Goal: Task Accomplishment & Management: Manage account settings

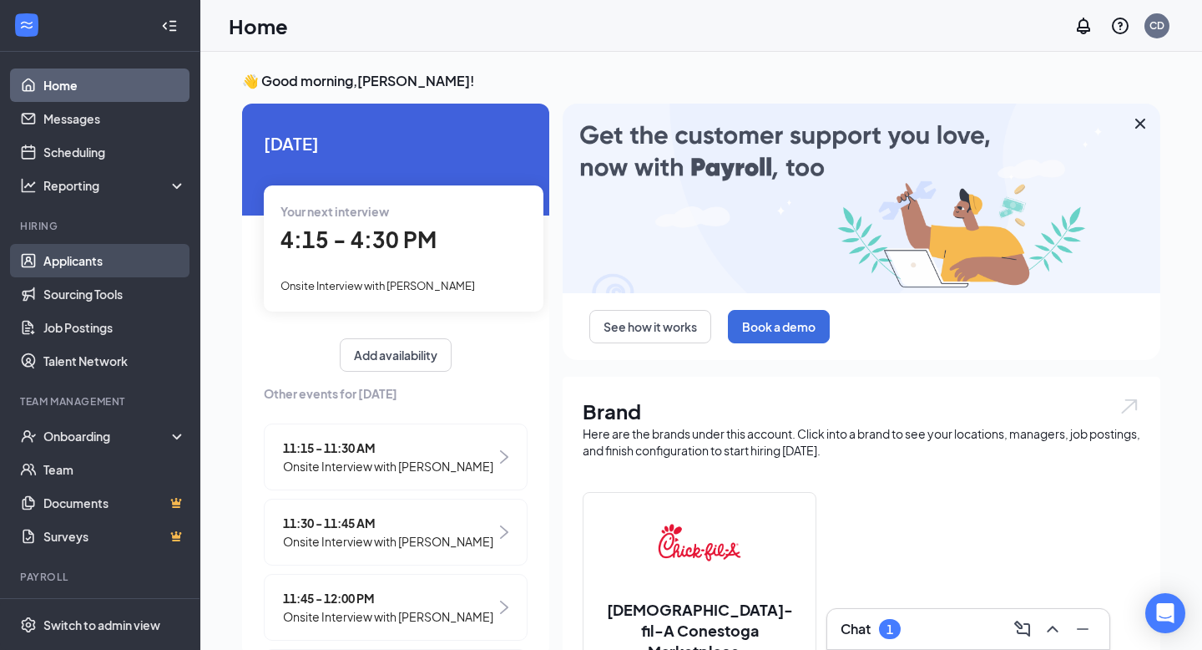
click at [100, 261] on link "Applicants" at bounding box center [114, 260] width 143 height 33
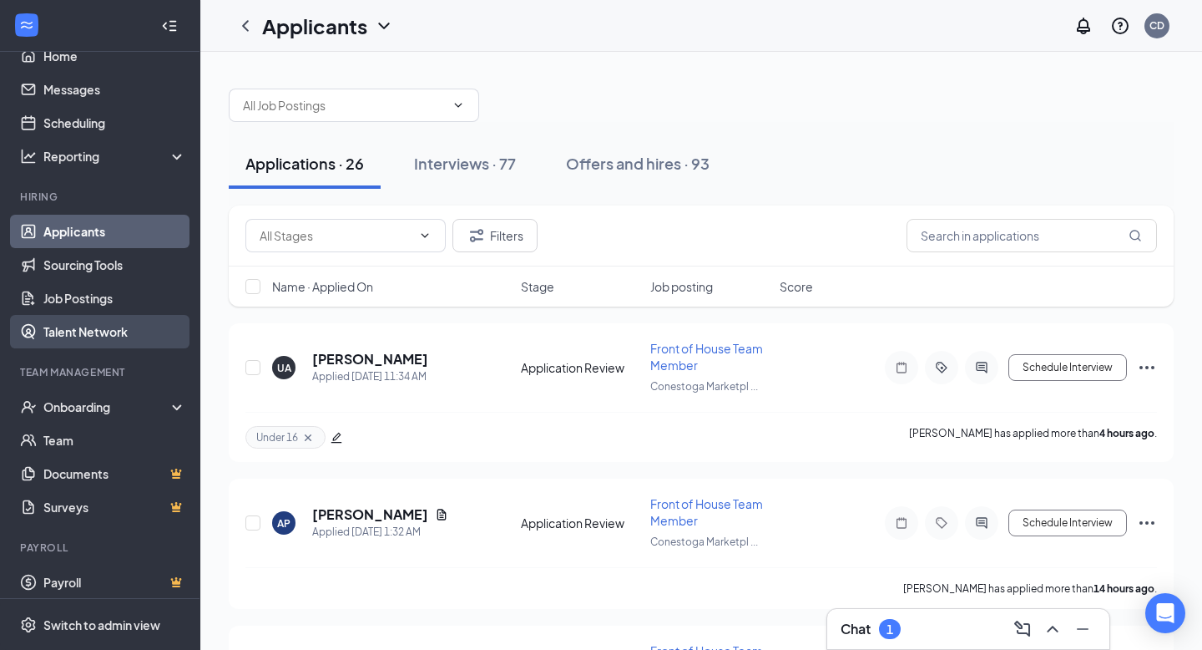
scroll to position [30, 0]
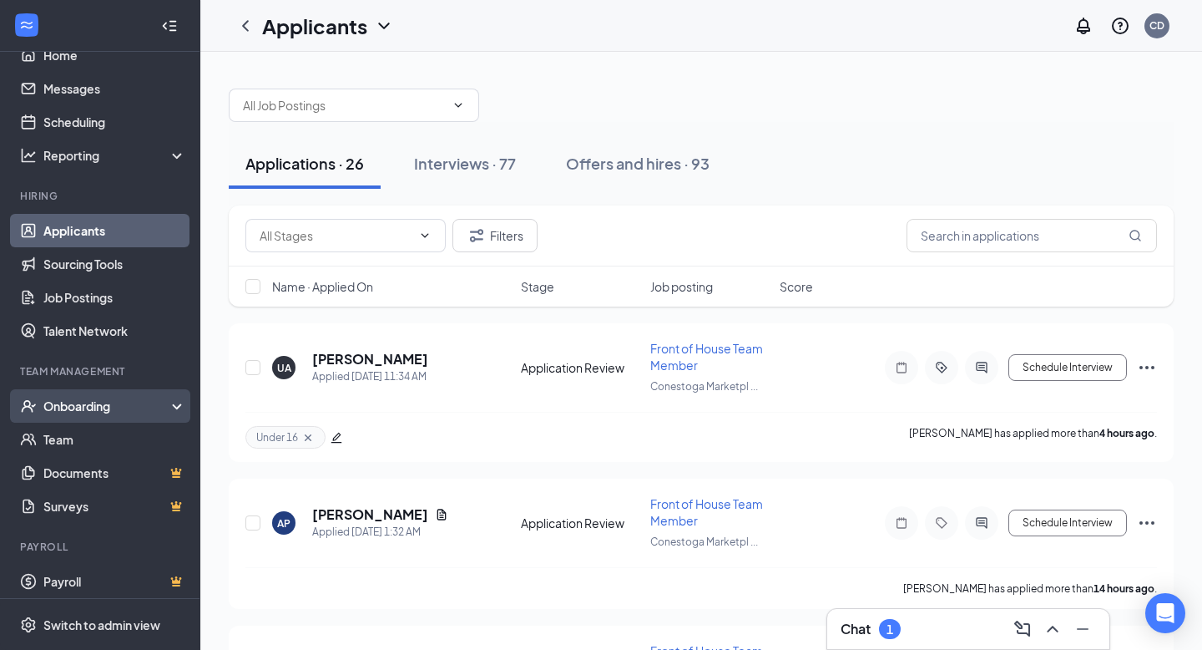
click at [124, 407] on div "Onboarding" at bounding box center [107, 405] width 129 height 17
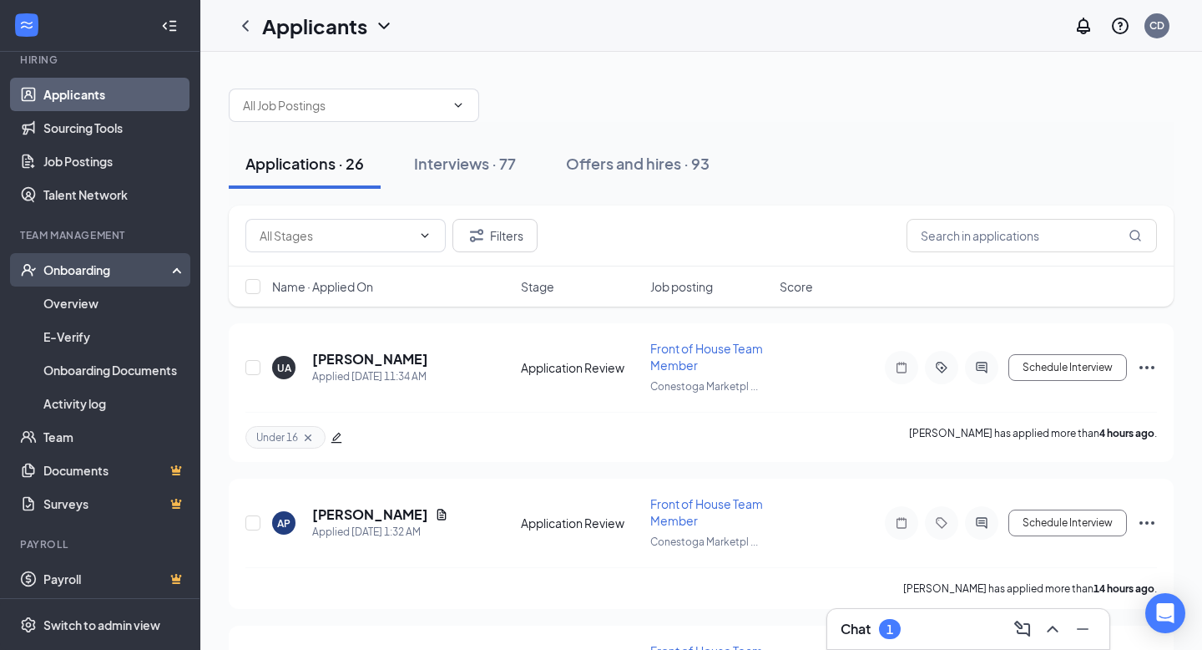
scroll to position [170, 0]
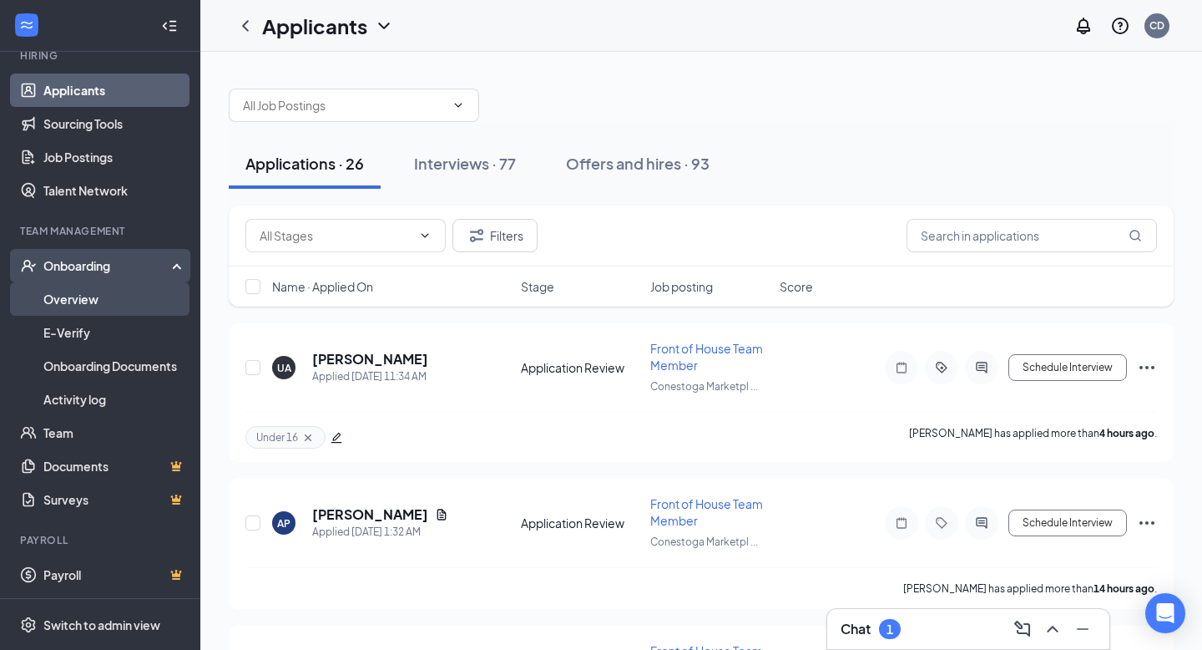
click at [63, 291] on link "Overview" at bounding box center [114, 298] width 143 height 33
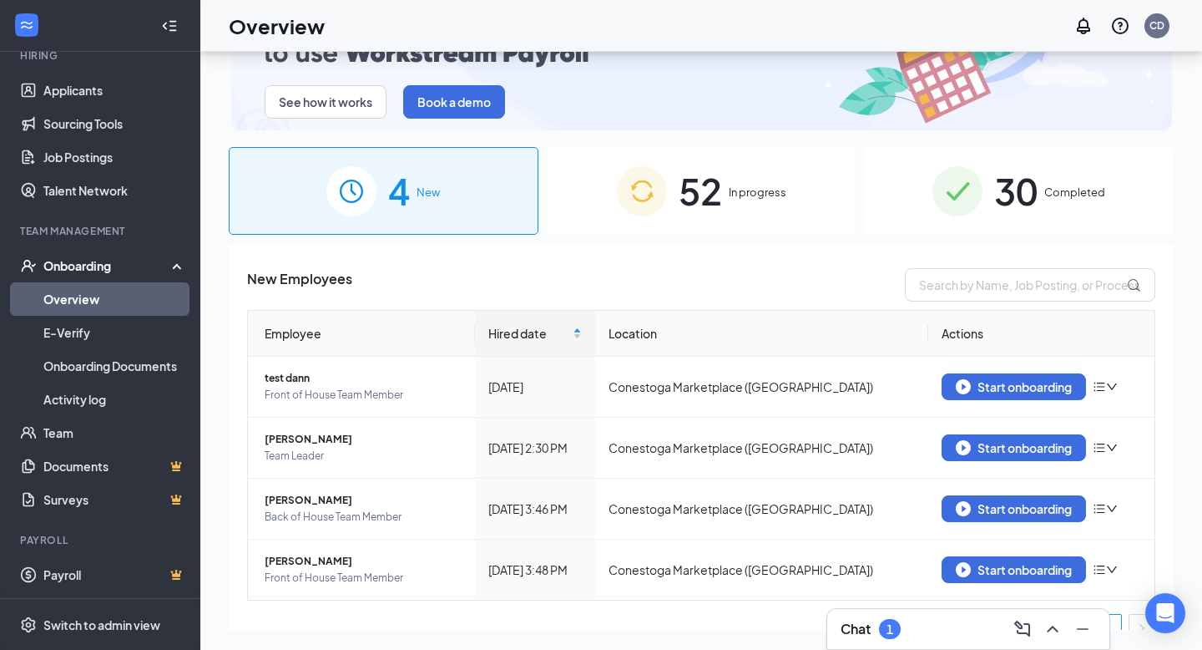
click at [1055, 189] on span "Completed" at bounding box center [1074, 192] width 61 height 17
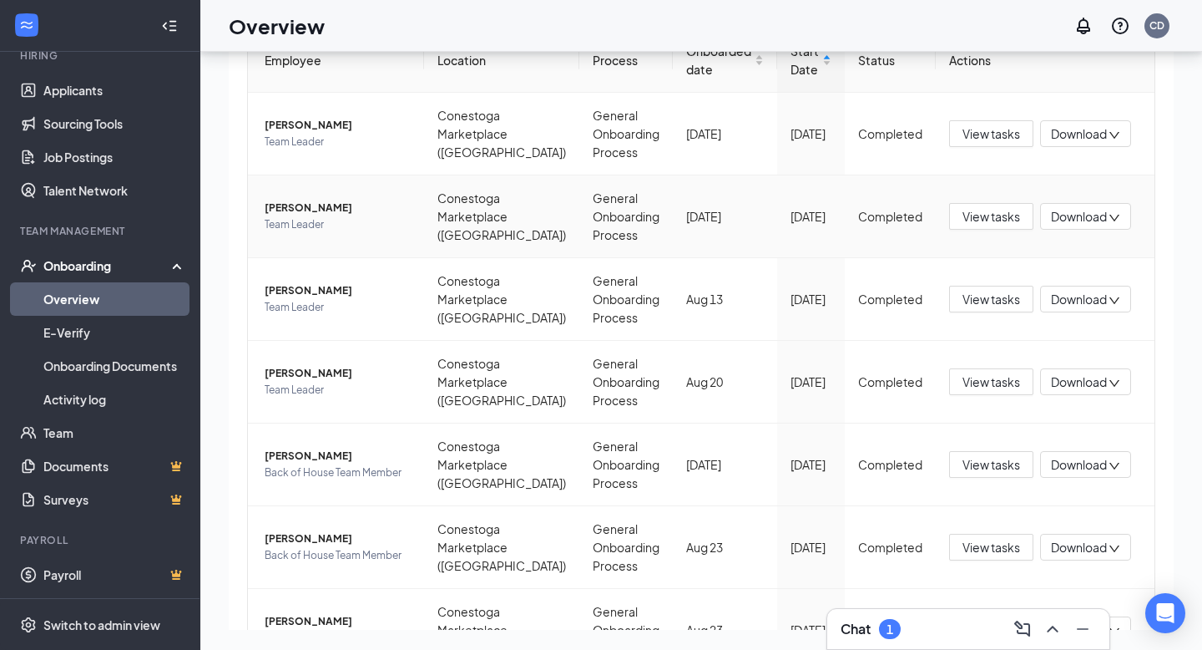
scroll to position [685, 0]
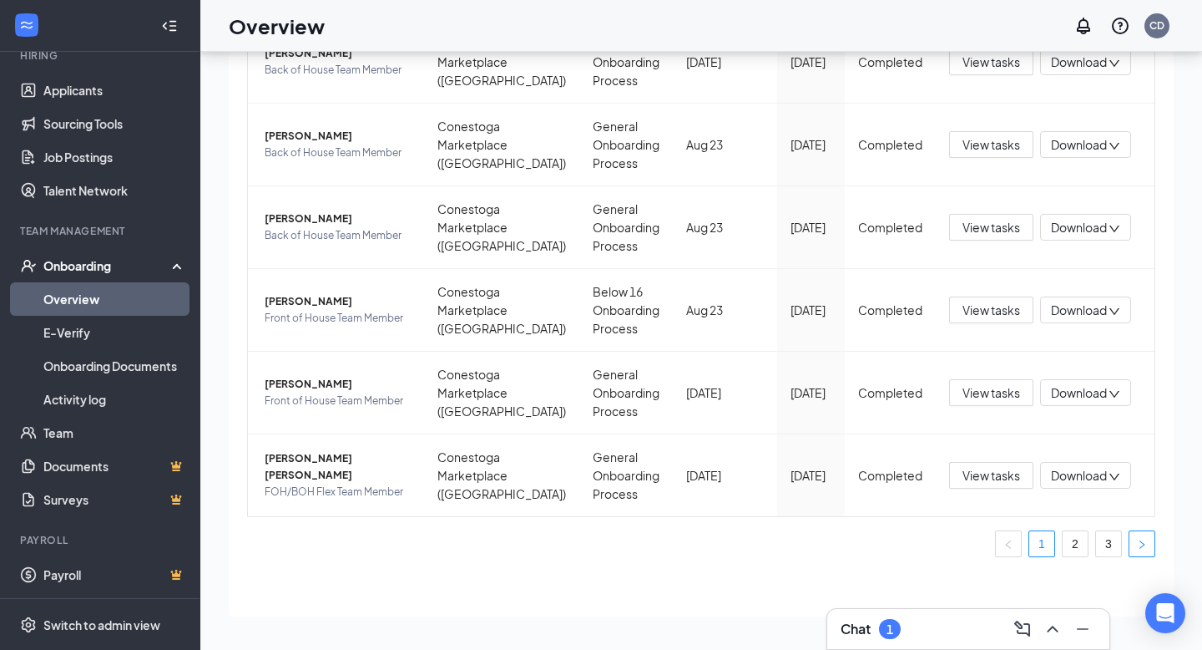
click at [1137, 549] on icon "right" at bounding box center [1142, 544] width 10 height 10
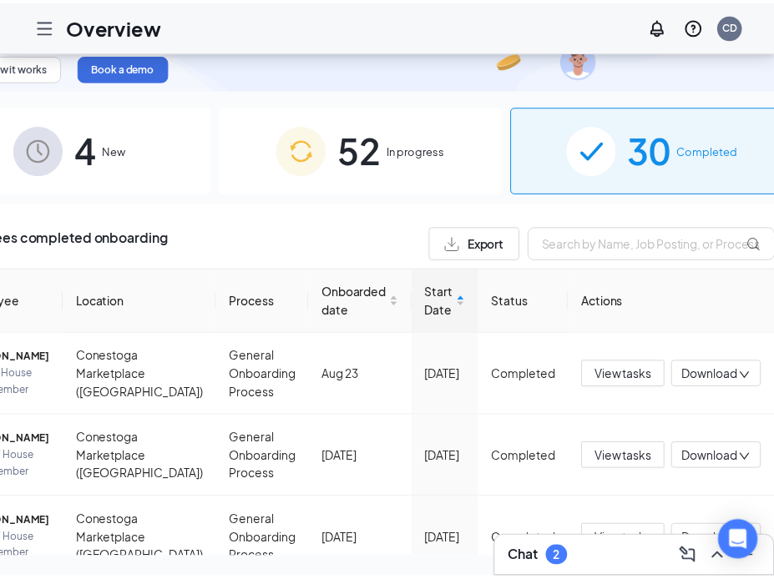
scroll to position [0, 63]
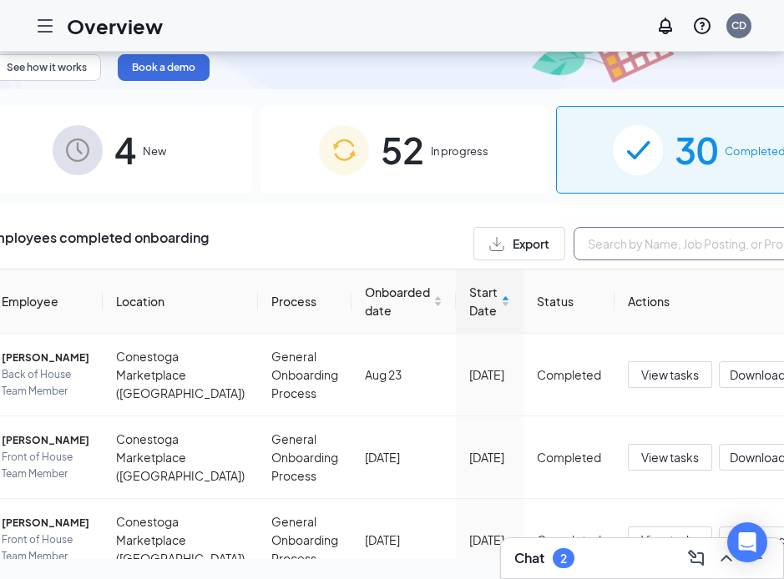
click at [574, 233] on input "text" at bounding box center [699, 243] width 250 height 33
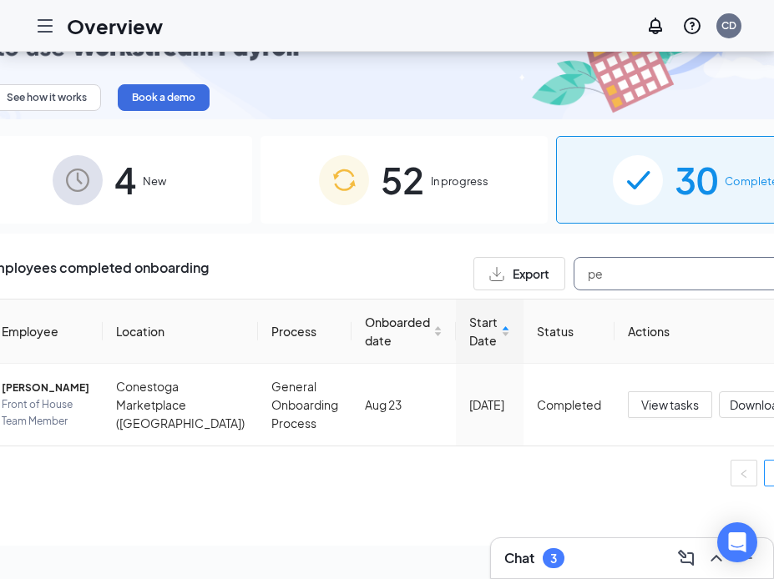
type input "p"
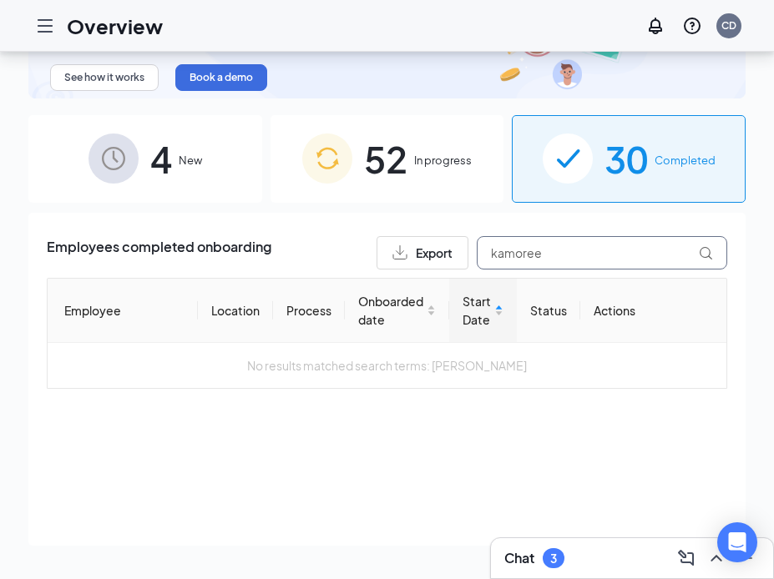
click at [616, 251] on input "kamoree" at bounding box center [602, 252] width 250 height 33
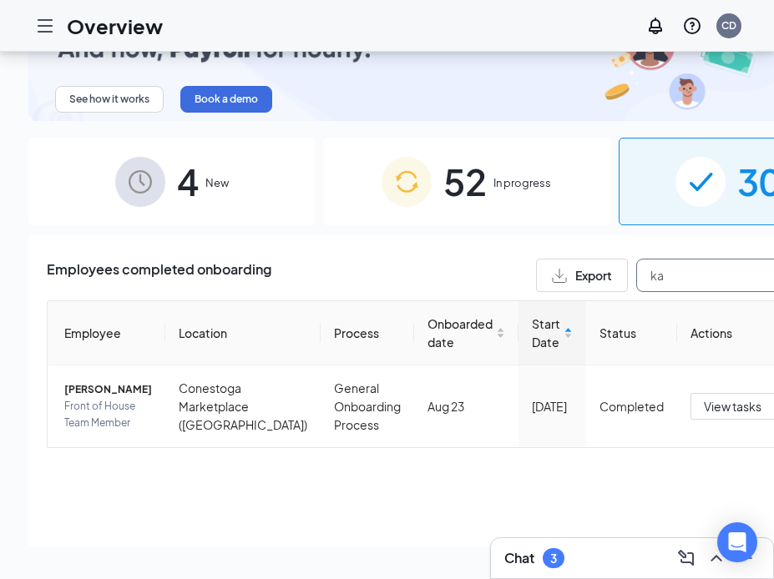
type input "k"
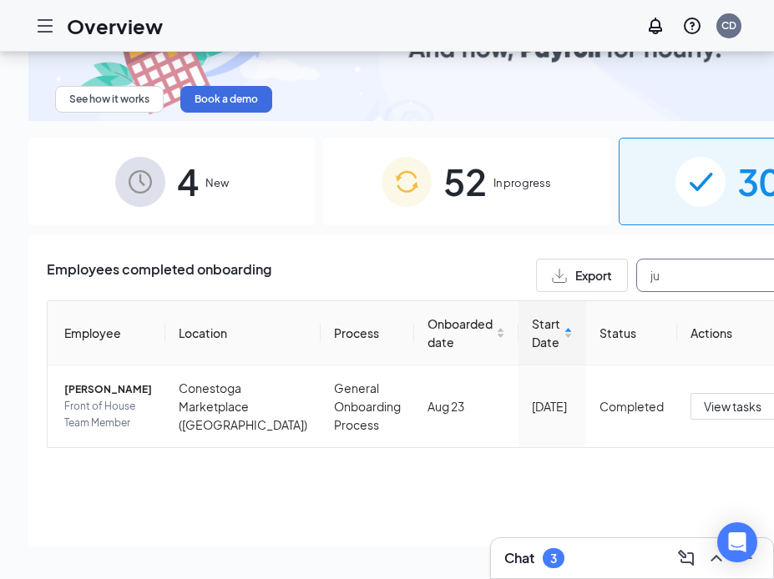
type input "j"
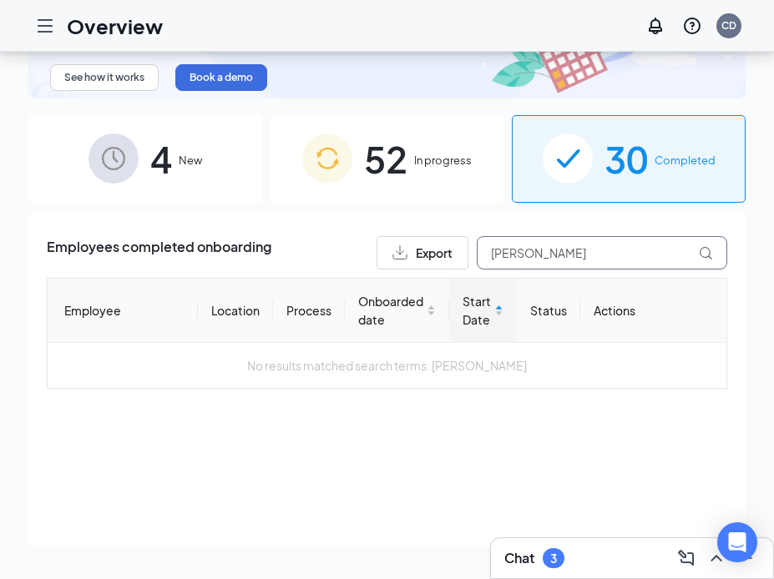
type input "luis"
click at [424, 172] on div "52 In progress" at bounding box center [388, 159] width 234 height 88
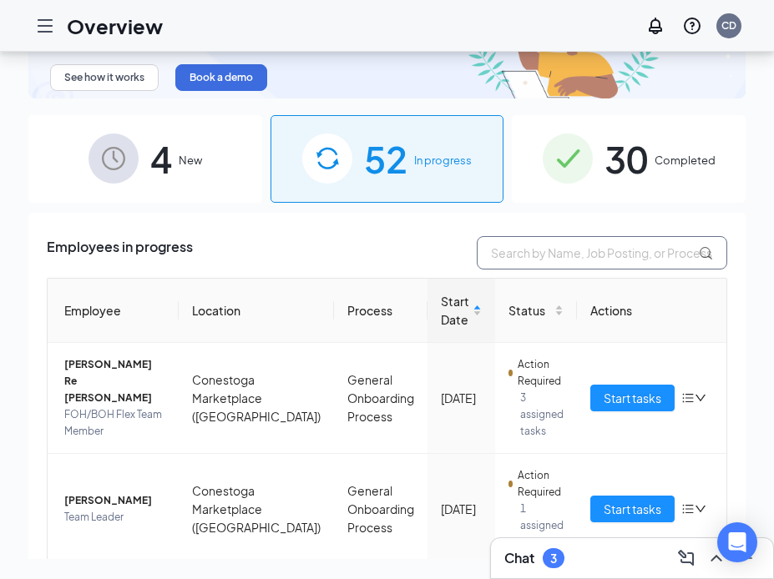
click at [550, 258] on input "text" at bounding box center [602, 252] width 250 height 33
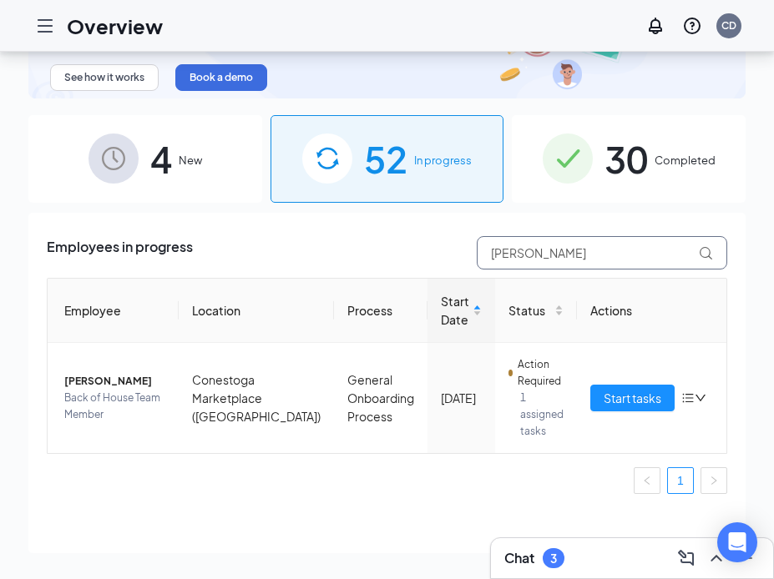
type input "luis"
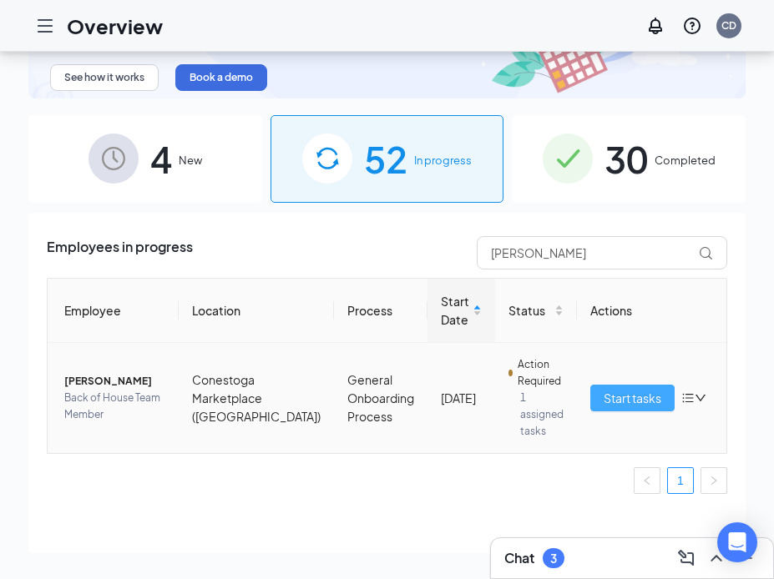
click at [615, 407] on span "Start tasks" at bounding box center [633, 398] width 58 height 18
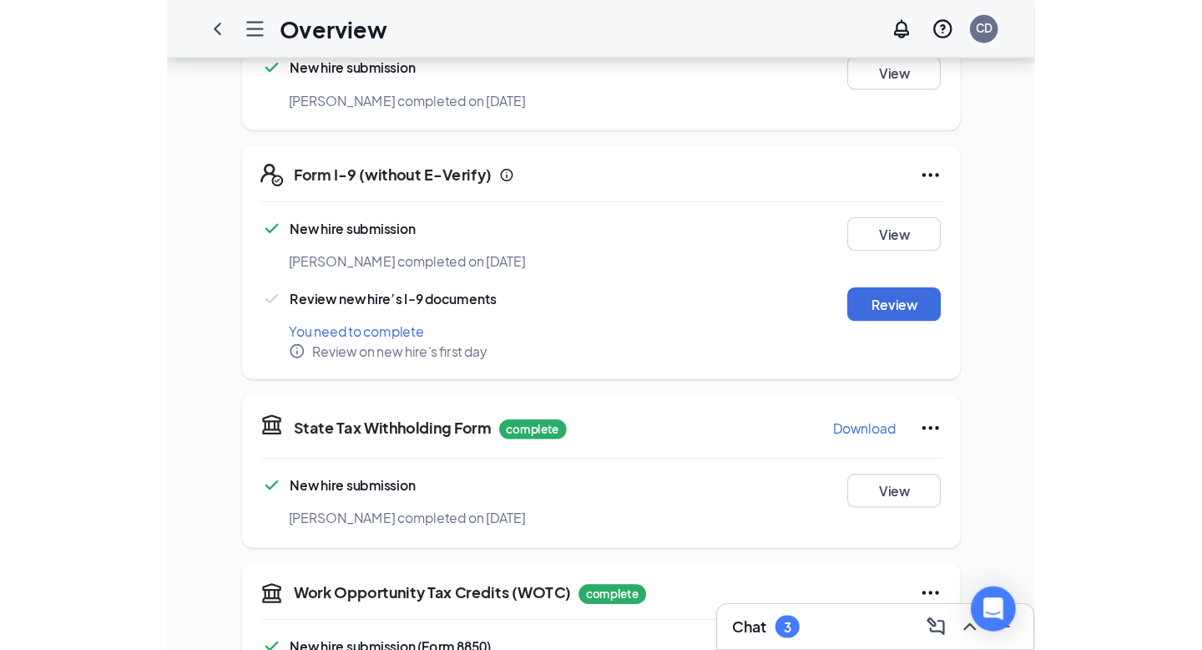
scroll to position [508, 0]
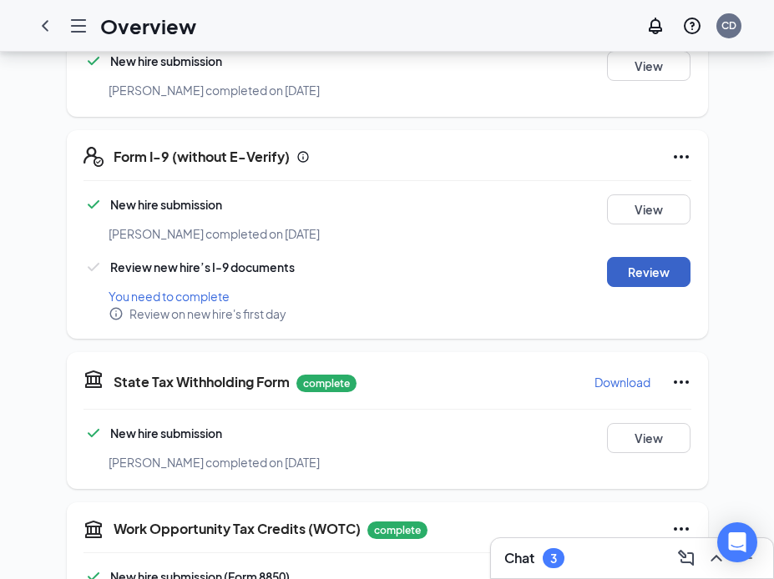
click at [654, 264] on button "Review" at bounding box center [648, 272] width 83 height 30
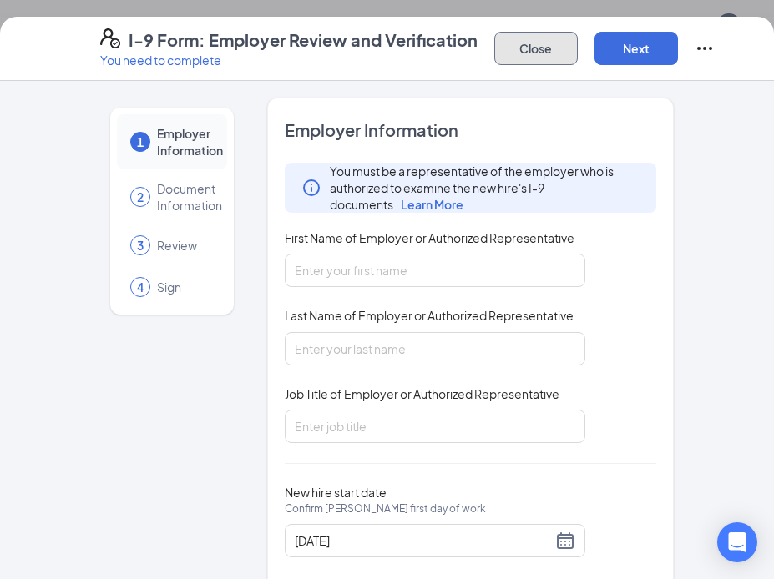
click at [535, 61] on button "Close" at bounding box center [535, 48] width 83 height 33
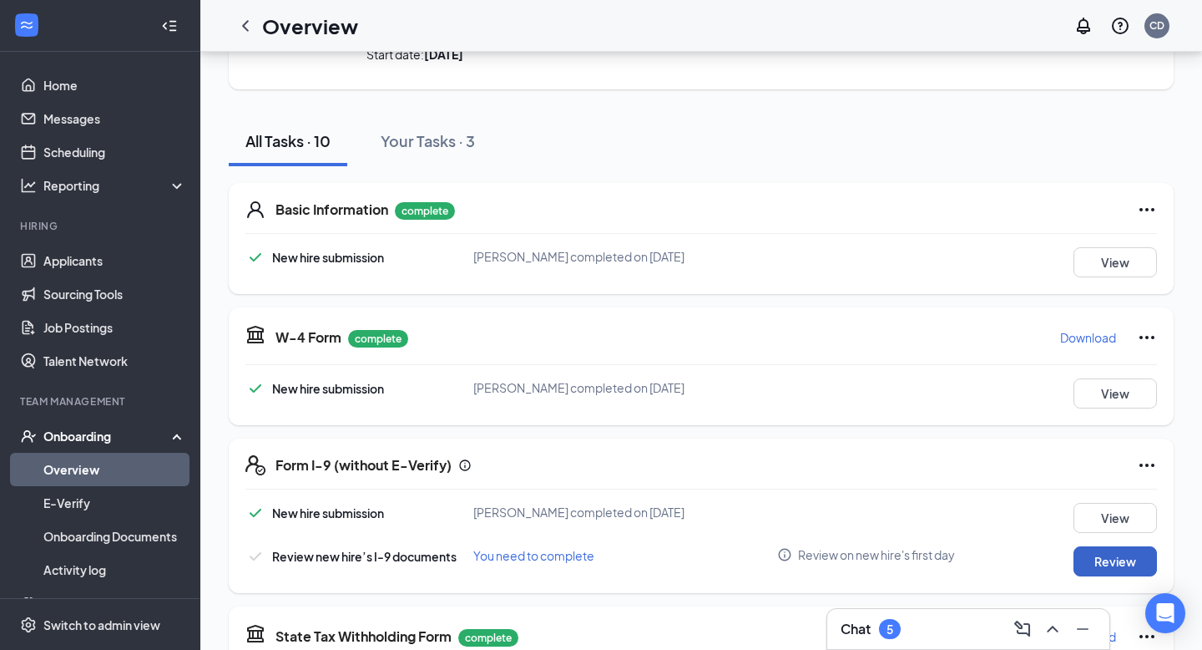
scroll to position [0, 0]
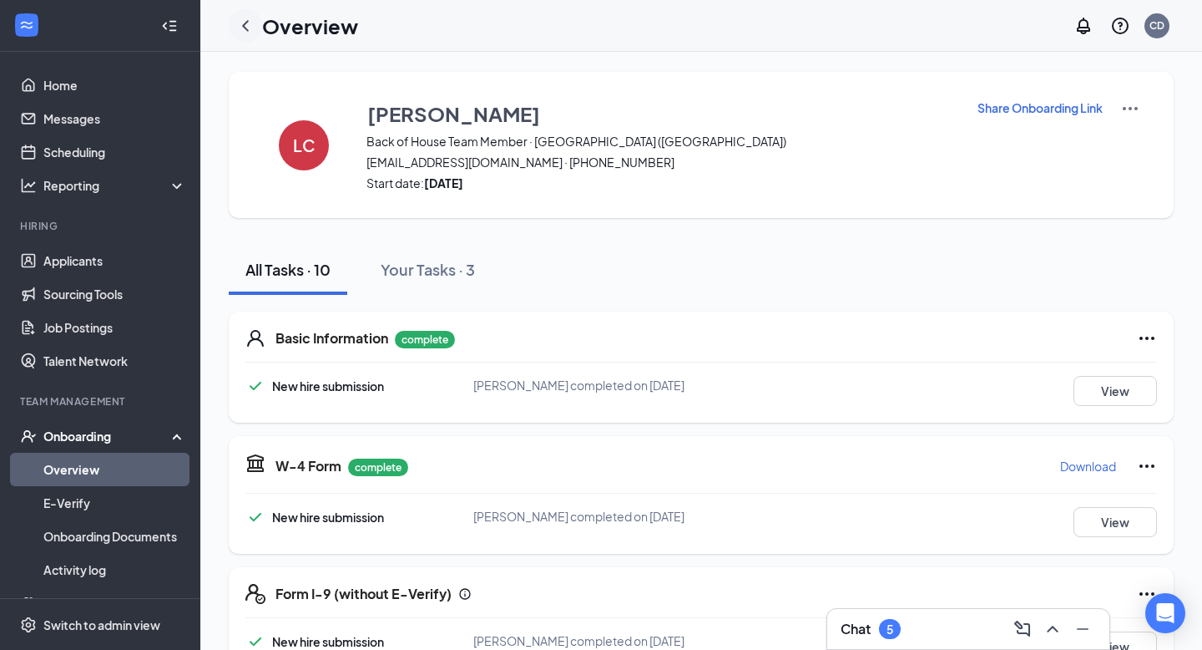
click at [237, 27] on icon "ChevronLeft" at bounding box center [245, 26] width 20 height 20
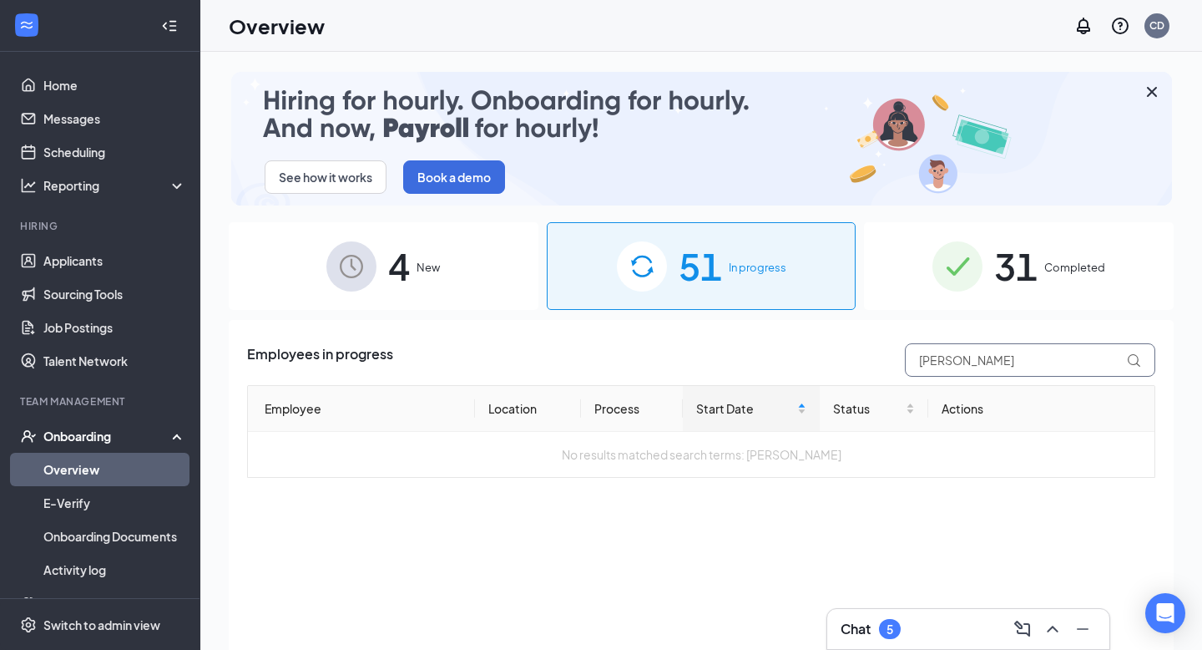
drag, startPoint x: 958, startPoint y: 360, endPoint x: 870, endPoint y: 357, distance: 88.5
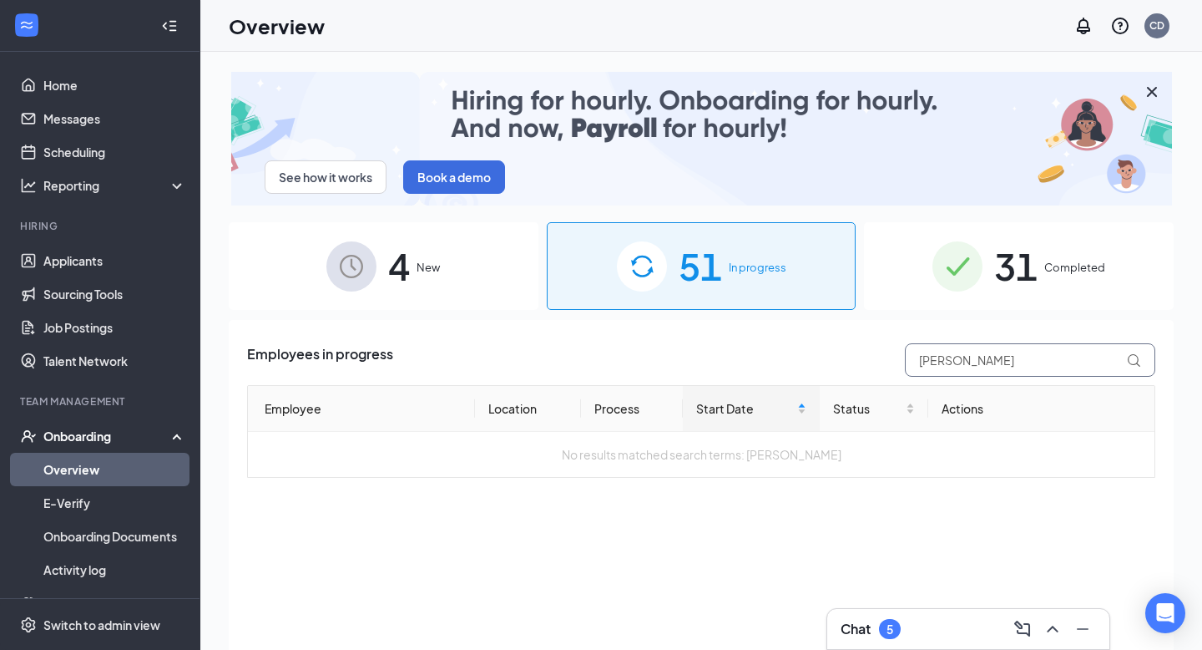
click at [870, 357] on div "Employees in progress luis" at bounding box center [701, 359] width 908 height 33
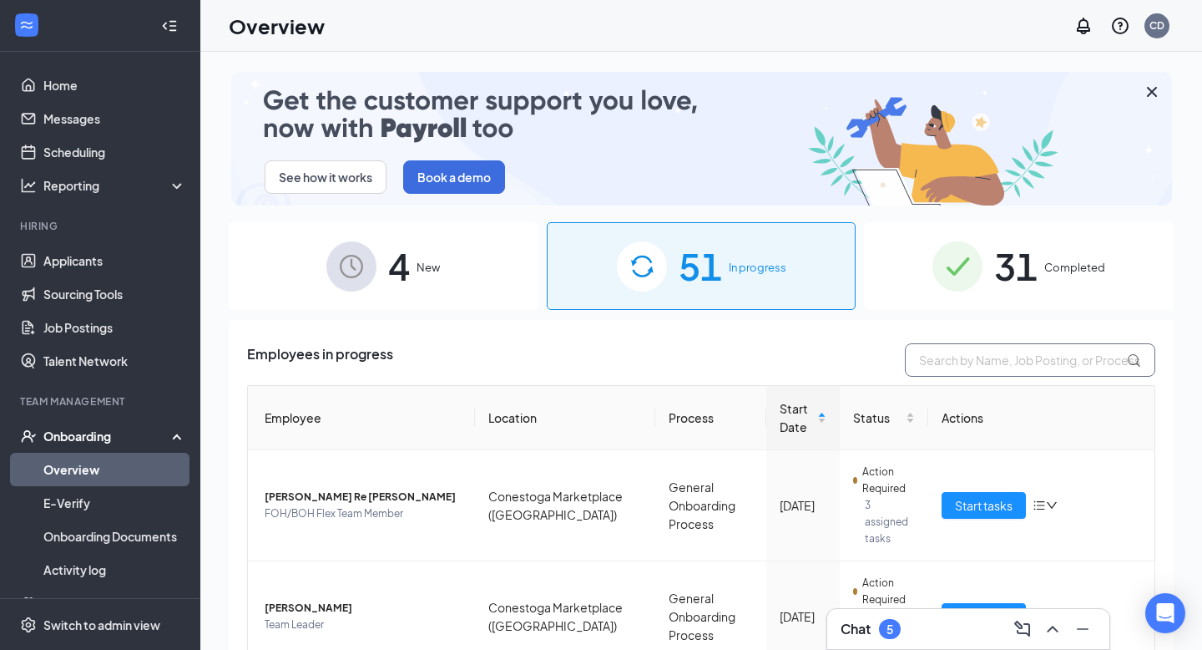
click at [986, 346] on input "text" at bounding box center [1030, 359] width 250 height 33
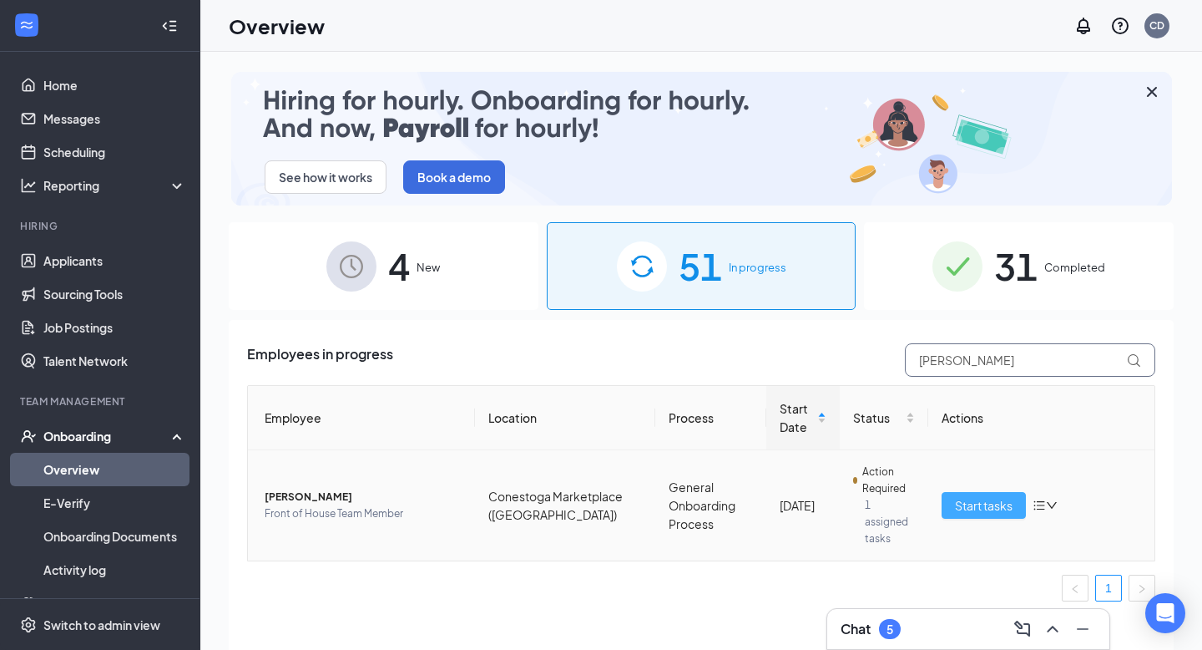
type input "benjamin"
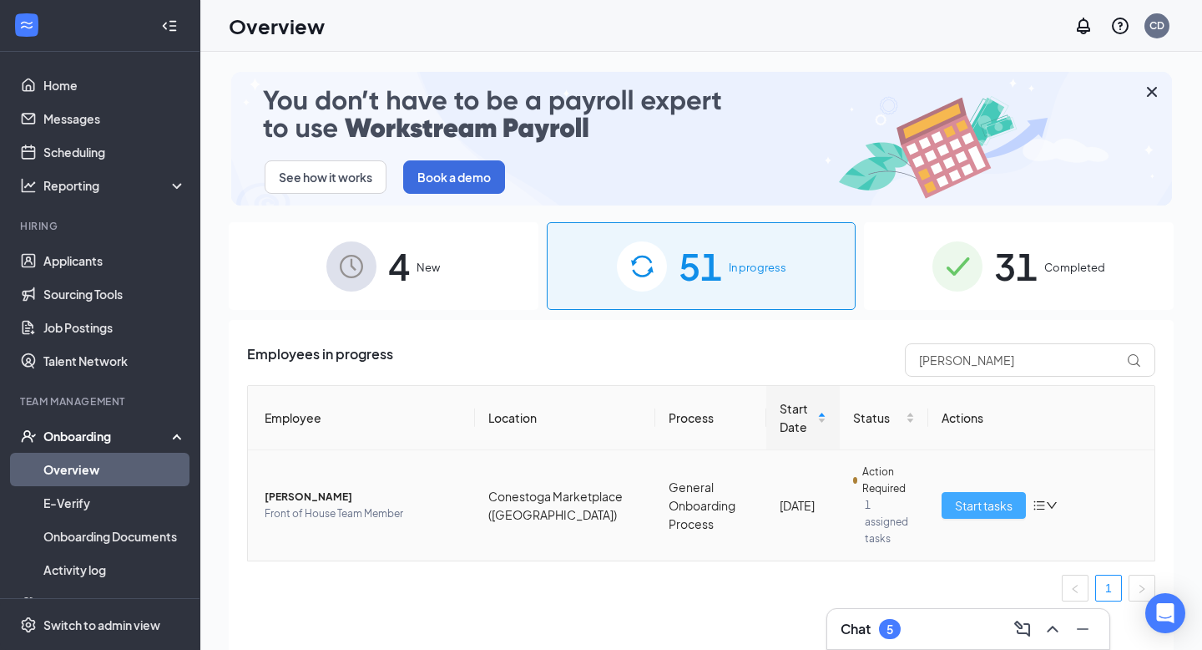
click at [982, 508] on button "Start tasks" at bounding box center [984, 505] width 84 height 27
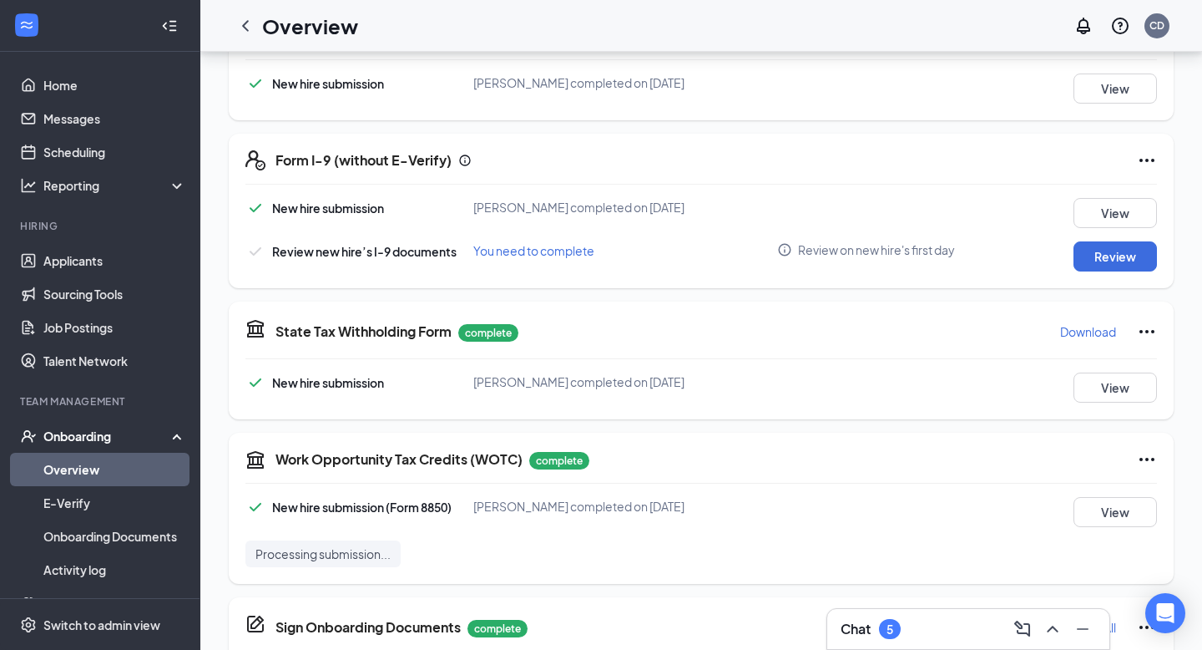
scroll to position [434, 0]
click at [1115, 250] on button "Review" at bounding box center [1115, 255] width 83 height 30
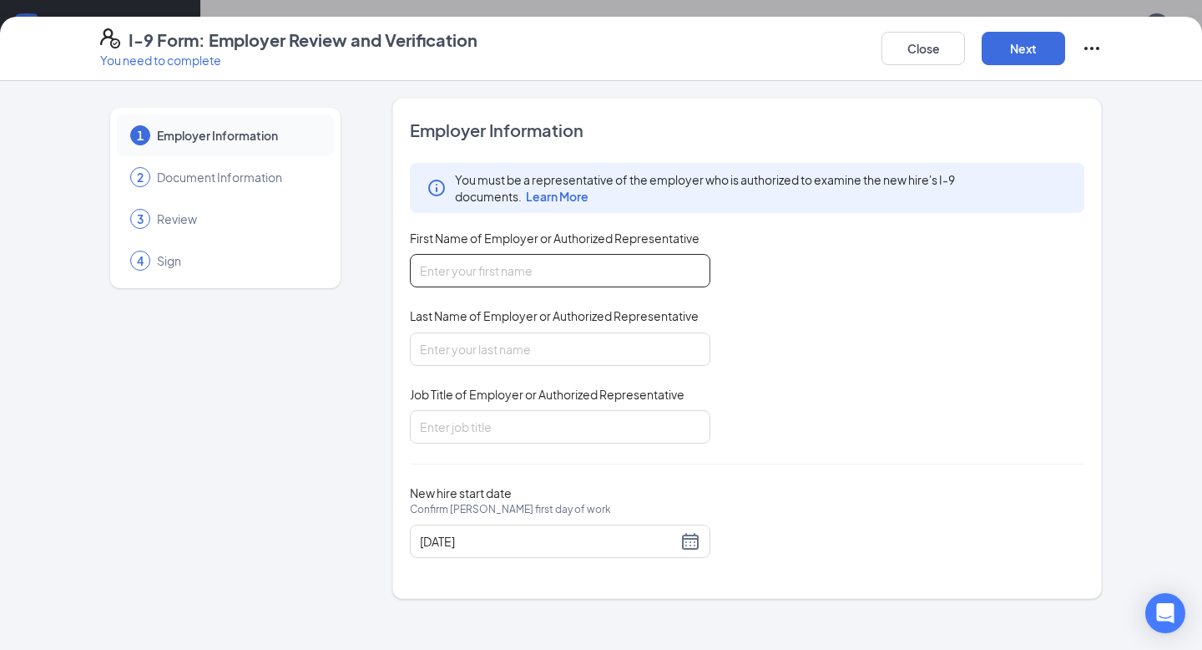
click at [546, 284] on input "First Name of Employer or Authorized Representative" at bounding box center [560, 270] width 301 height 33
type input "Madison"
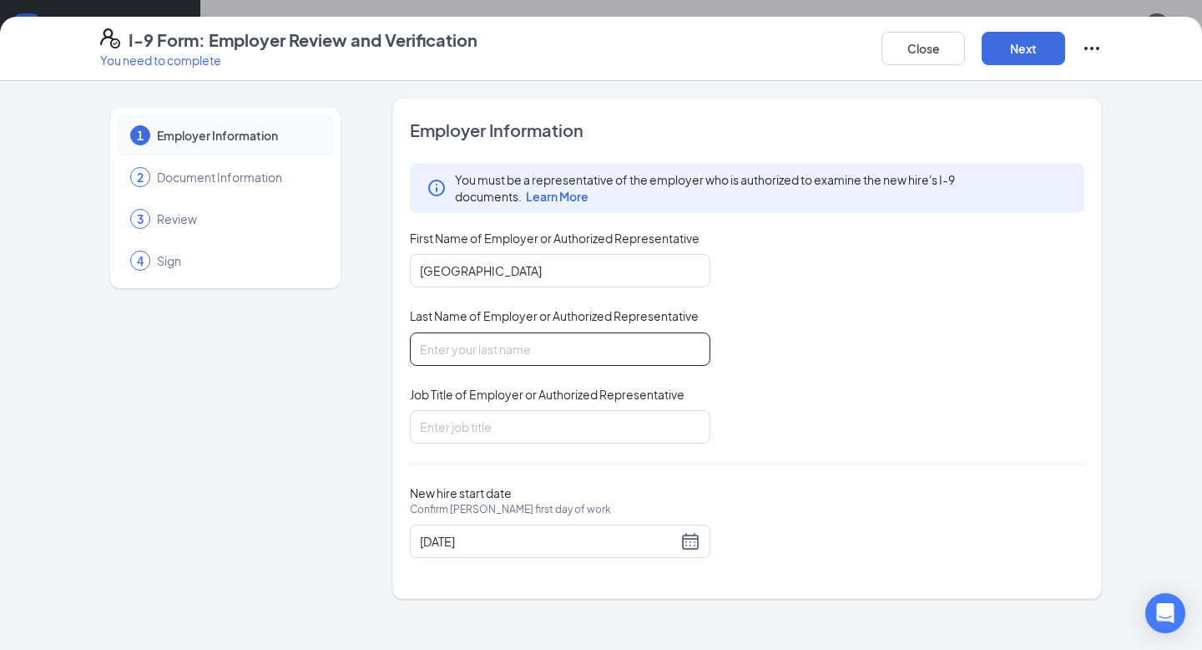
type input "Hutto"
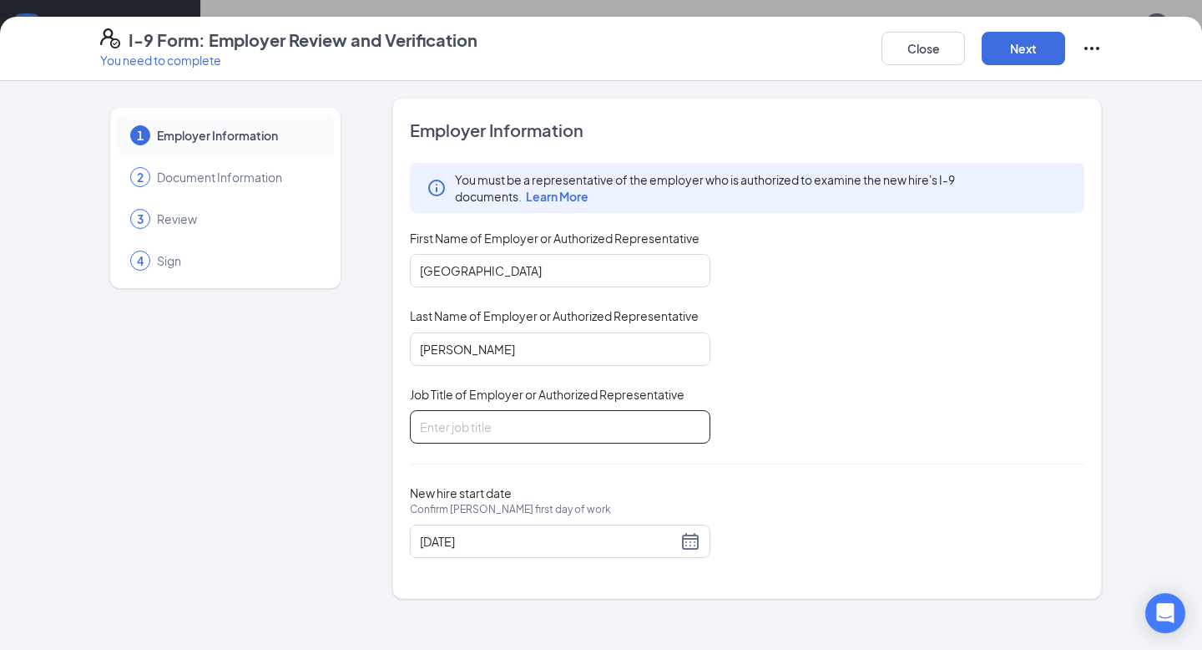
click at [527, 432] on input "Job Title of Employer or Authorized Representative" at bounding box center [560, 426] width 301 height 33
type input "FOH Director"
click at [1033, 55] on button "Next" at bounding box center [1023, 48] width 83 height 33
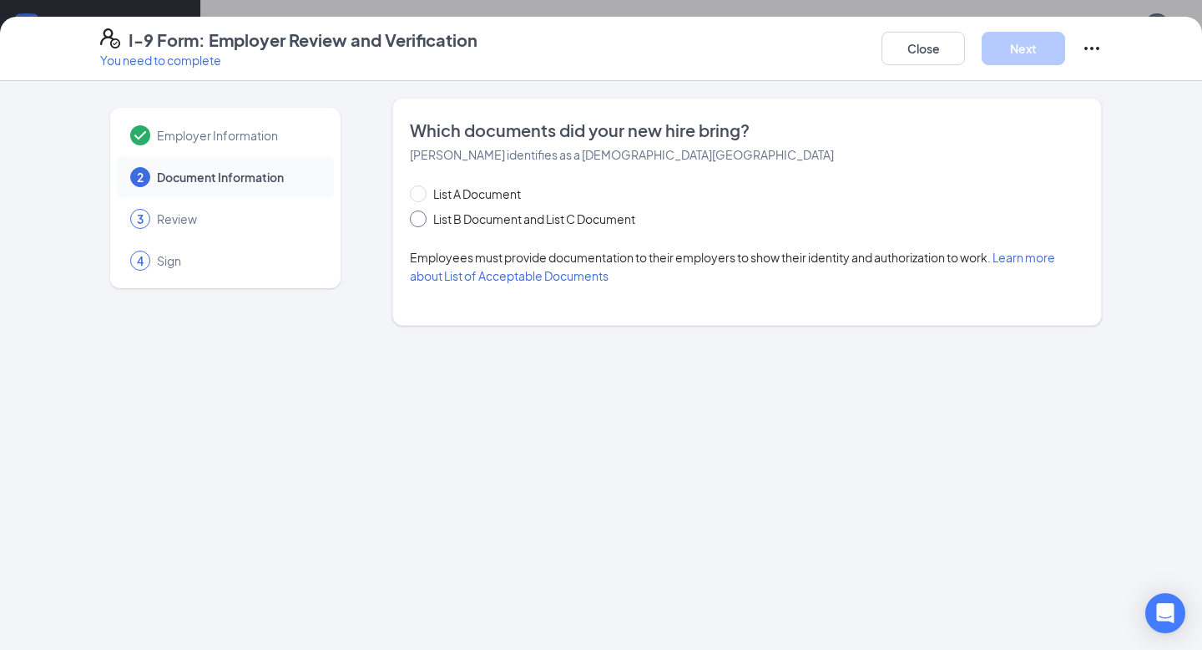
click at [423, 219] on span at bounding box center [418, 218] width 17 height 17
click at [422, 219] on input "List B Document and List C Document" at bounding box center [416, 216] width 12 height 12
radio input "true"
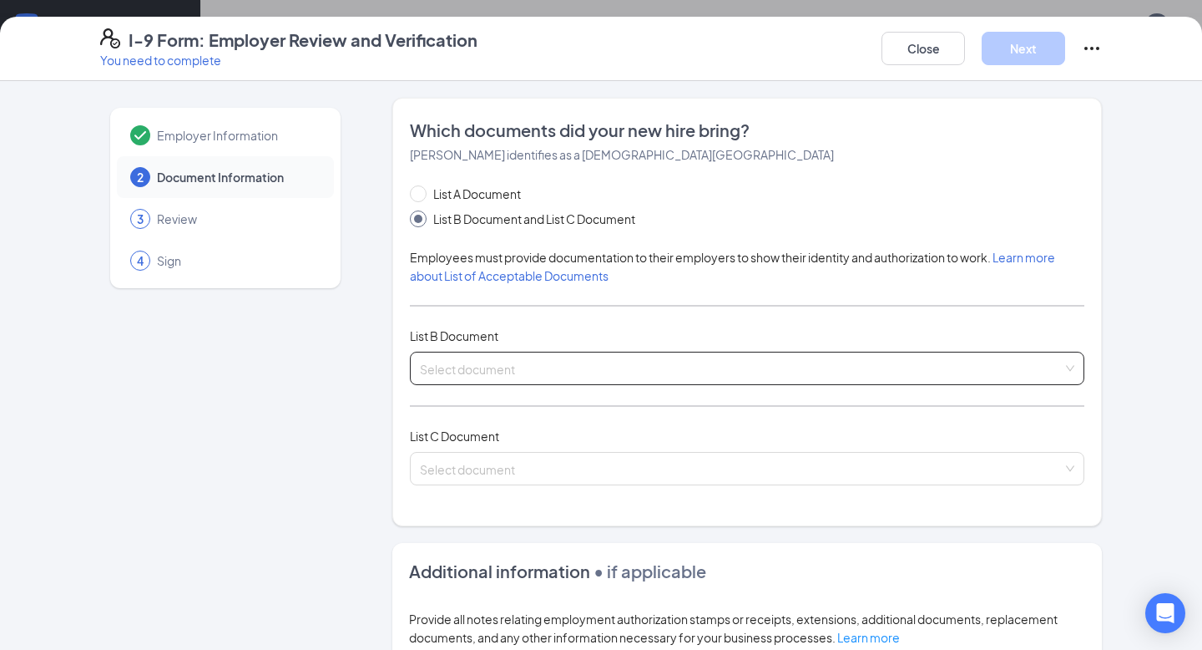
click at [557, 373] on input "search" at bounding box center [741, 364] width 643 height 25
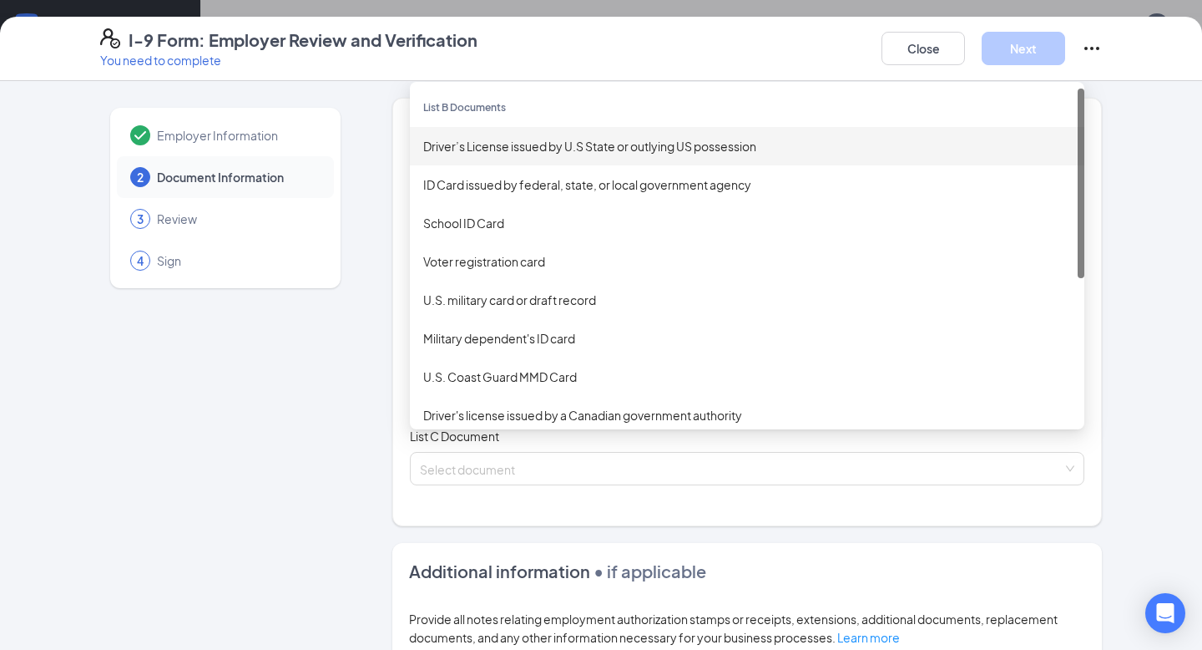
click at [563, 158] on div "Driver’s License issued by U.S State or outlying US possession" at bounding box center [747, 146] width 675 height 38
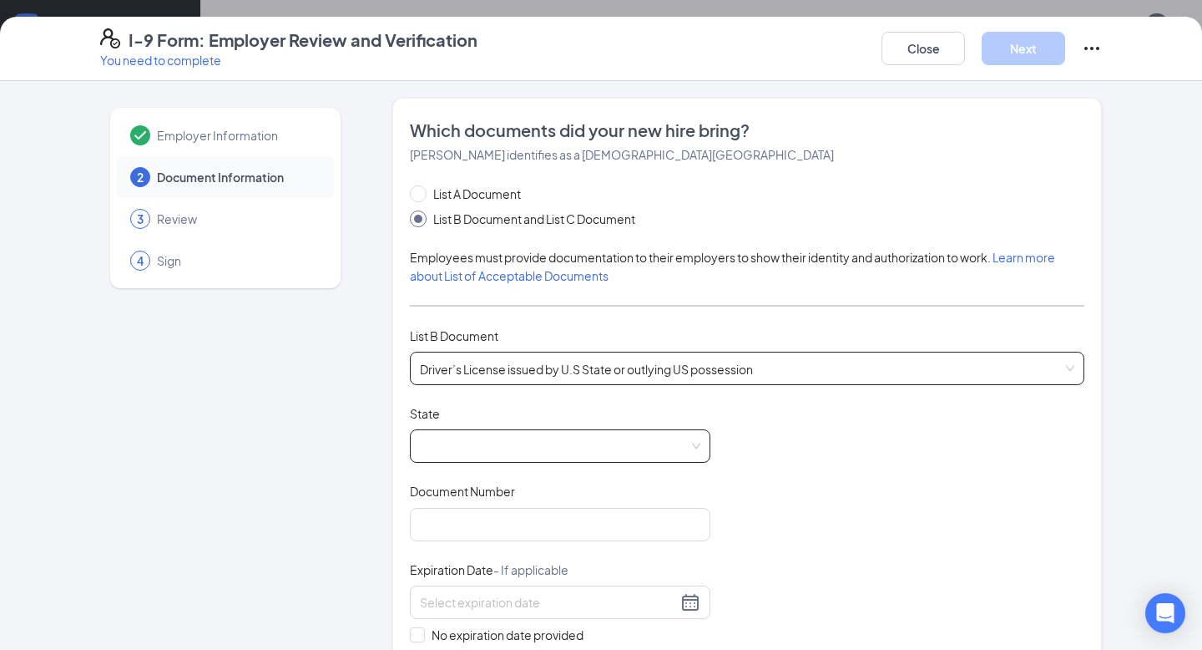
click at [519, 430] on span at bounding box center [560, 446] width 281 height 32
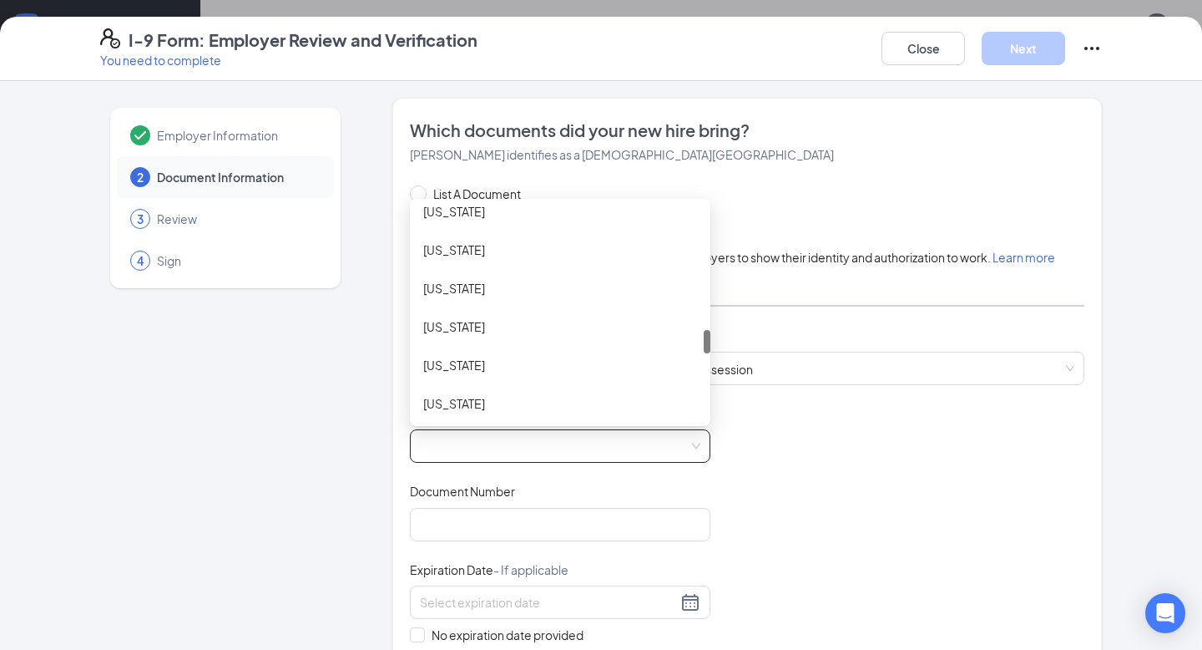
scroll to position [1130, 0]
click at [468, 212] on div "[US_STATE]" at bounding box center [560, 208] width 274 height 18
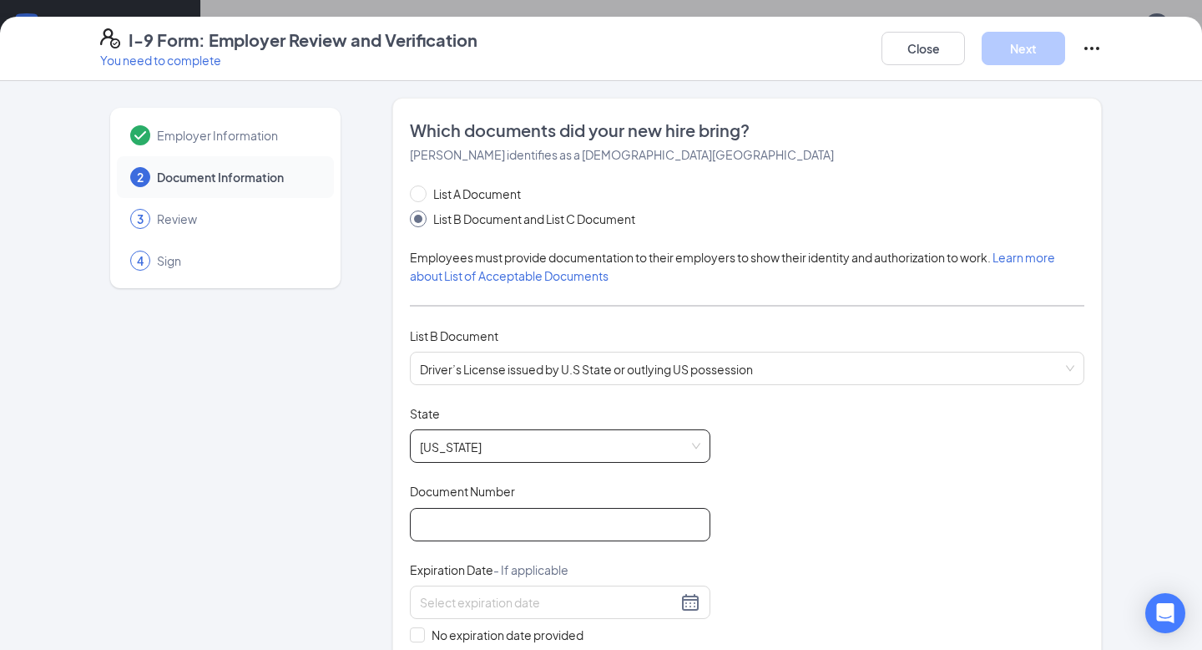
click at [490, 522] on input "Document Number" at bounding box center [560, 524] width 301 height 33
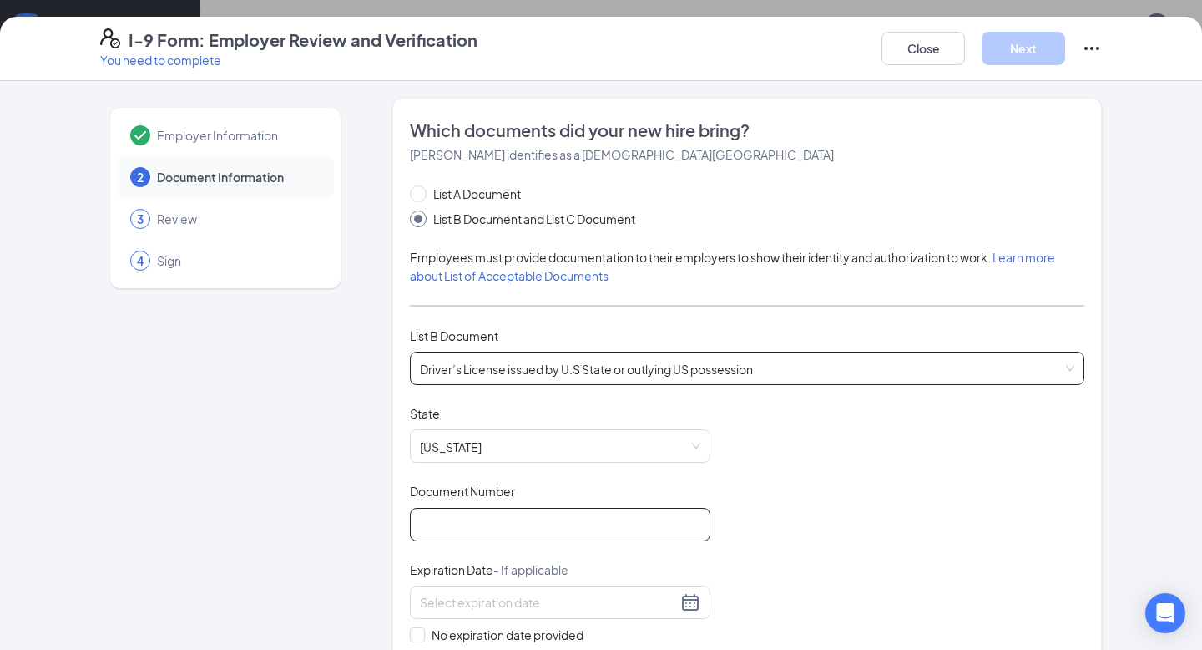
click at [572, 367] on span "Driver’s License issued by U.S State or outlying US possession" at bounding box center [747, 368] width 655 height 32
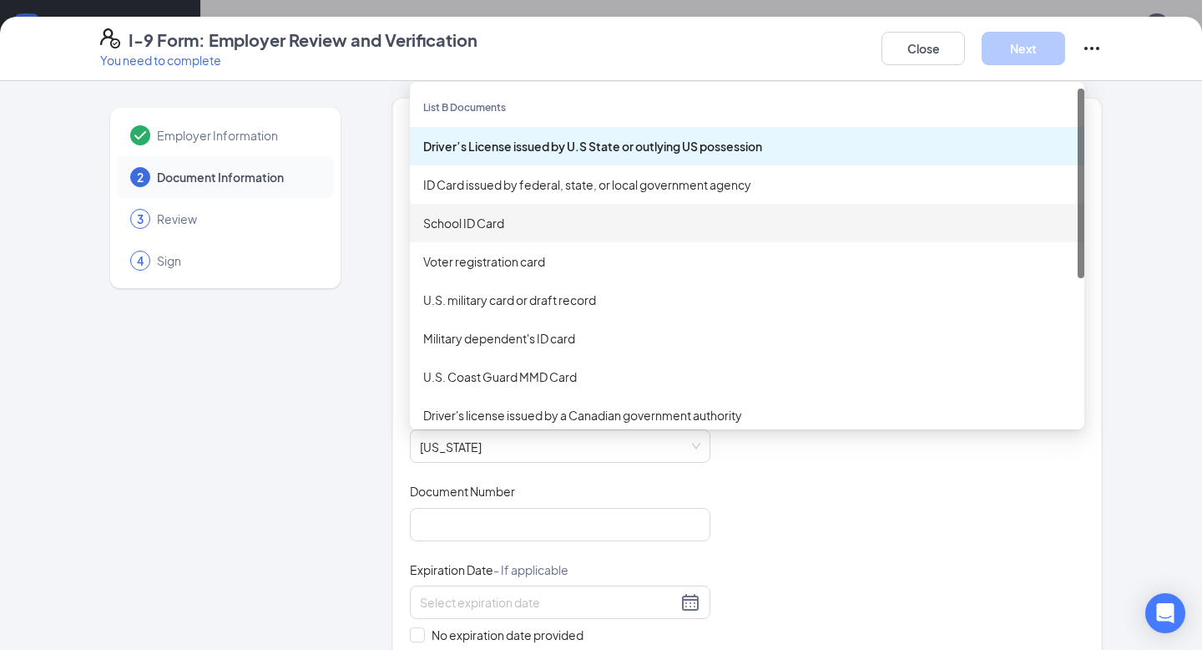
click at [501, 233] on div "School ID Card" at bounding box center [747, 223] width 675 height 38
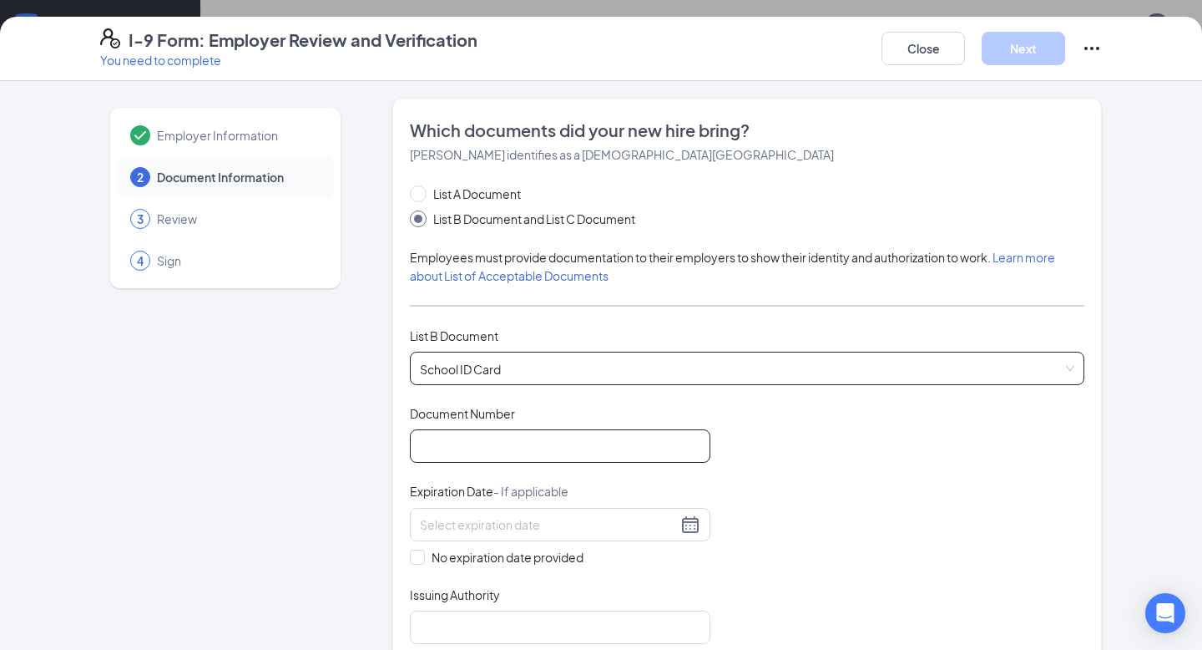
click at [474, 452] on input "Document Number" at bounding box center [560, 445] width 301 height 33
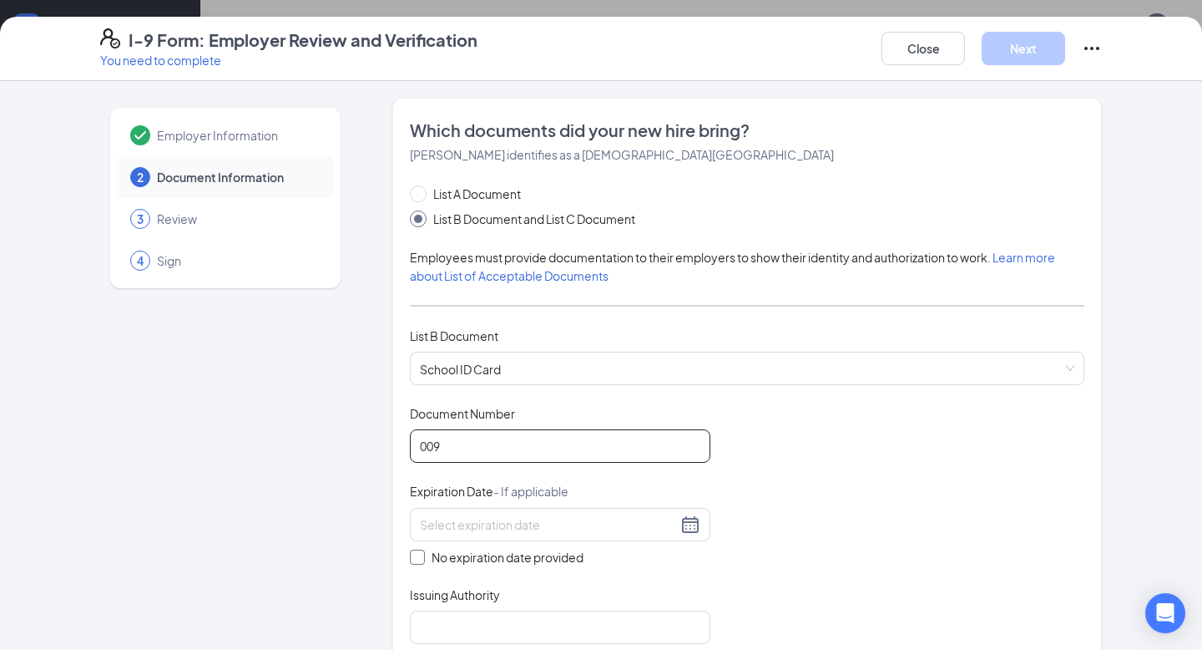
type input "009"
click at [420, 549] on input "No expiration date provided" at bounding box center [416, 555] width 12 height 12
checkbox input "true"
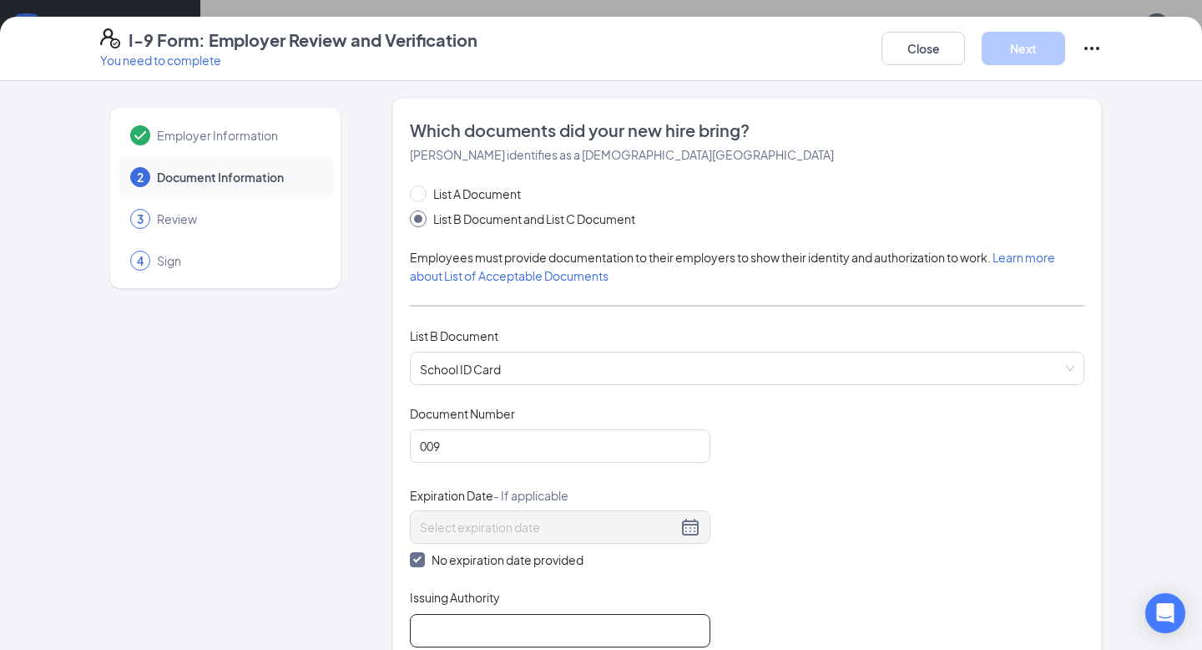
click at [479, 632] on input "Issuing Authority" at bounding box center [560, 630] width 301 height 33
type input "NE"
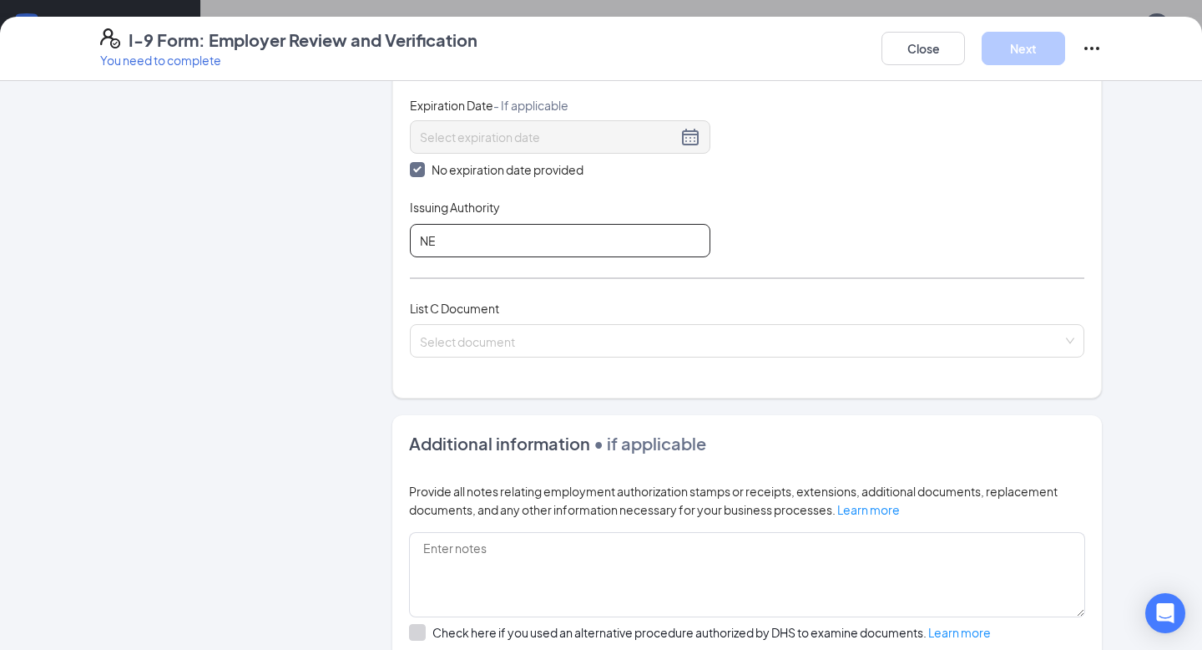
scroll to position [415, 0]
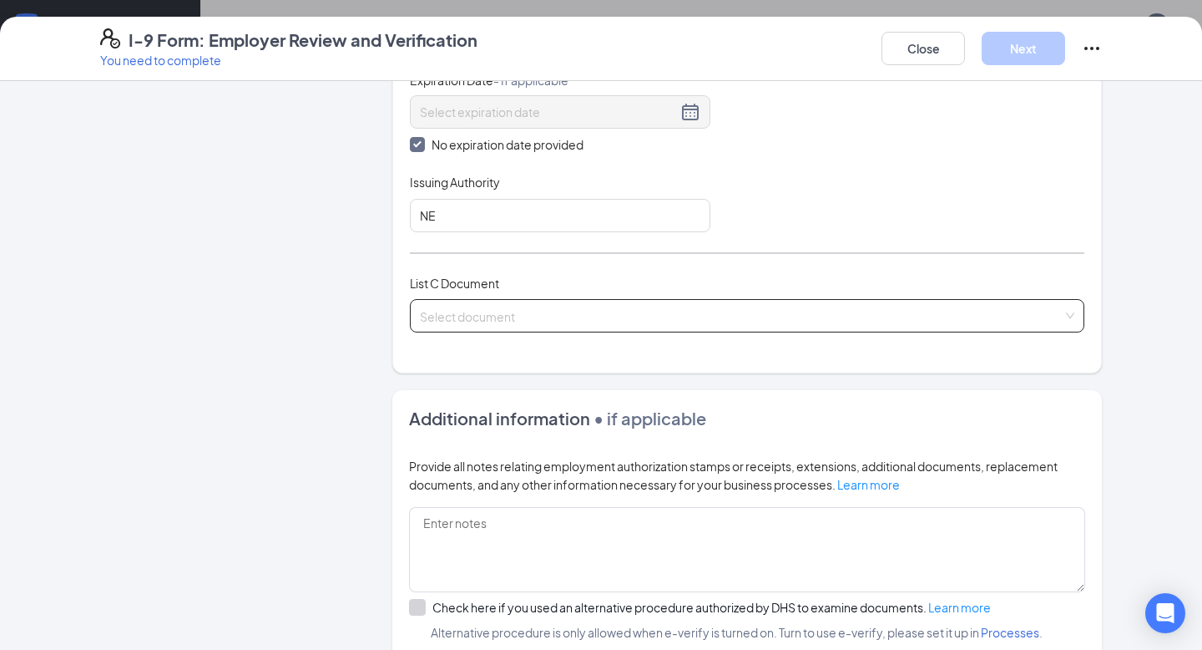
click at [524, 302] on input "search" at bounding box center [741, 312] width 643 height 25
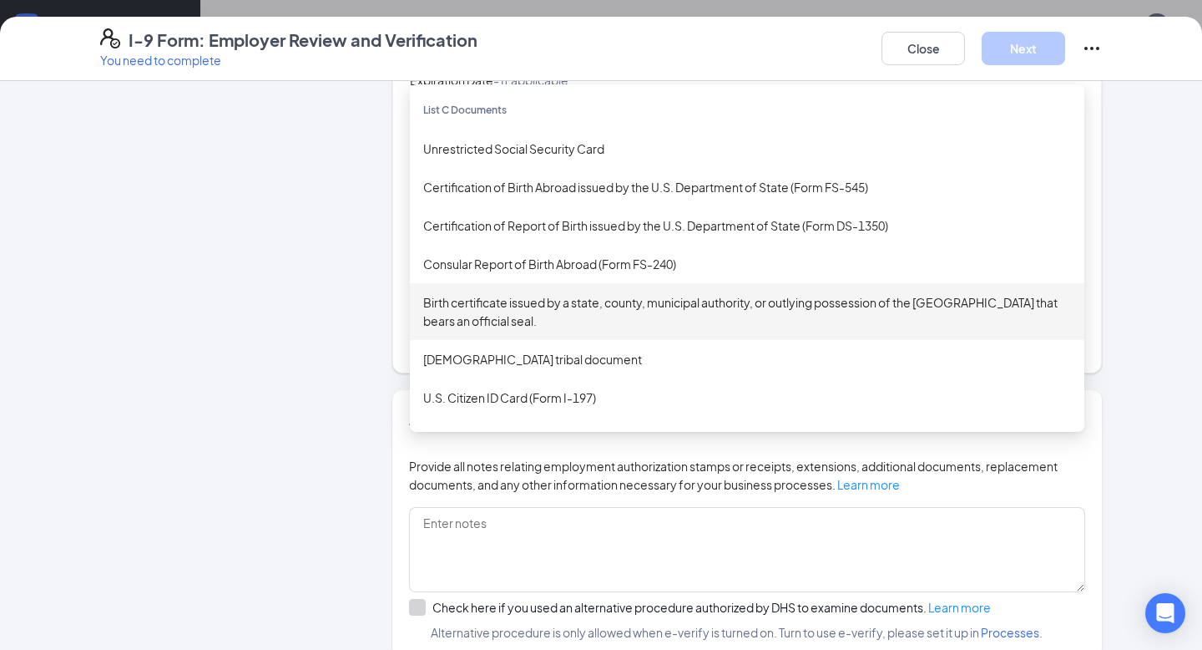
click at [602, 297] on div "Birth certificate issued by a state, county, municipal authority, or outlying p…" at bounding box center [747, 311] width 648 height 37
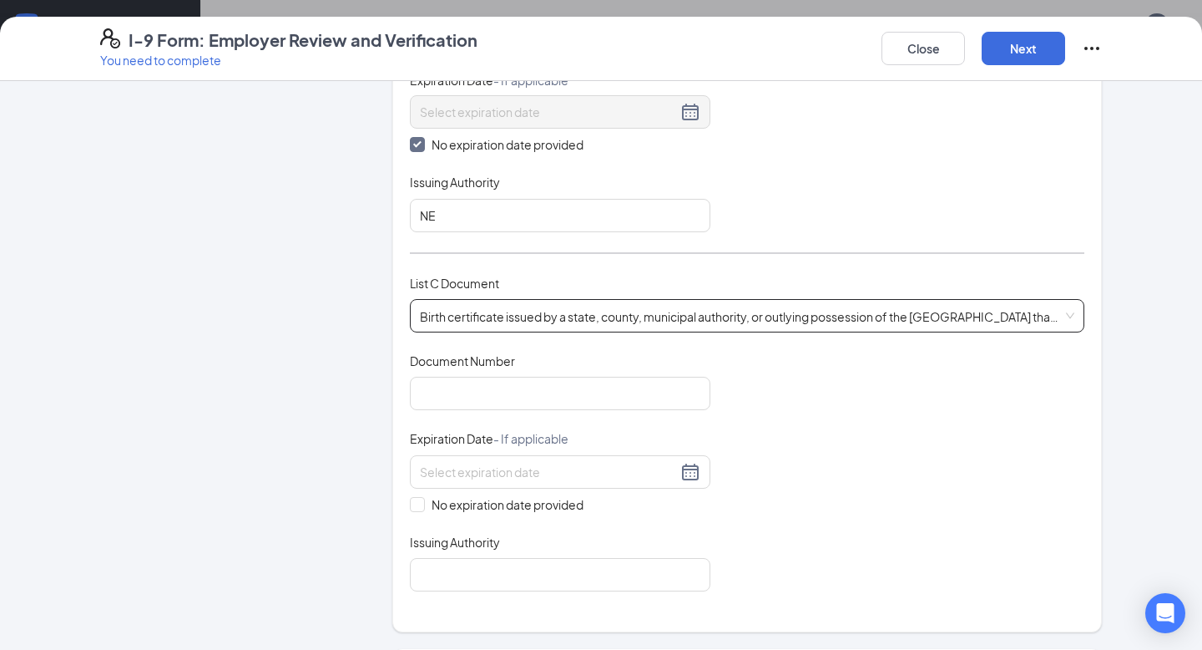
click at [570, 408] on div "Document Title Birth certificate issued by a state, county, municipal authority…" at bounding box center [747, 471] width 675 height 239
click at [565, 401] on input "Document Number" at bounding box center [560, 393] width 301 height 33
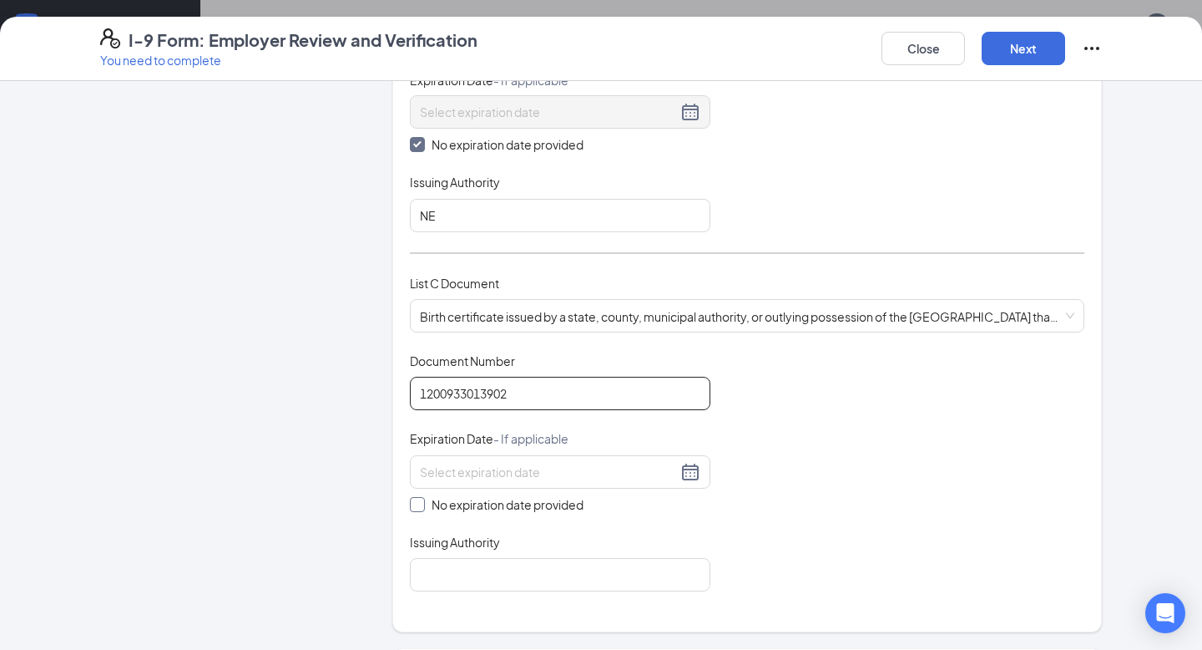
type input "1200933013902"
click at [411, 498] on input "No expiration date provided" at bounding box center [416, 503] width 12 height 12
checkbox input "true"
click at [506, 554] on div "Issuing Authority" at bounding box center [560, 548] width 301 height 24
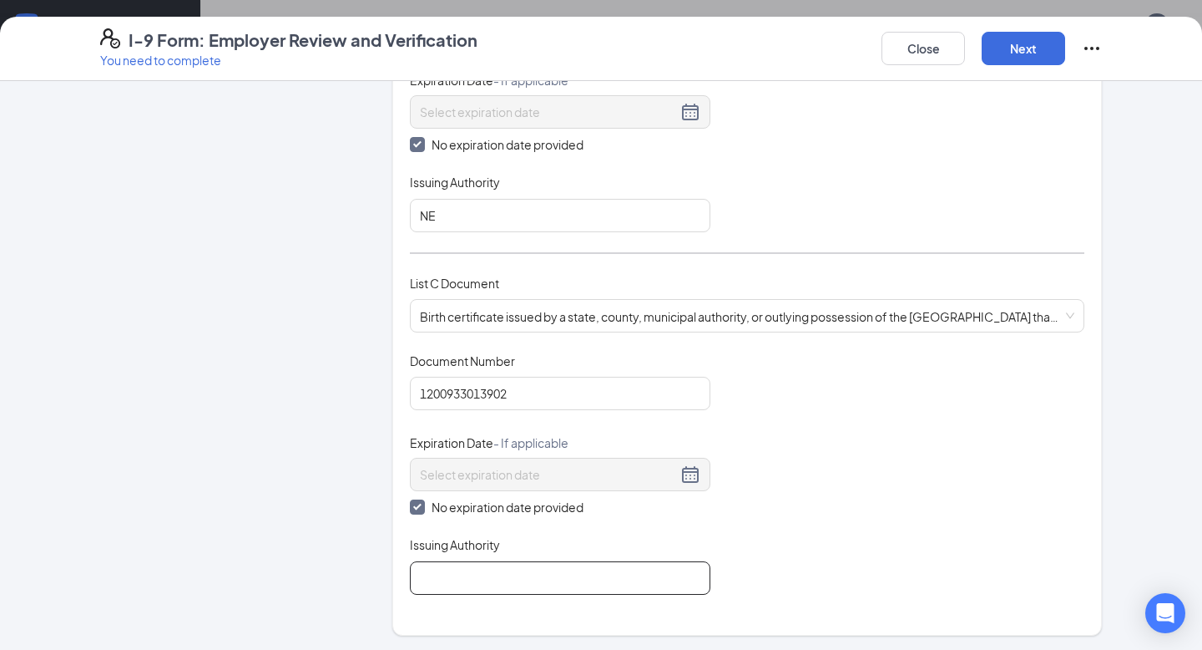
click at [507, 566] on input "Issuing Authority" at bounding box center [560, 577] width 301 height 33
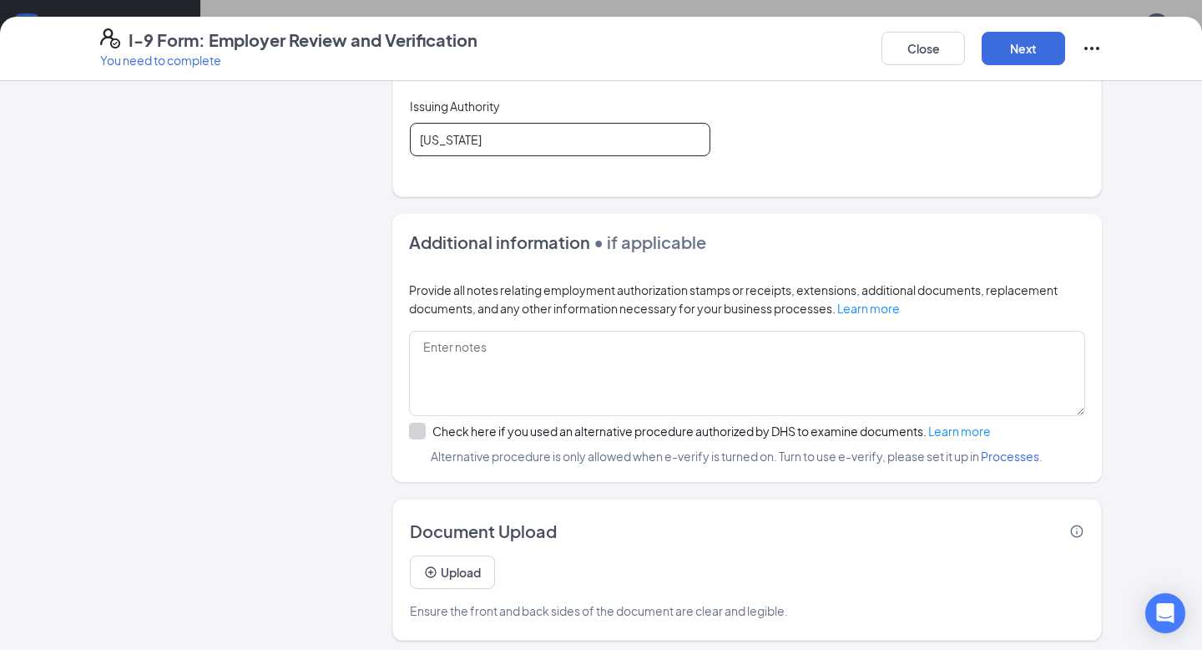
scroll to position [857, 0]
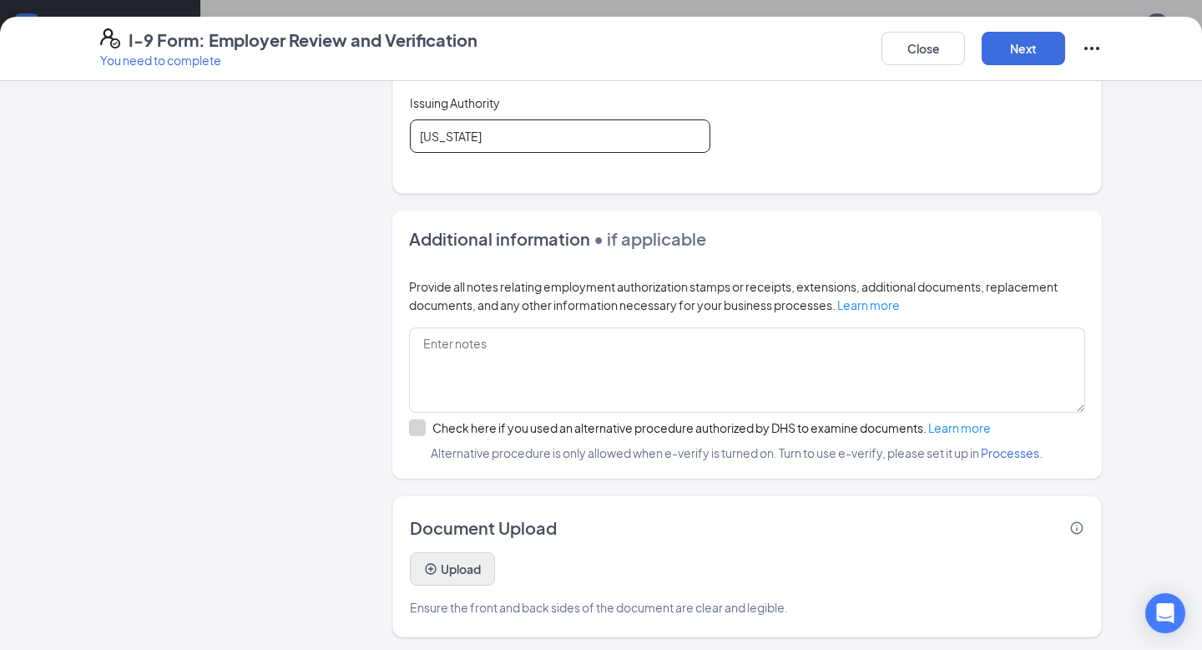
type input "[US_STATE]"
click at [417, 579] on button "Upload" at bounding box center [452, 568] width 85 height 33
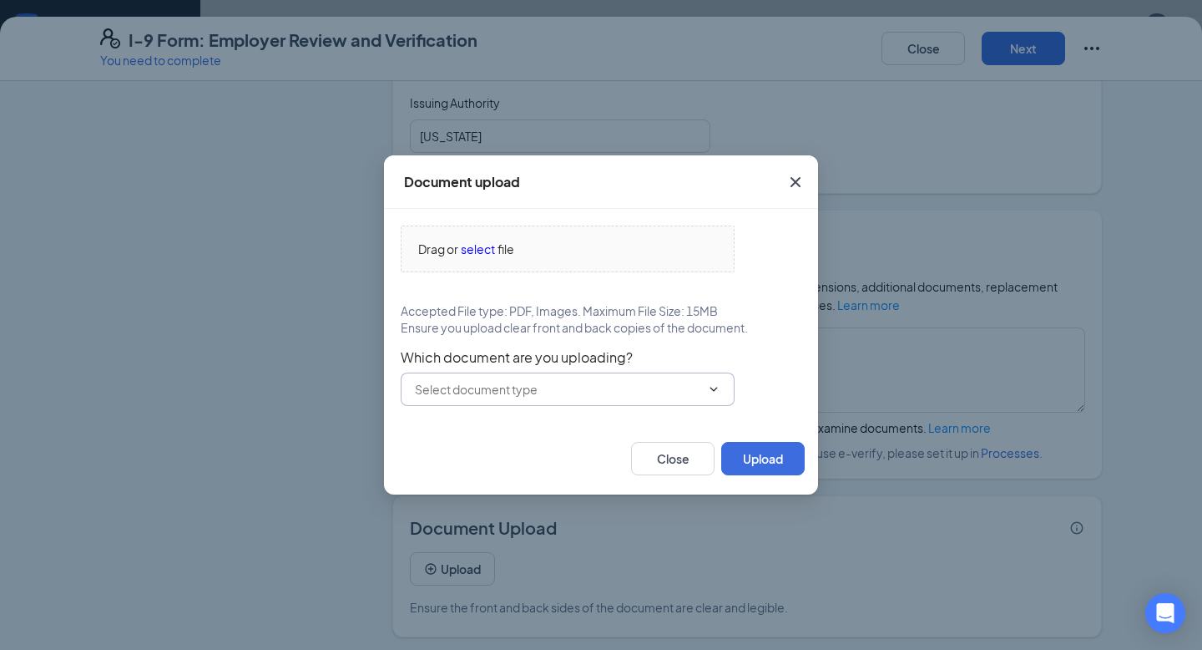
click at [584, 392] on input "text" at bounding box center [558, 389] width 286 height 18
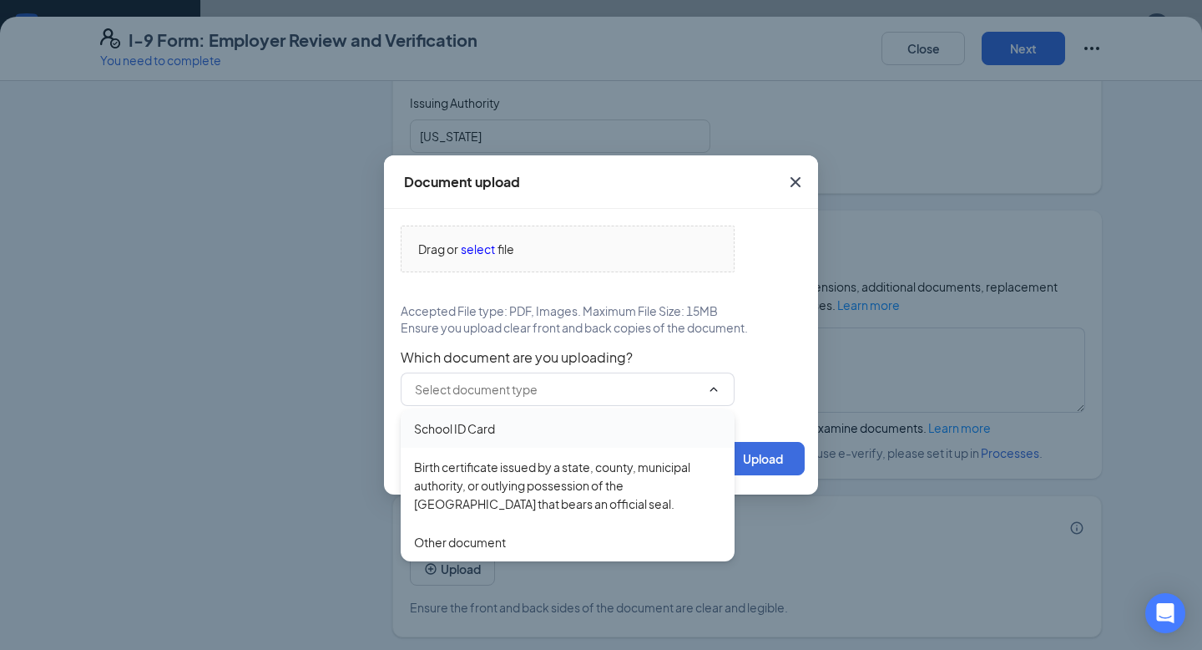
click at [490, 428] on div "School ID Card" at bounding box center [454, 428] width 81 height 18
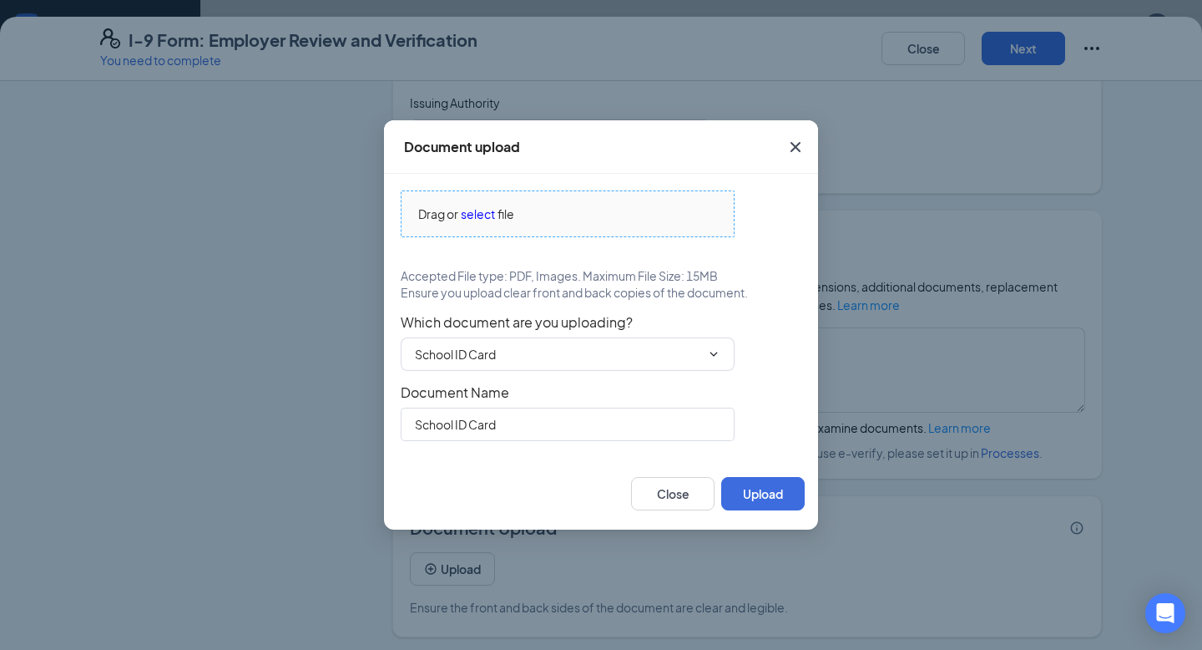
click at [475, 206] on span "select" at bounding box center [478, 214] width 34 height 18
click at [675, 501] on button "Close" at bounding box center [672, 493] width 83 height 33
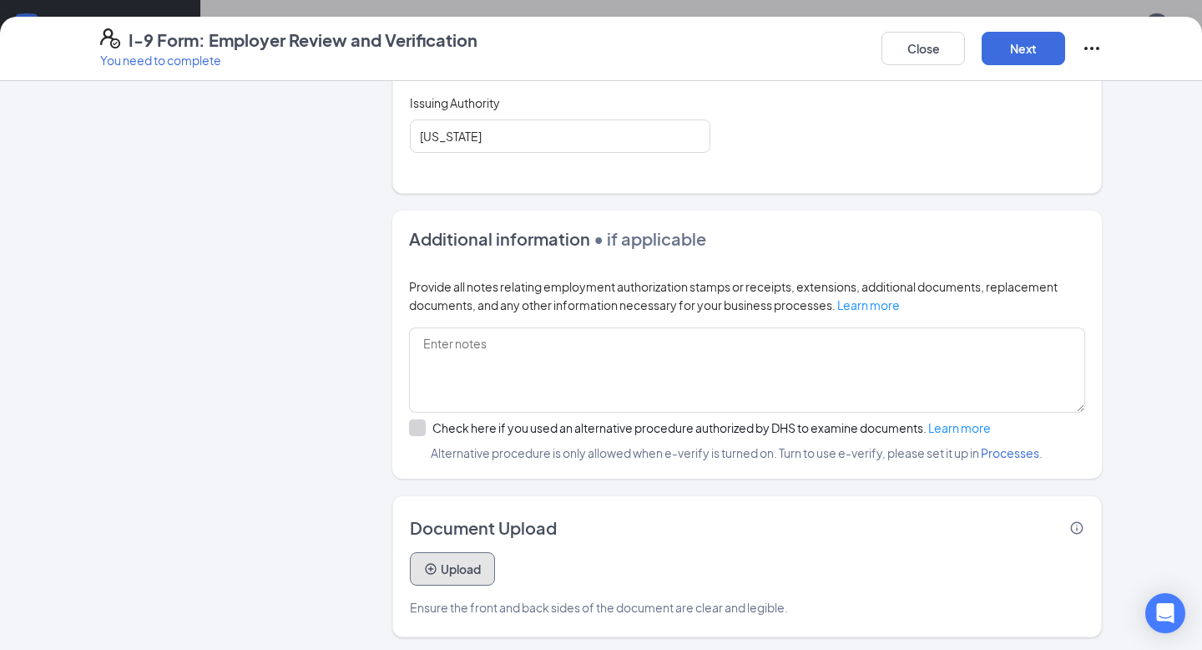
click at [485, 558] on button "Upload" at bounding box center [452, 568] width 85 height 33
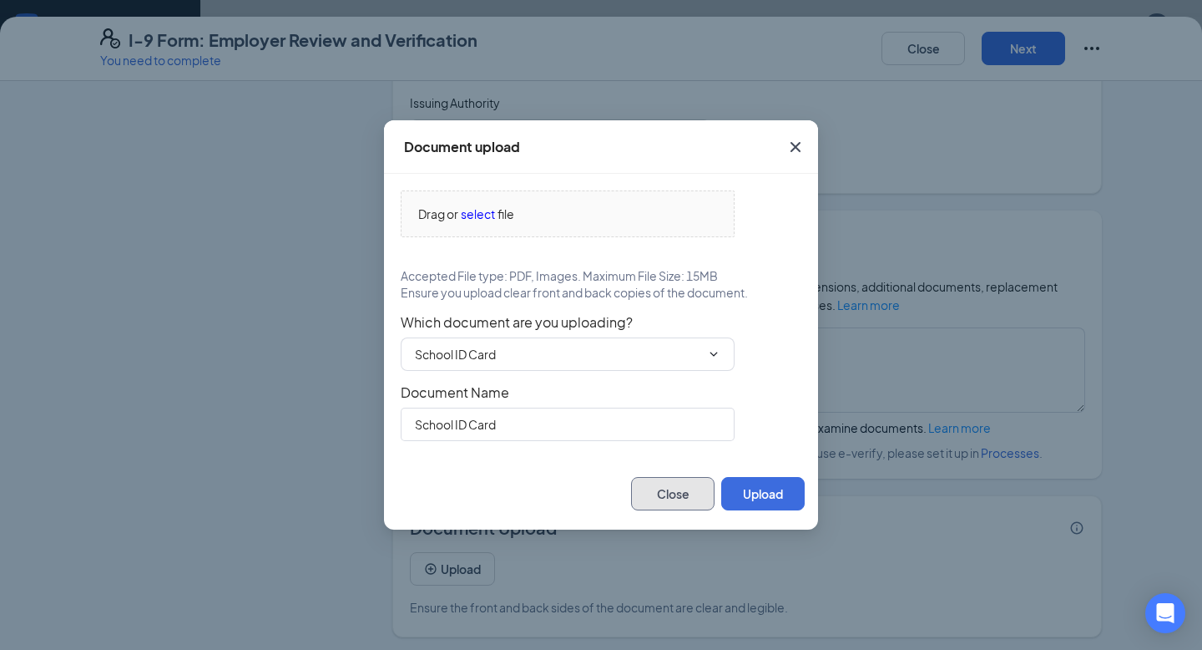
click at [685, 481] on button "Close" at bounding box center [672, 493] width 83 height 33
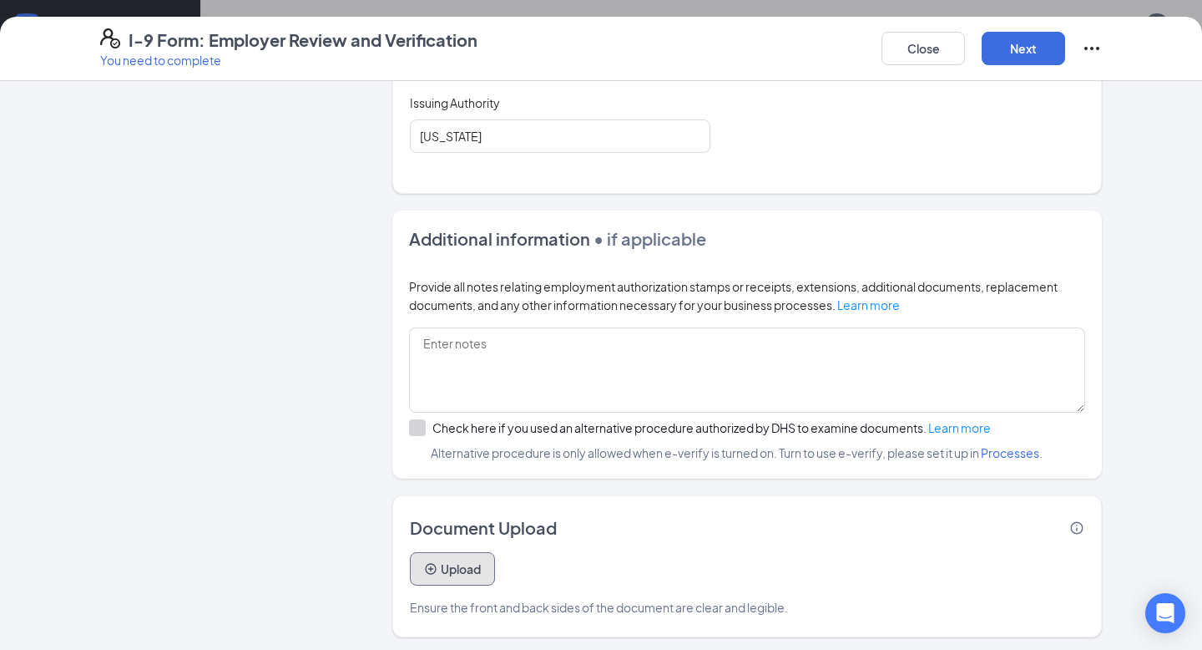
click at [471, 562] on button "Upload" at bounding box center [452, 568] width 85 height 33
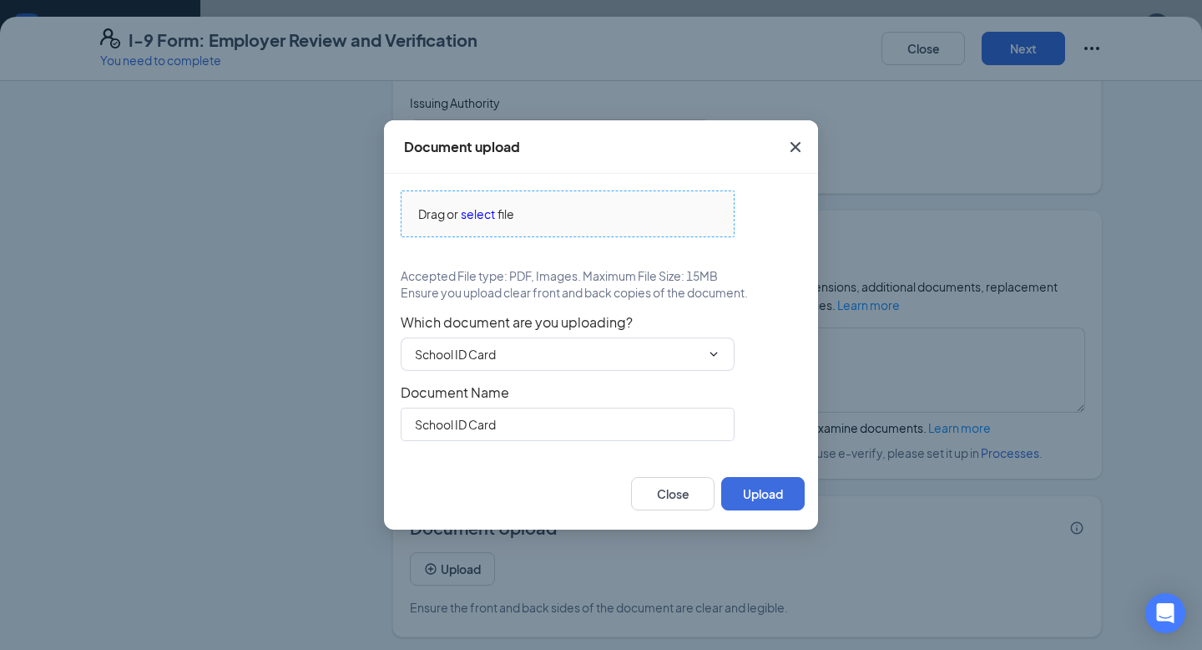
click at [481, 205] on span "select" at bounding box center [478, 214] width 34 height 18
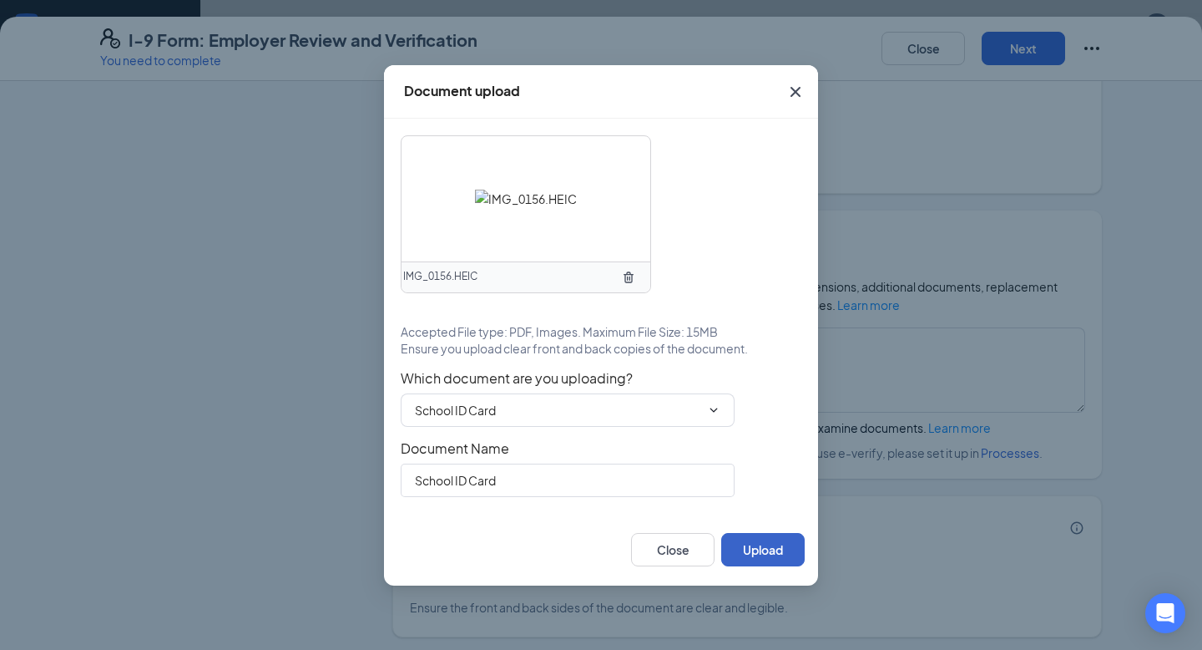
click at [771, 545] on button "Upload" at bounding box center [762, 549] width 83 height 33
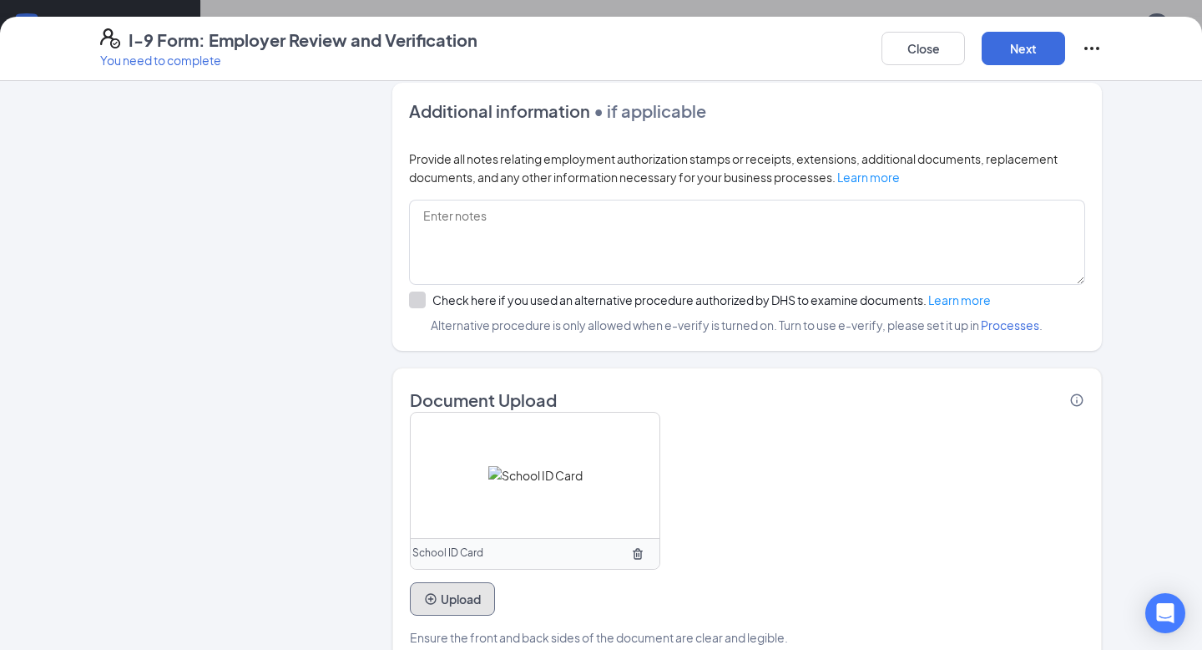
scroll to position [1014, 0]
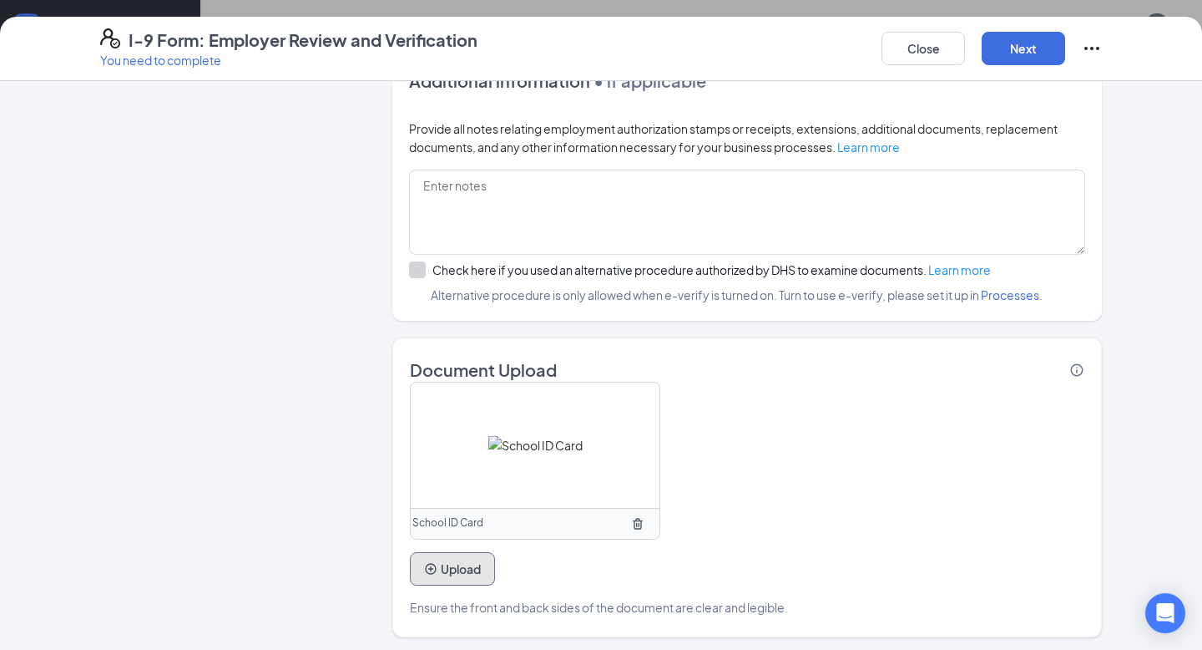
click at [473, 562] on button "Upload" at bounding box center [452, 568] width 85 height 33
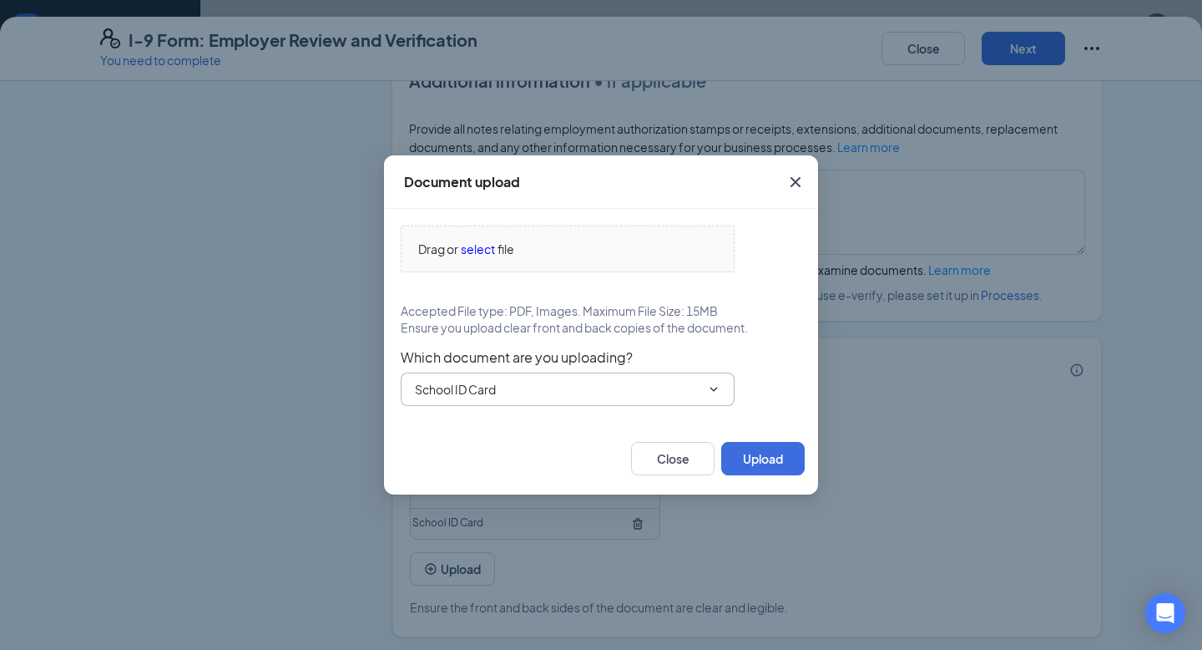
click at [544, 387] on input "School ID Card" at bounding box center [558, 389] width 286 height 18
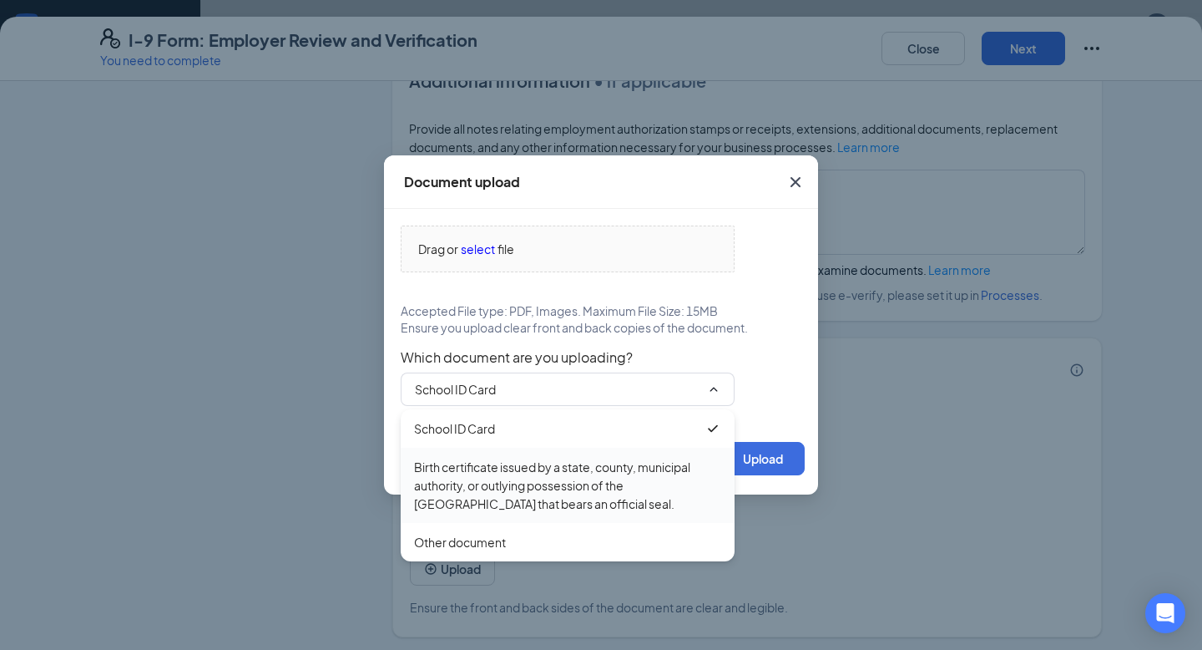
click at [504, 473] on div "Birth certificate issued by a state, county, municipal authority, or outlying p…" at bounding box center [567, 485] width 307 height 55
type input "Birth certificate issued by a state, county, municipal authority, or outlying p…"
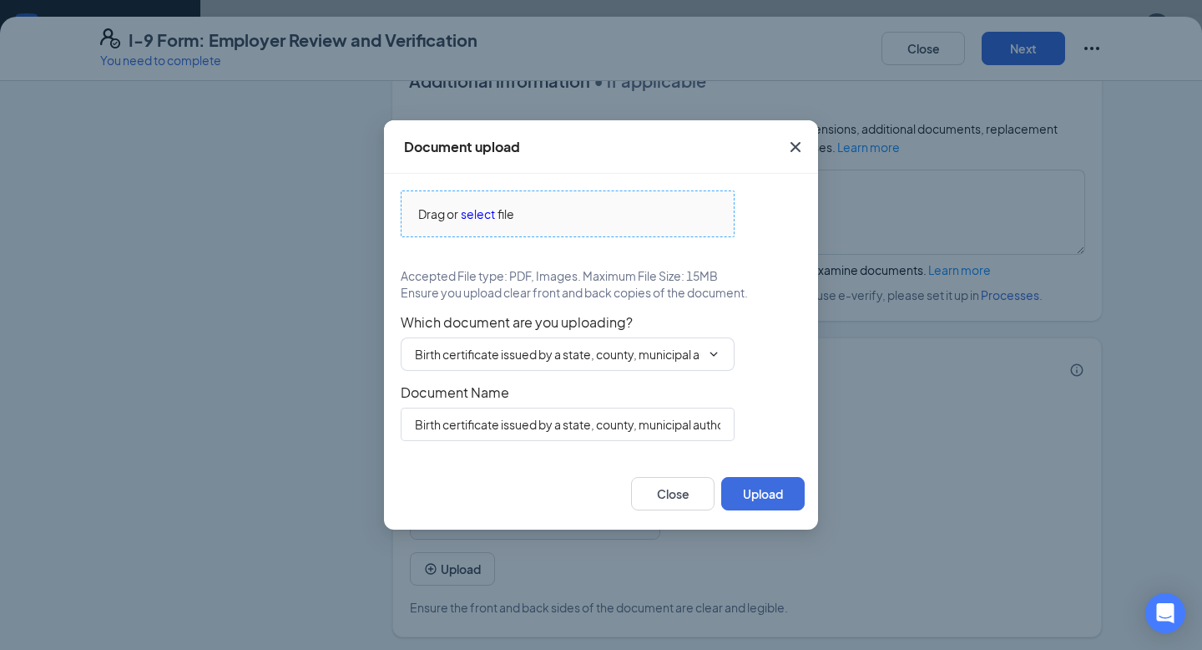
click at [474, 203] on span "Drag or select file" at bounding box center [568, 213] width 332 height 45
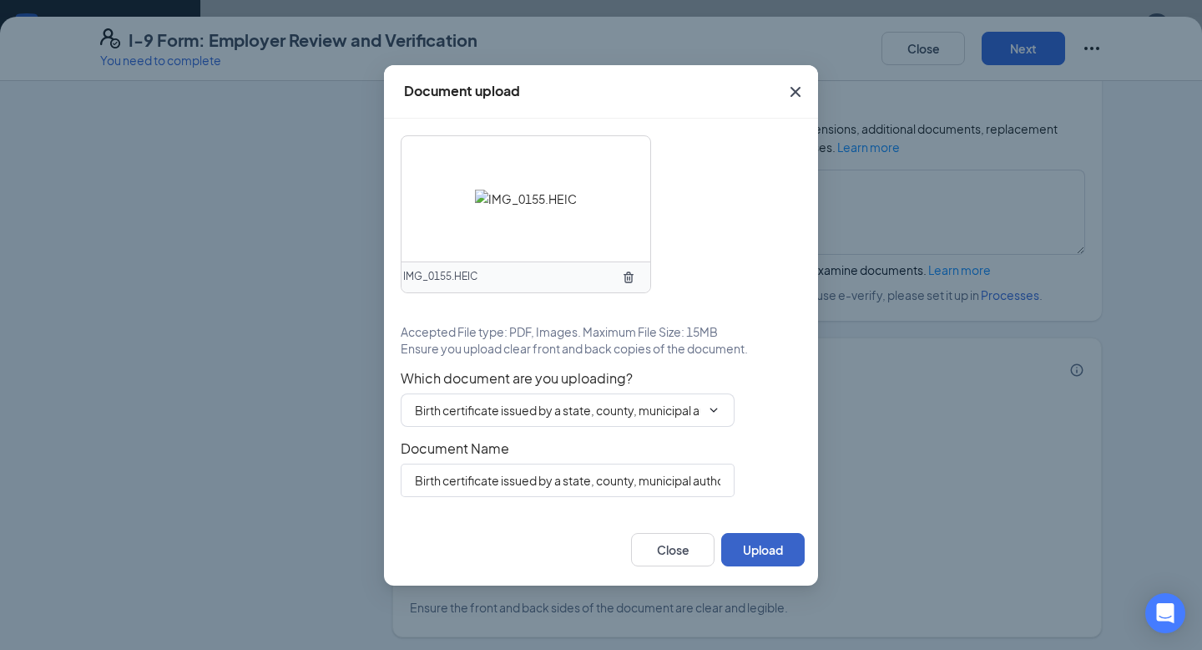
click at [771, 544] on button "Upload" at bounding box center [762, 549] width 83 height 33
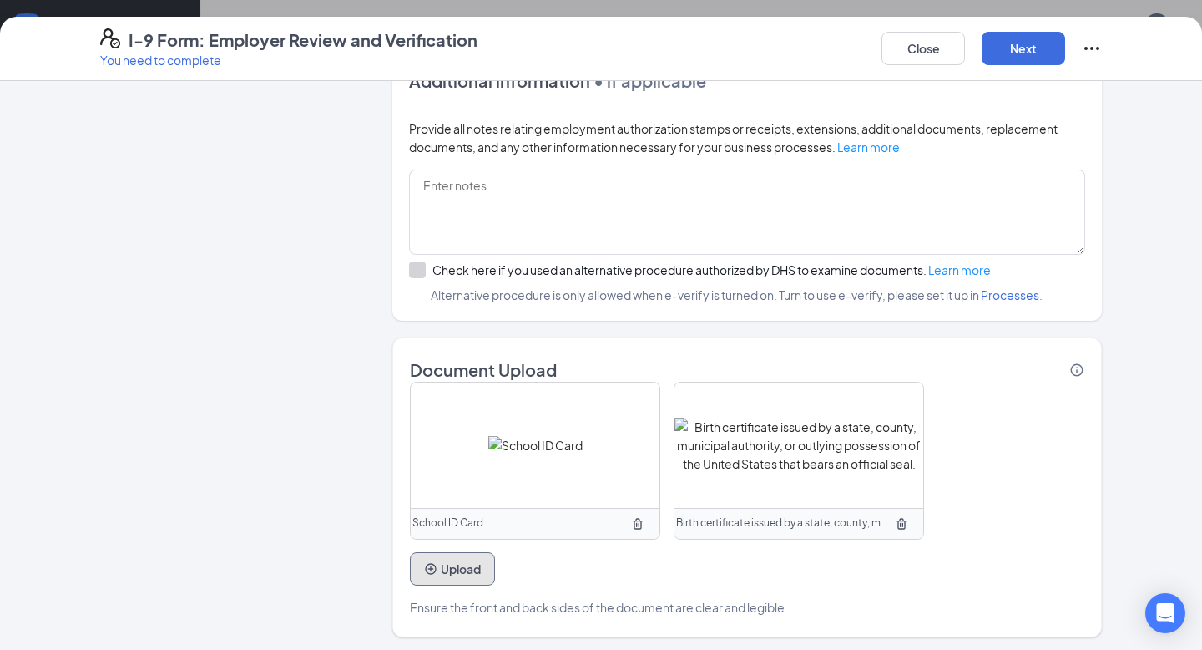
scroll to position [0, 0]
click at [1039, 49] on button "Next" at bounding box center [1023, 48] width 83 height 33
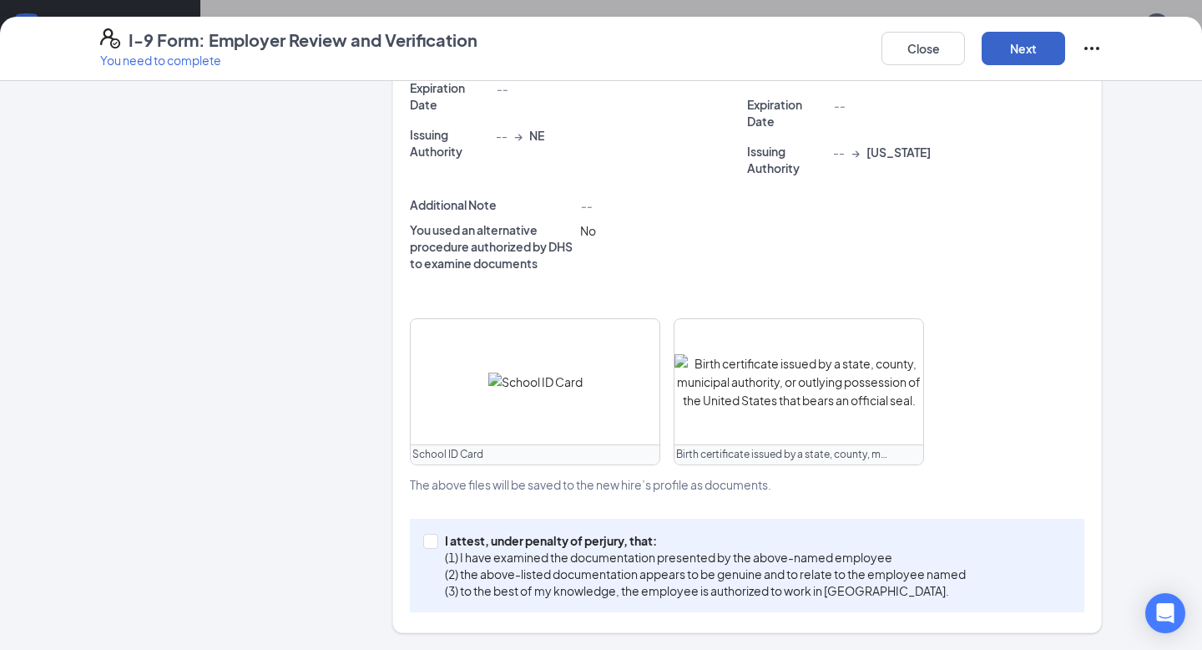
scroll to position [487, 0]
click at [431, 538] on input "I attest, under penalty of [PERSON_NAME], that: (1) I have examined the documen…" at bounding box center [429, 540] width 12 height 12
checkbox input "true"
click at [1031, 44] on button "Next" at bounding box center [1023, 48] width 83 height 33
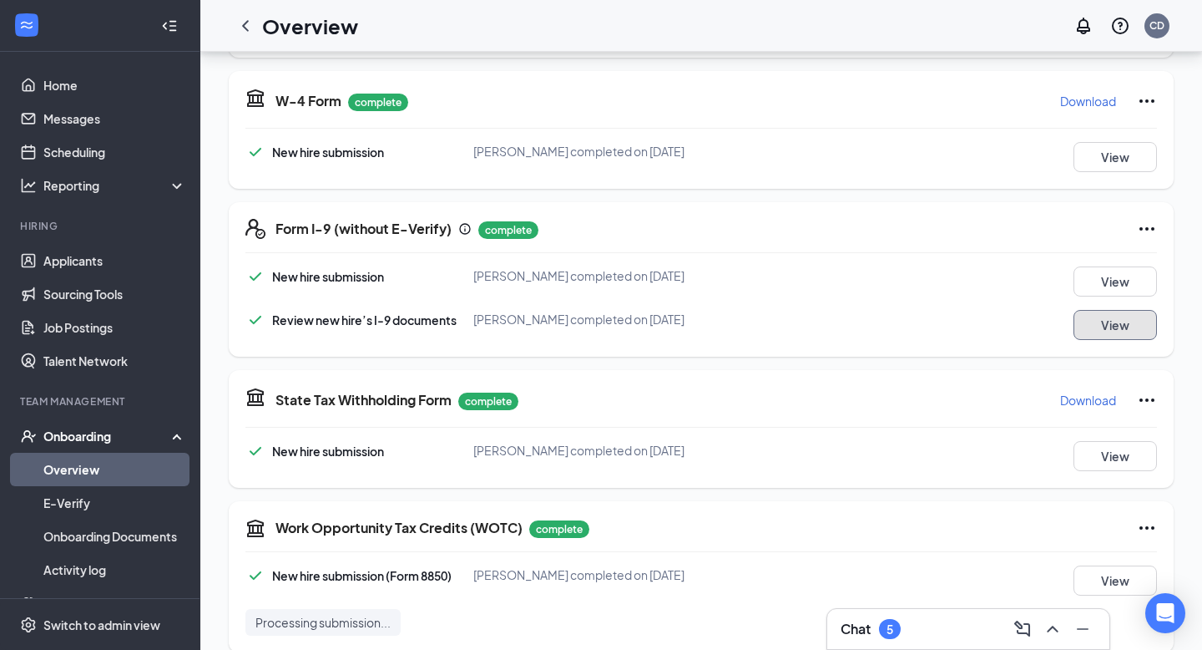
scroll to position [0, 0]
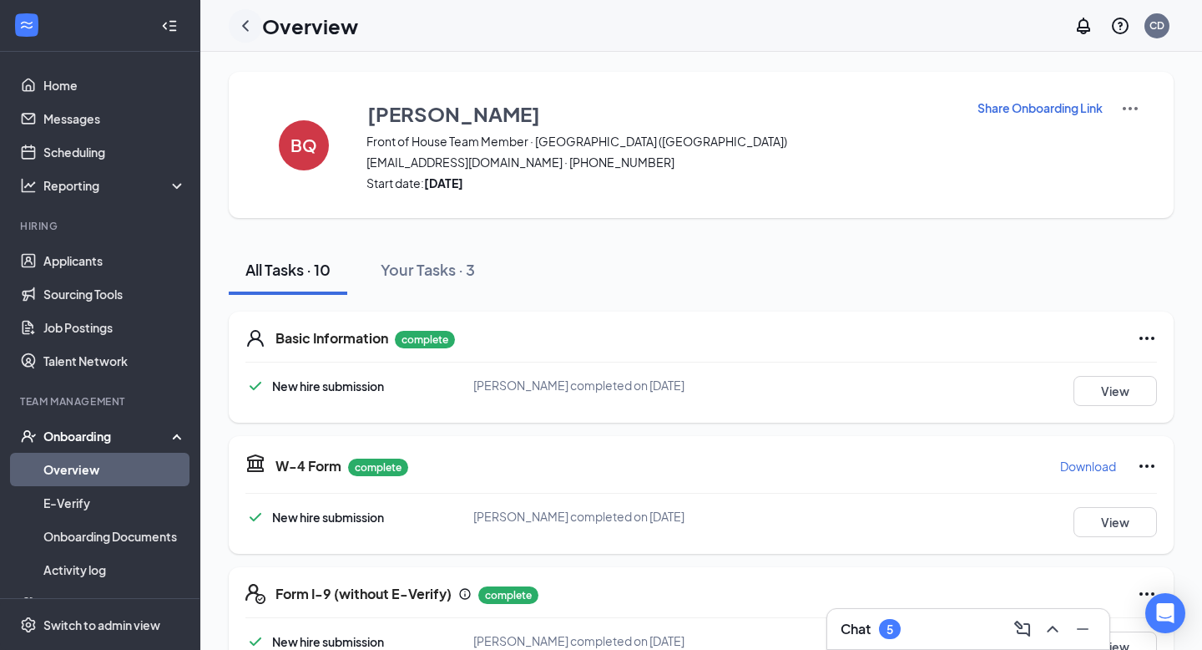
click at [246, 28] on icon "ChevronLeft" at bounding box center [245, 25] width 7 height 11
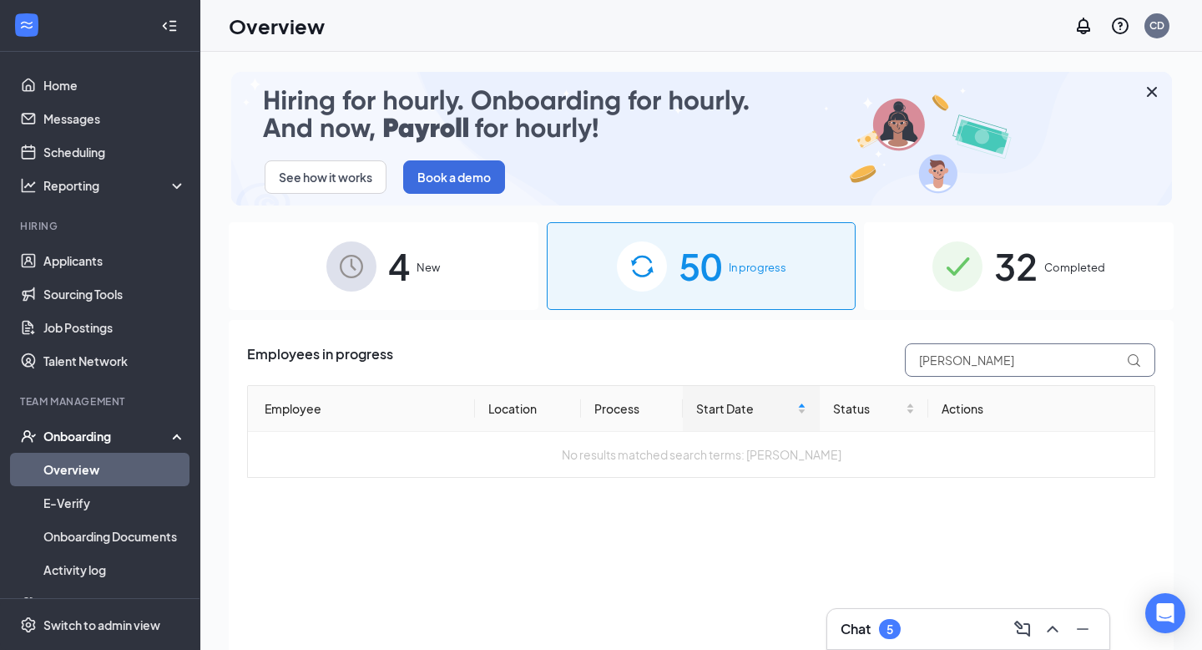
drag, startPoint x: 986, startPoint y: 363, endPoint x: 783, endPoint y: 362, distance: 202.9
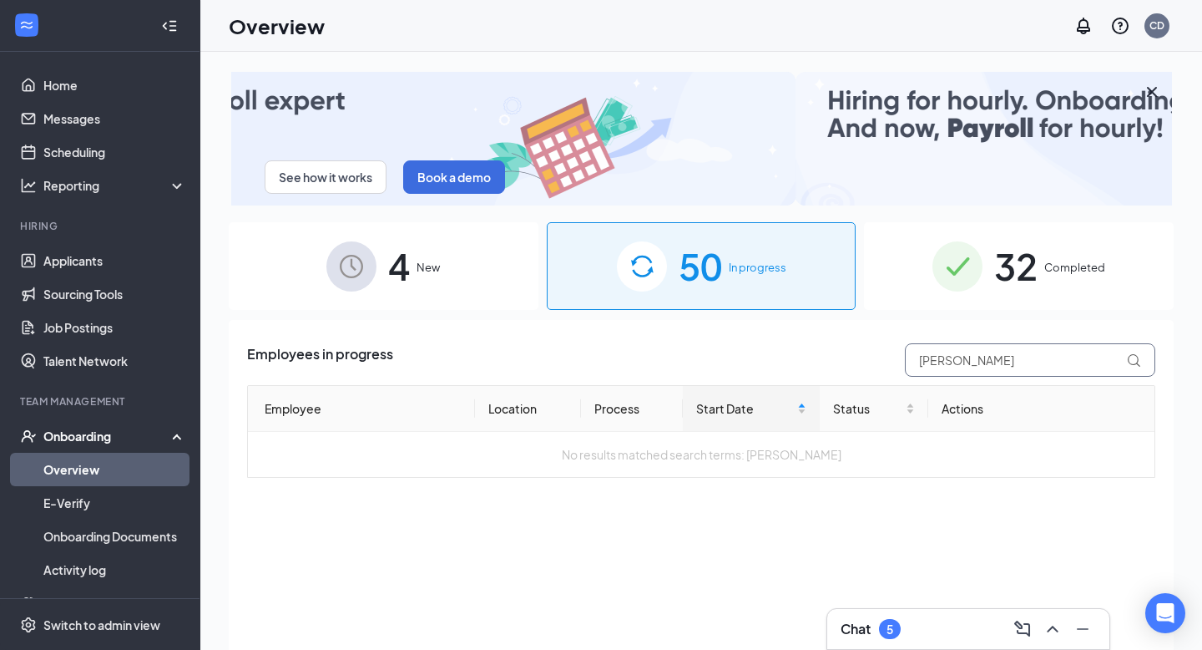
click at [783, 362] on div "Employees in progress benjamin" at bounding box center [701, 359] width 908 height 33
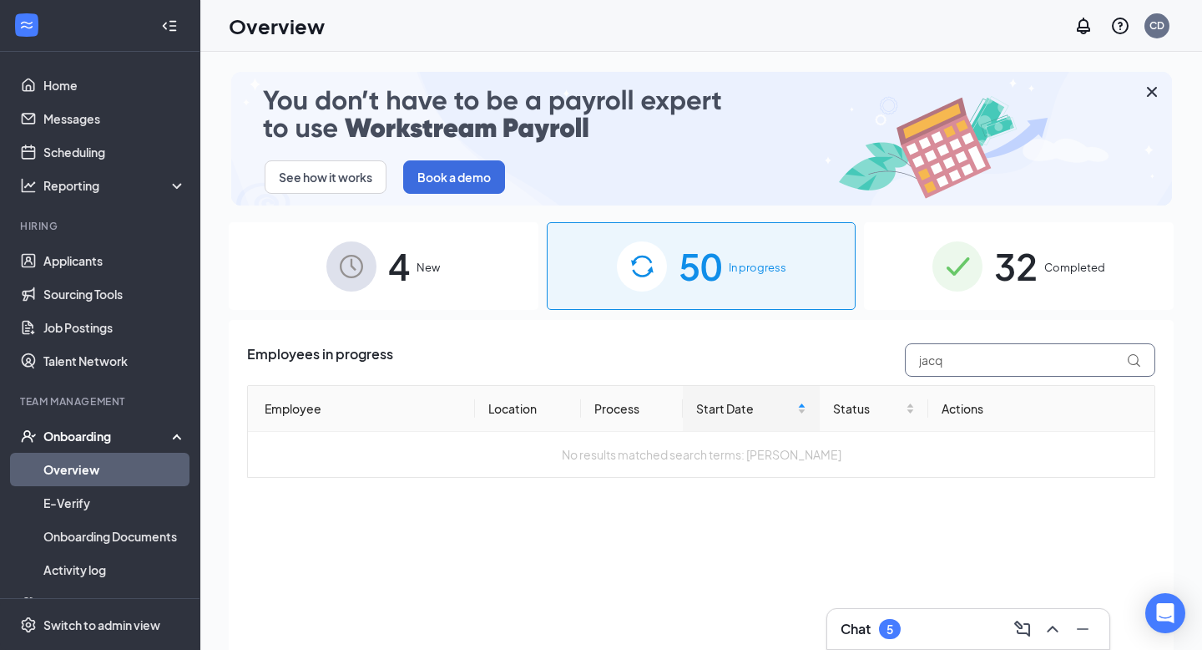
type input "jacq"
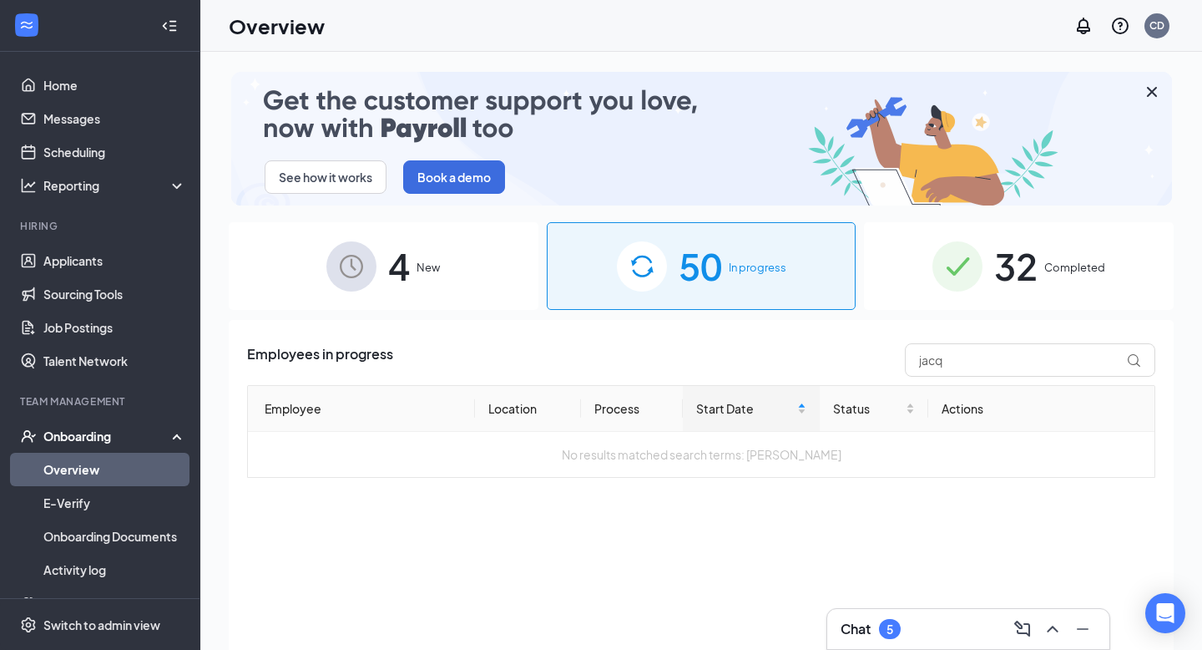
click at [1025, 255] on span "32" at bounding box center [1015, 266] width 43 height 58
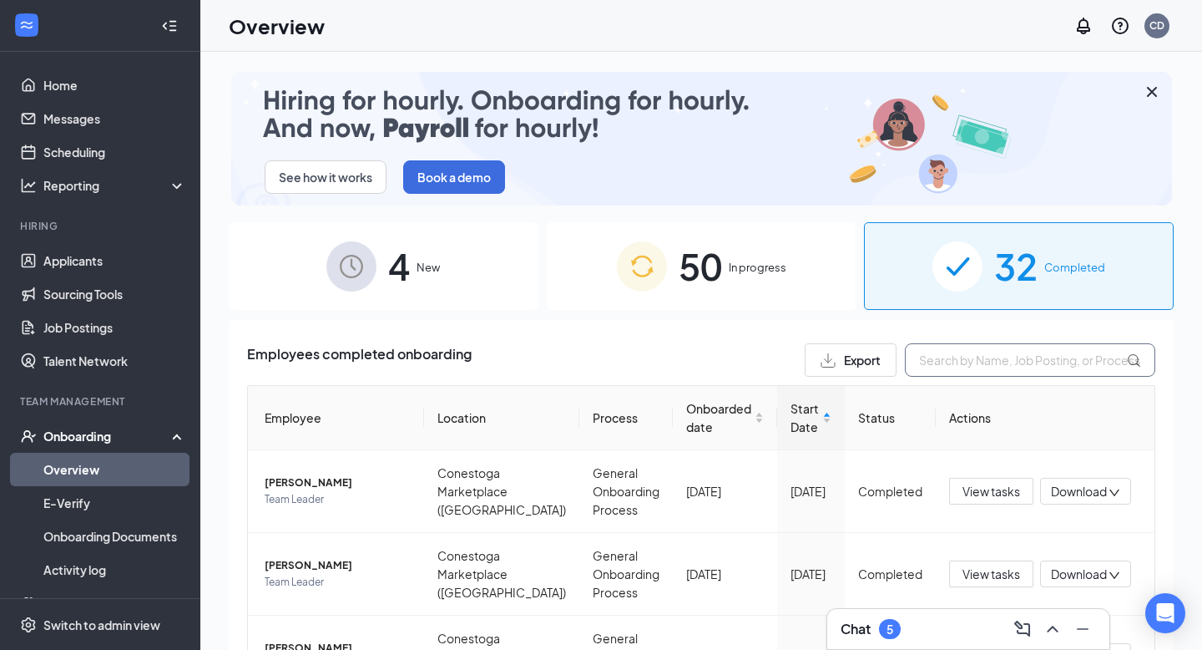
click at [977, 361] on input "text" at bounding box center [1030, 359] width 250 height 33
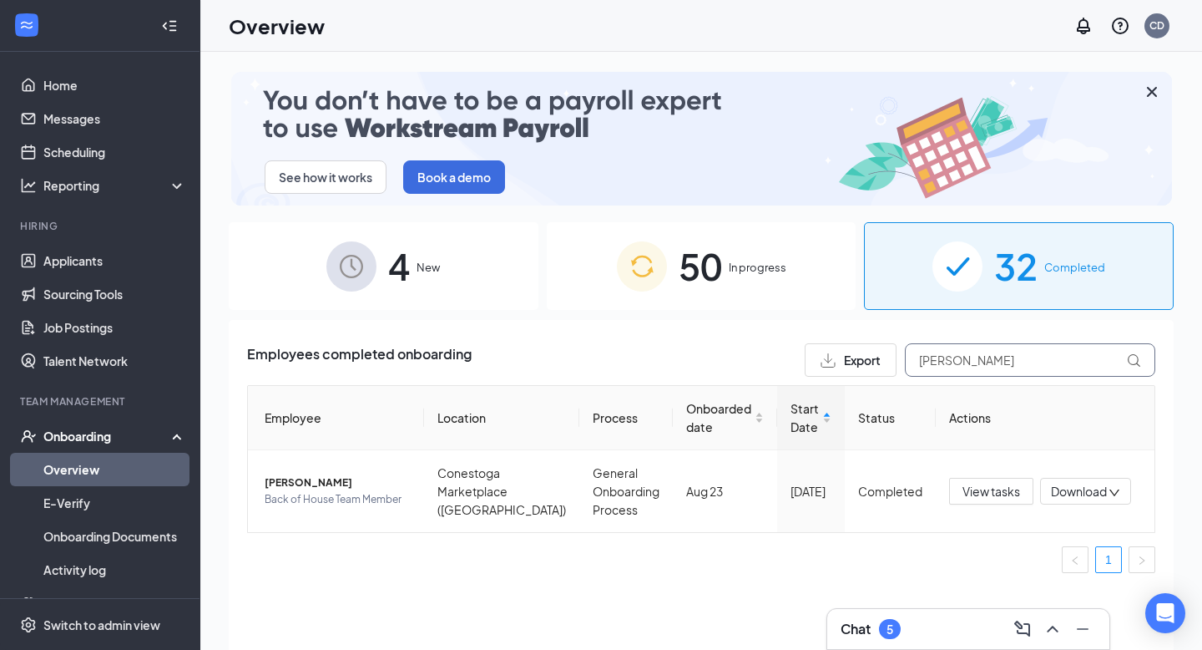
type input "jacqueline"
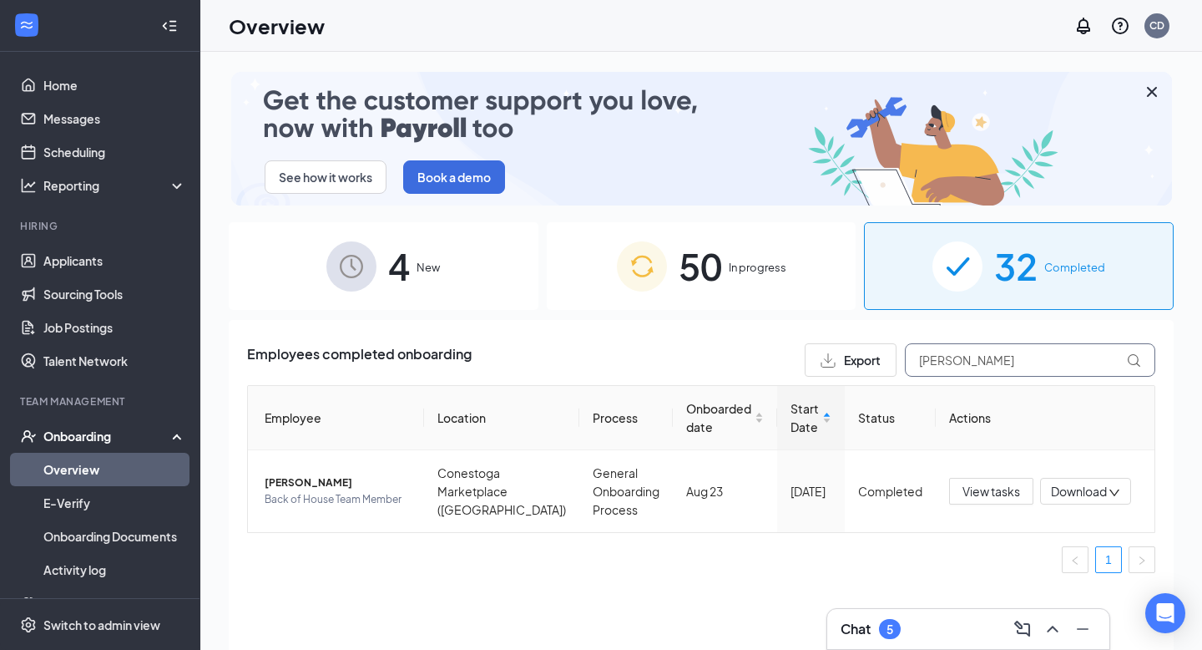
drag, startPoint x: 991, startPoint y: 362, endPoint x: 883, endPoint y: 363, distance: 107.7
click at [882, 363] on div "Export jacqueline" at bounding box center [980, 359] width 351 height 33
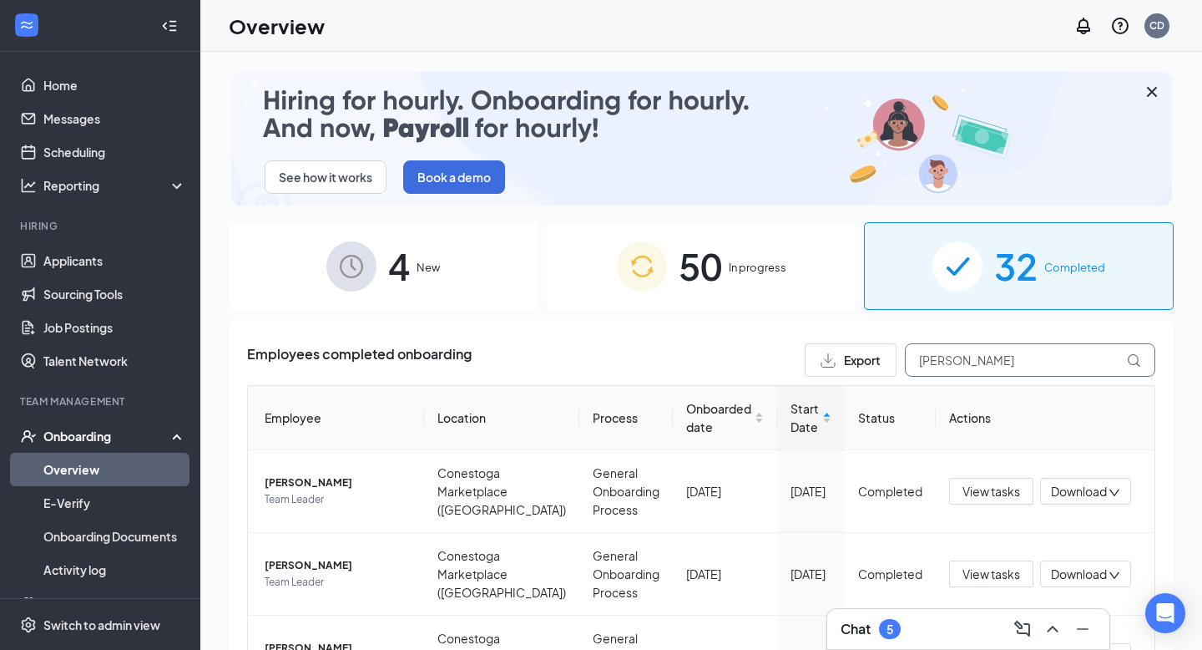
type input "christopher"
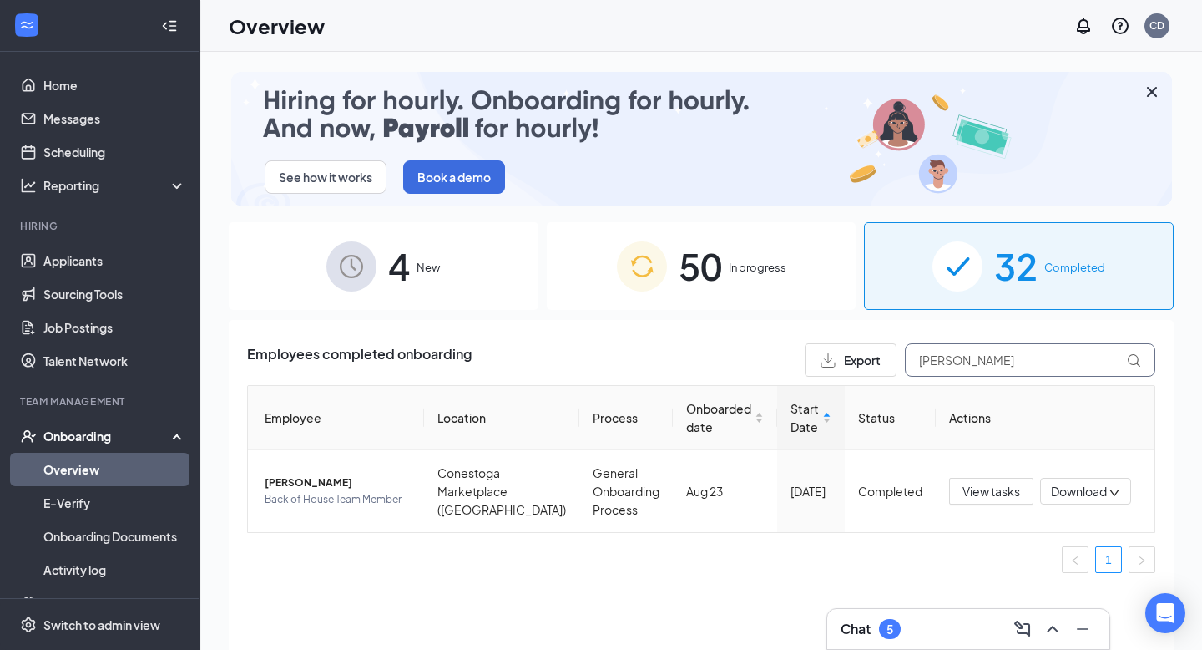
drag, startPoint x: 990, startPoint y: 361, endPoint x: 908, endPoint y: 364, distance: 81.9
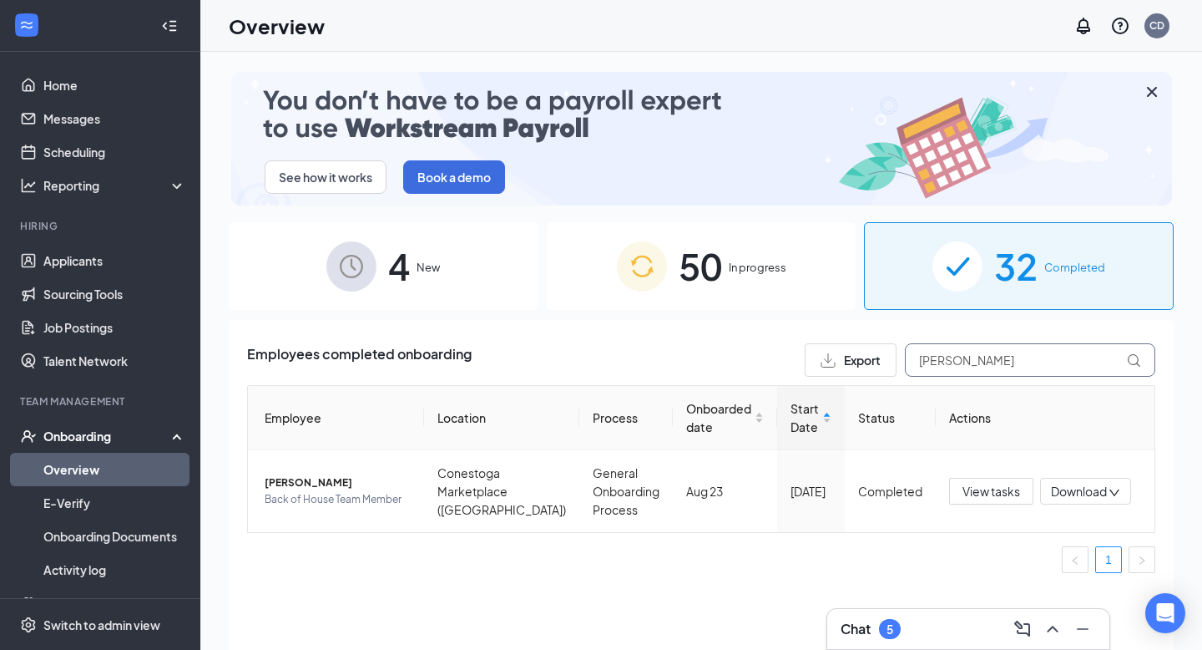
click at [908, 365] on input "christopher" at bounding box center [1030, 359] width 250 height 33
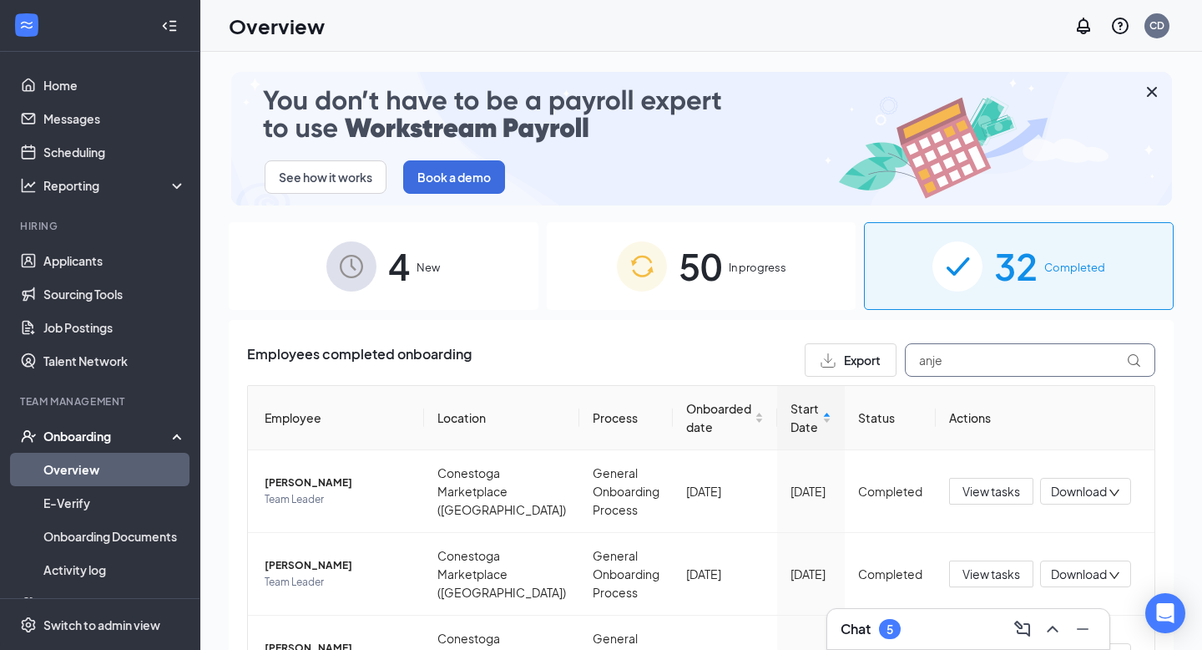
type input "anjel"
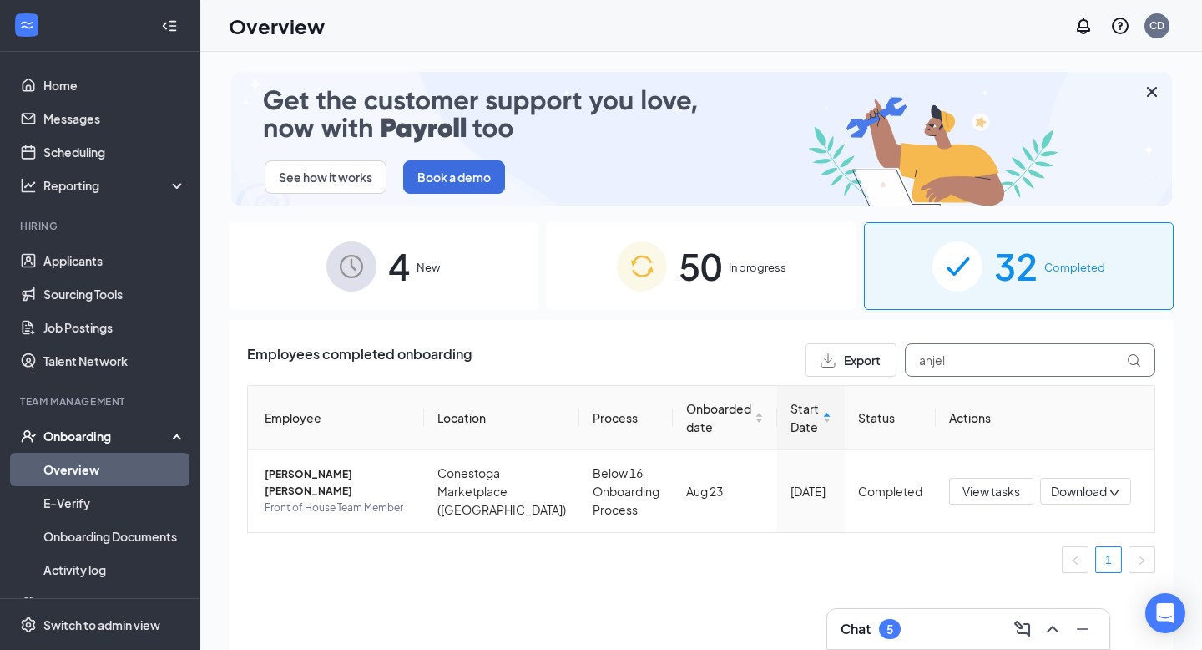
drag, startPoint x: 970, startPoint y: 362, endPoint x: 887, endPoint y: 358, distance: 83.6
click at [887, 358] on div "Export anjel" at bounding box center [980, 359] width 351 height 33
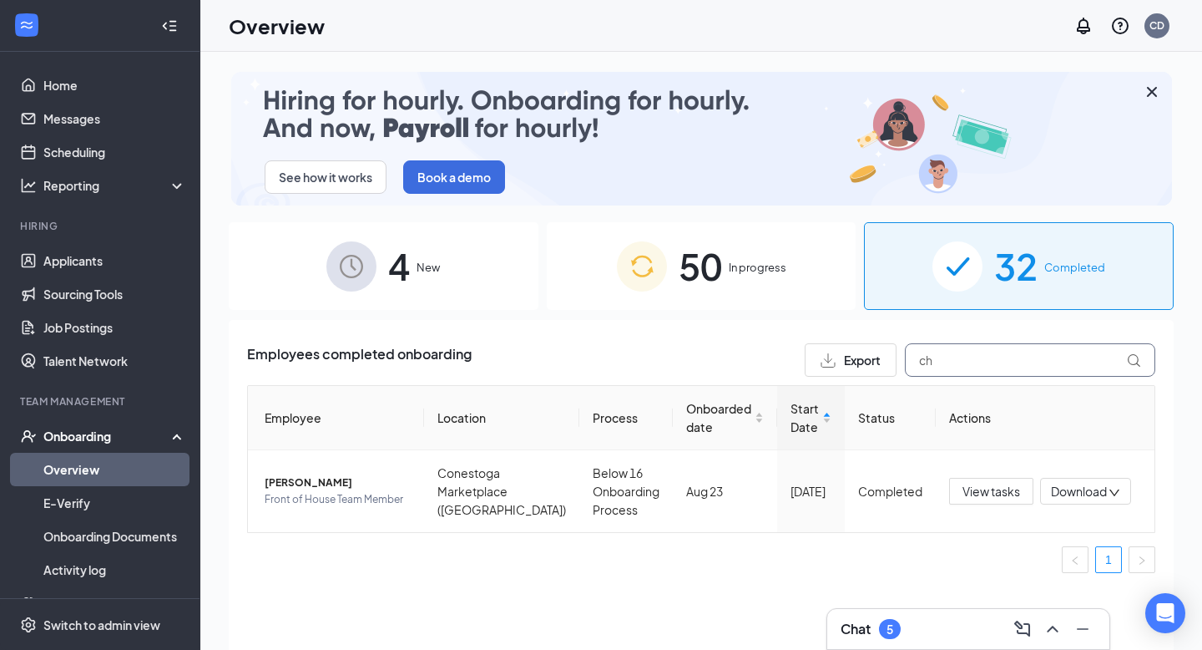
type input "c"
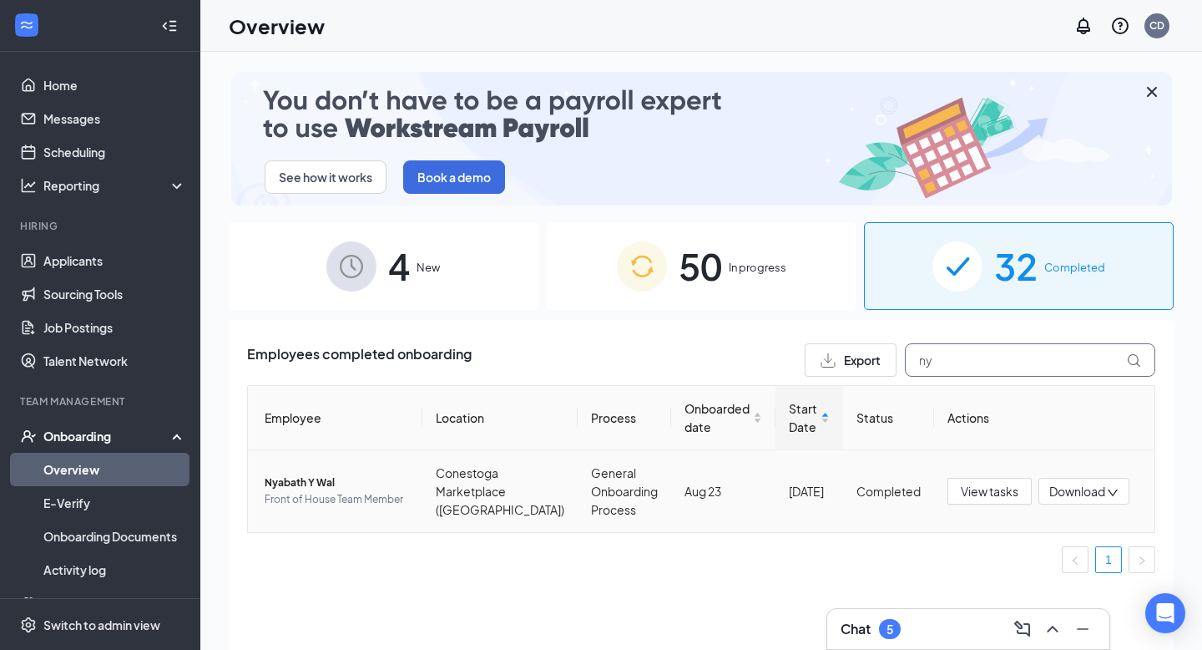
type input "n"
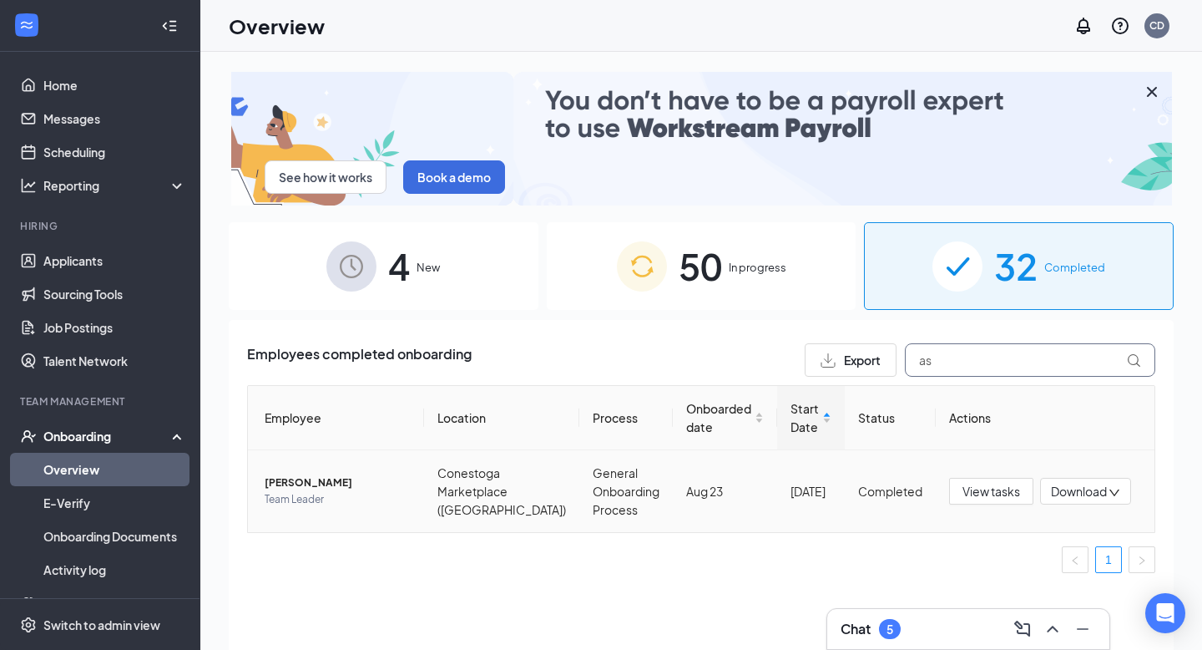
type input "a"
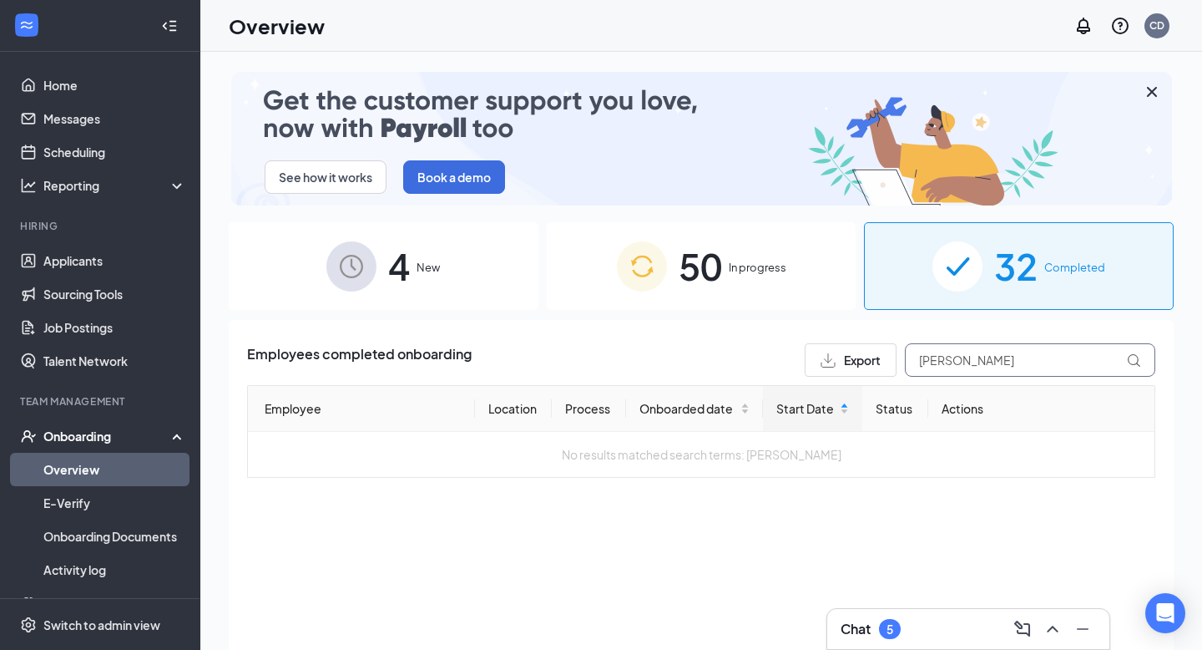
type input "[PERSON_NAME]"
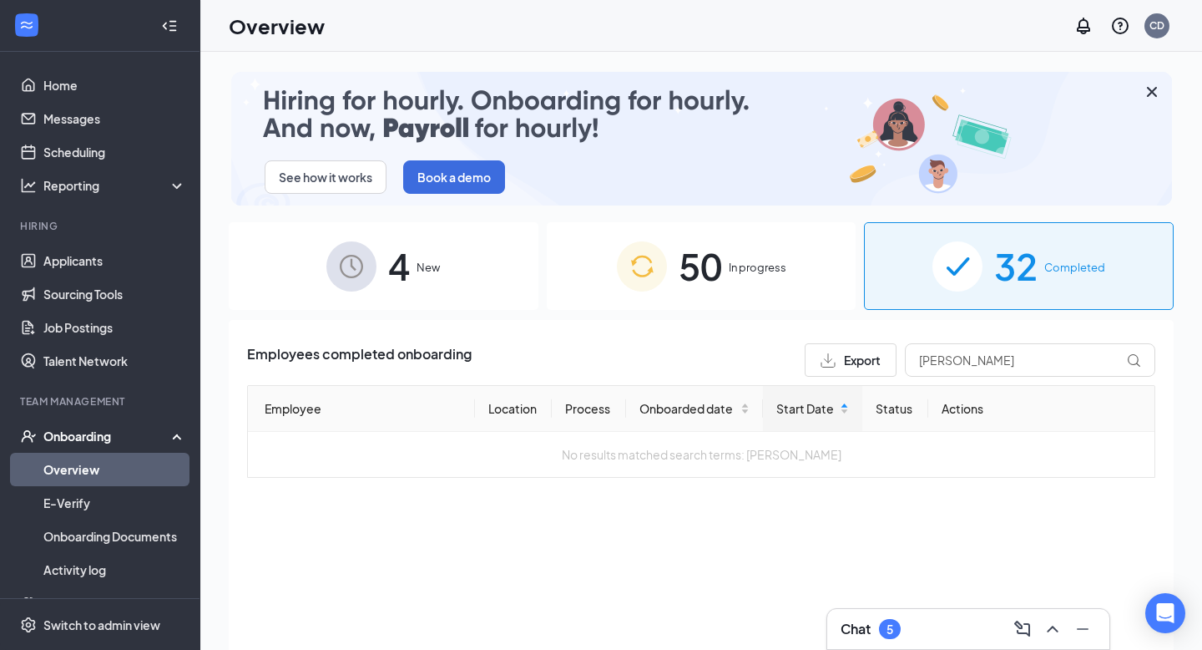
click at [637, 263] on img at bounding box center [642, 266] width 50 height 50
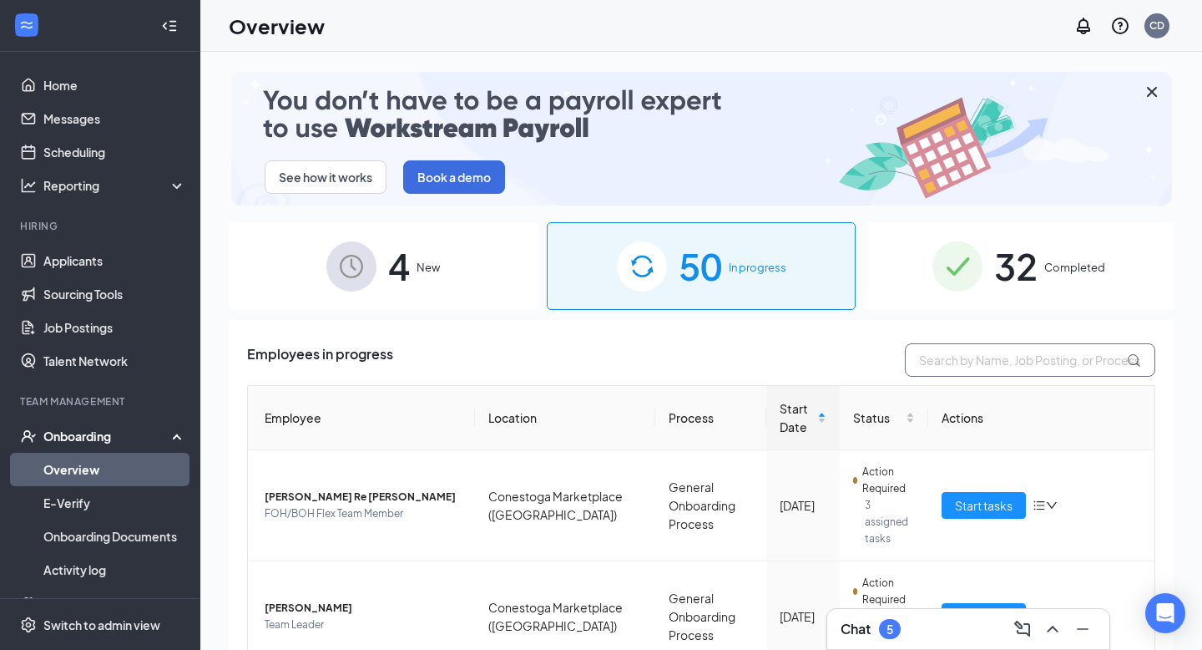
click at [971, 359] on input "text" at bounding box center [1030, 359] width 250 height 33
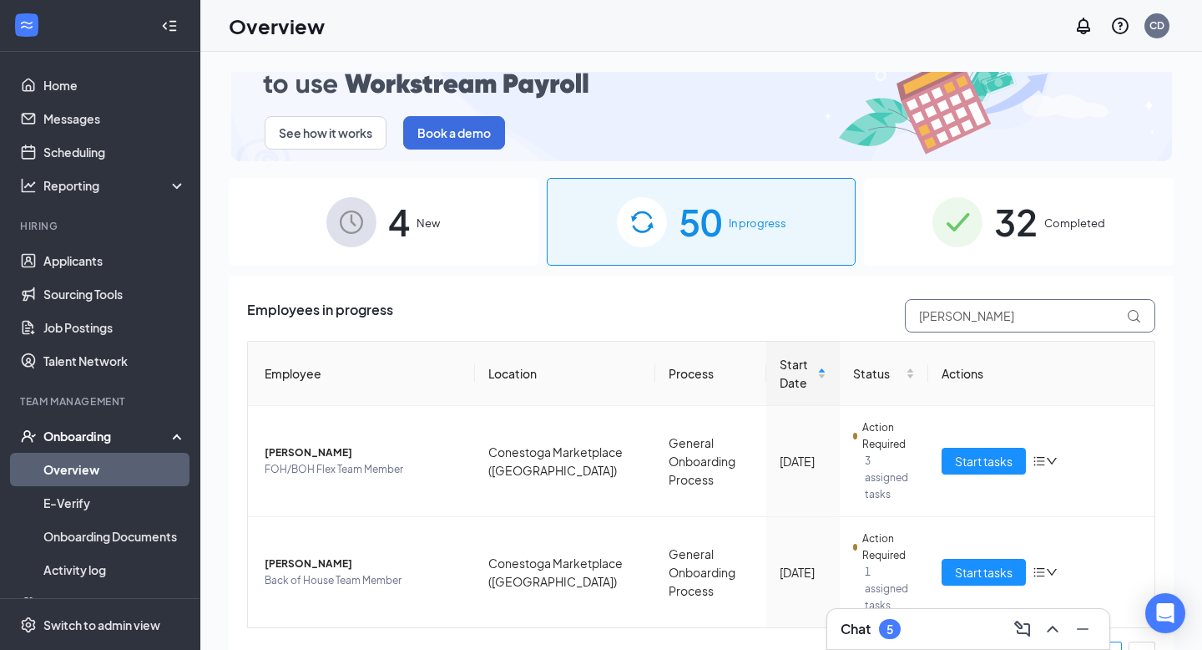
scroll to position [47, 0]
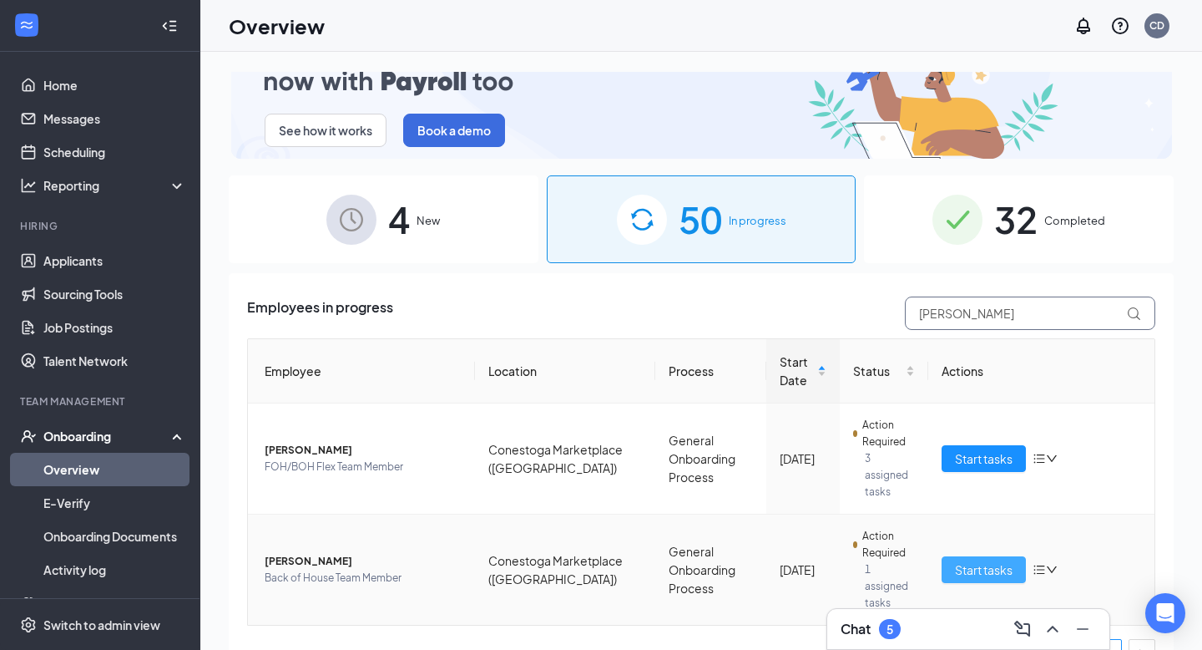
type input "[PERSON_NAME]"
click at [978, 560] on span "Start tasks" at bounding box center [984, 569] width 58 height 18
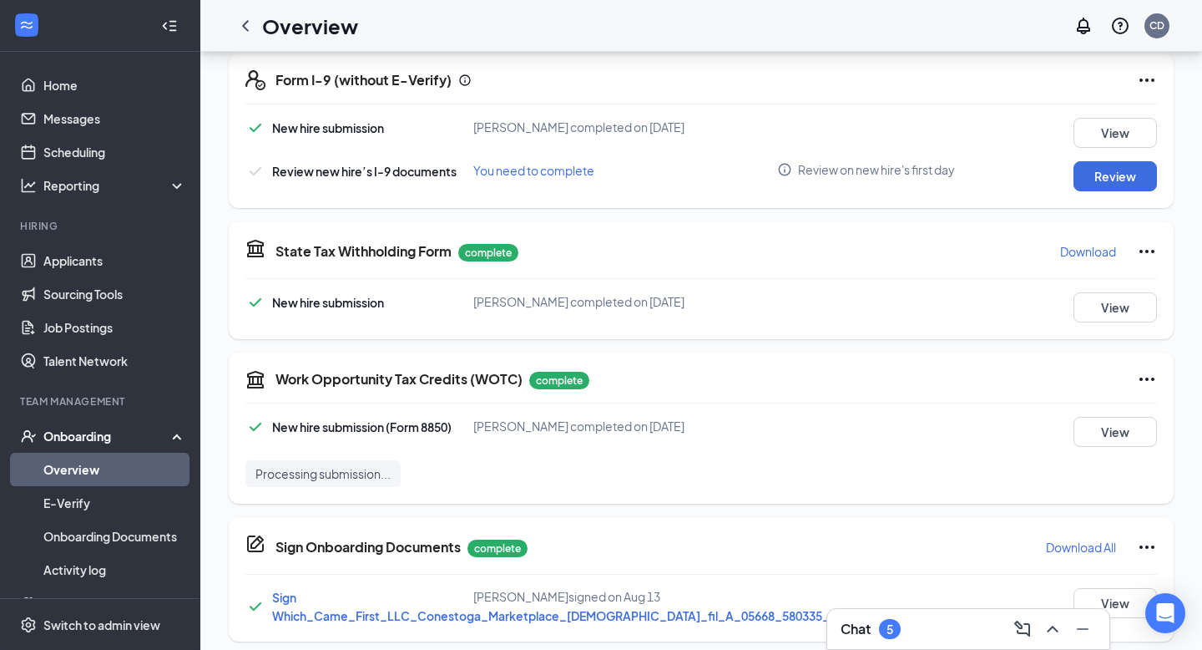
scroll to position [415, 0]
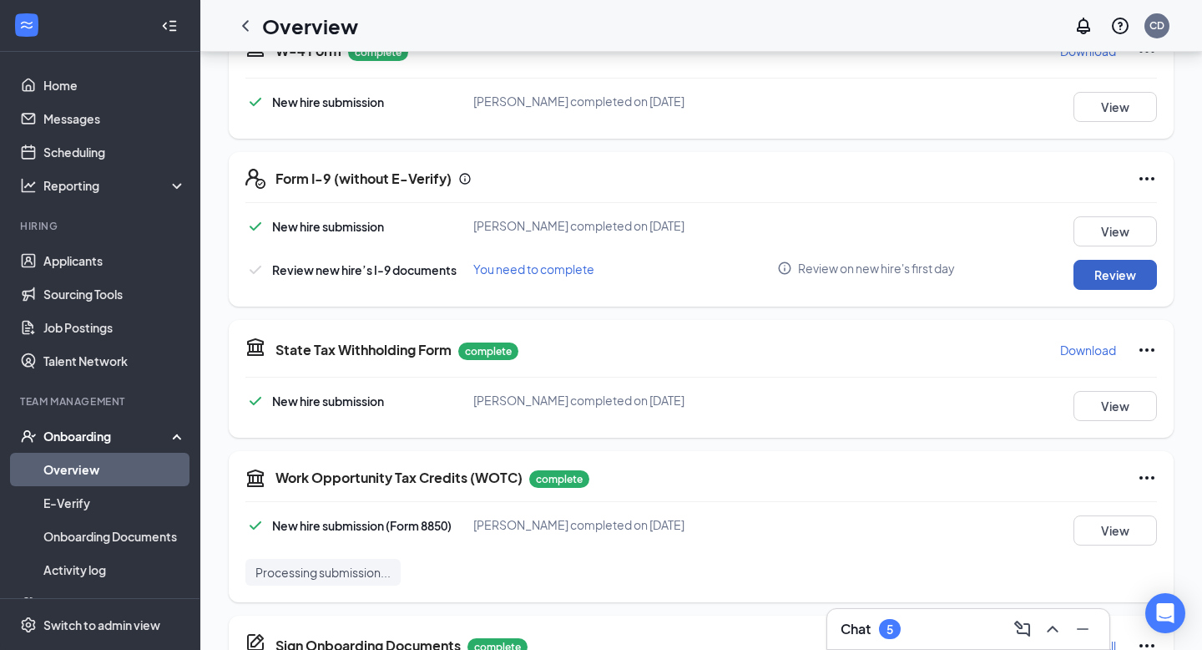
click at [1107, 278] on button "Review" at bounding box center [1115, 275] width 83 height 30
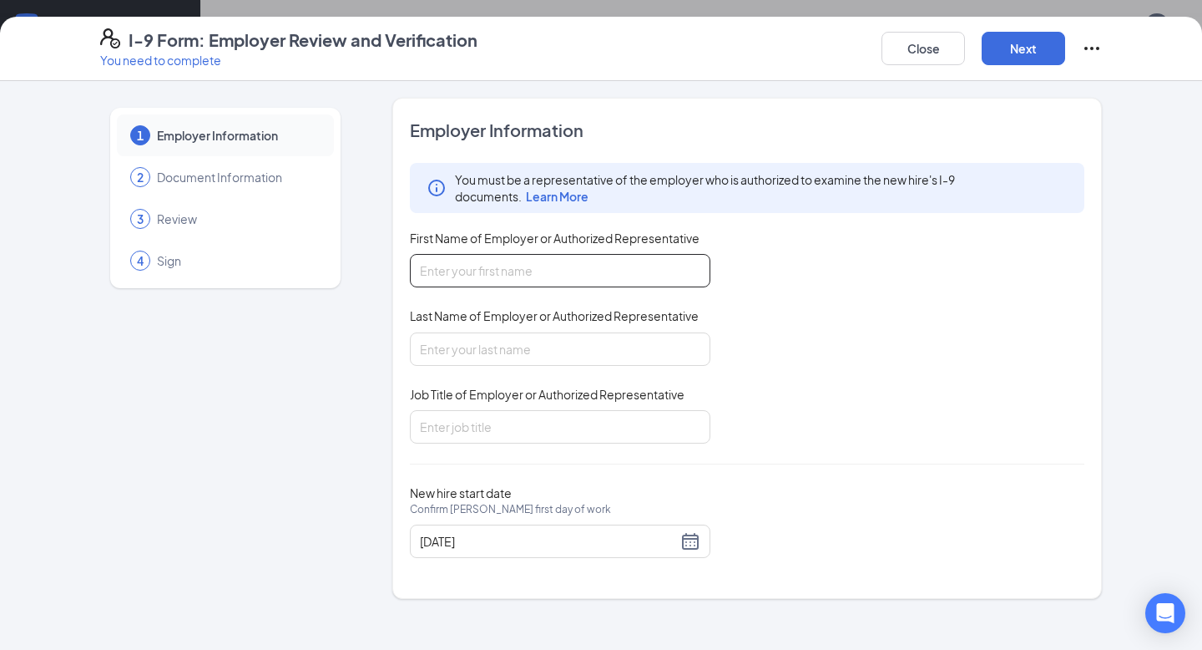
click at [594, 268] on input "First Name of Employer or Authorized Representative" at bounding box center [560, 270] width 301 height 33
type input "Madison"
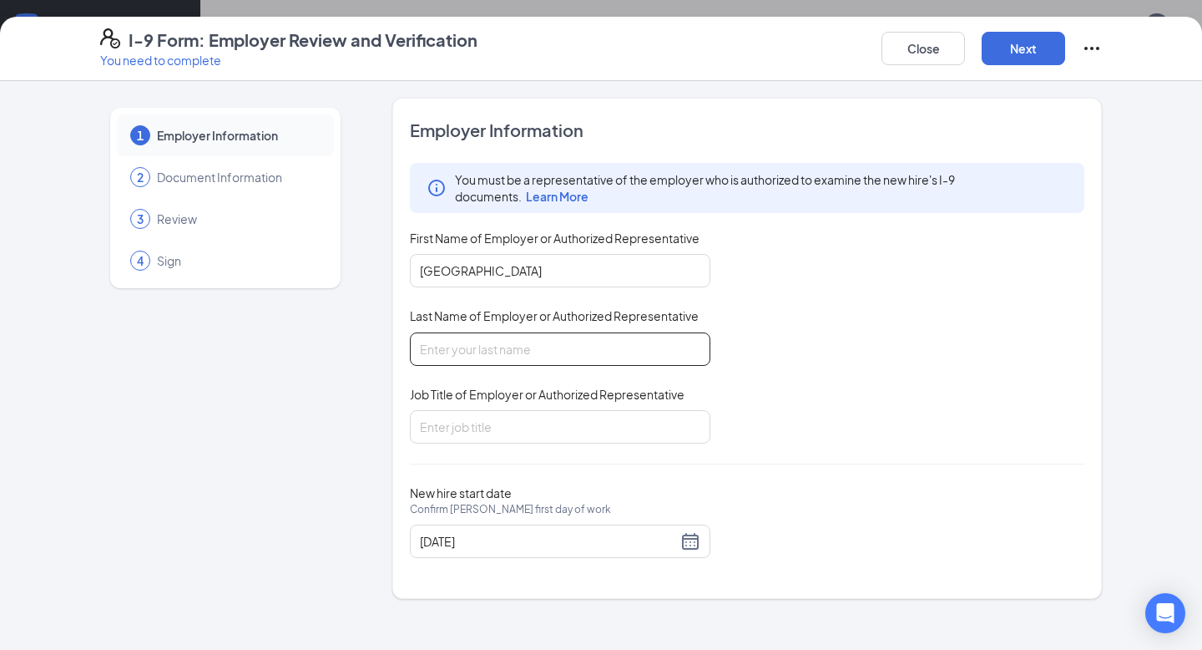
type input "Hutto"
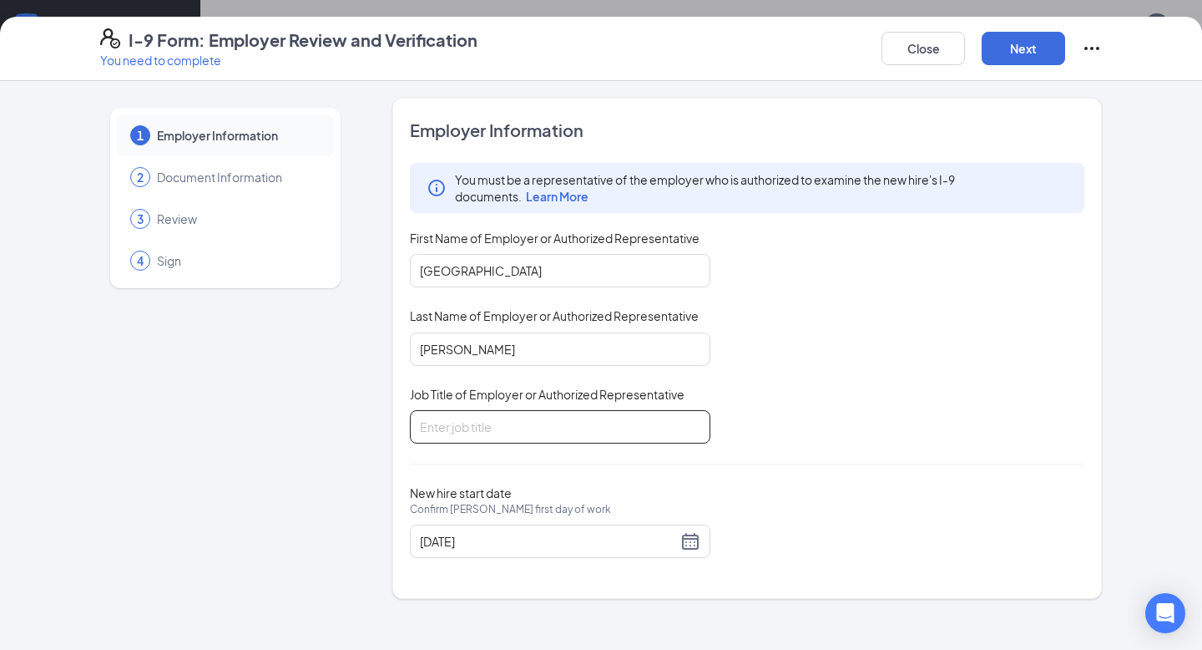
click at [513, 420] on input "Job Title of Employer or Authorized Representative" at bounding box center [560, 426] width 301 height 33
type input "FOH Director"
click at [1018, 58] on button "Next" at bounding box center [1023, 48] width 83 height 33
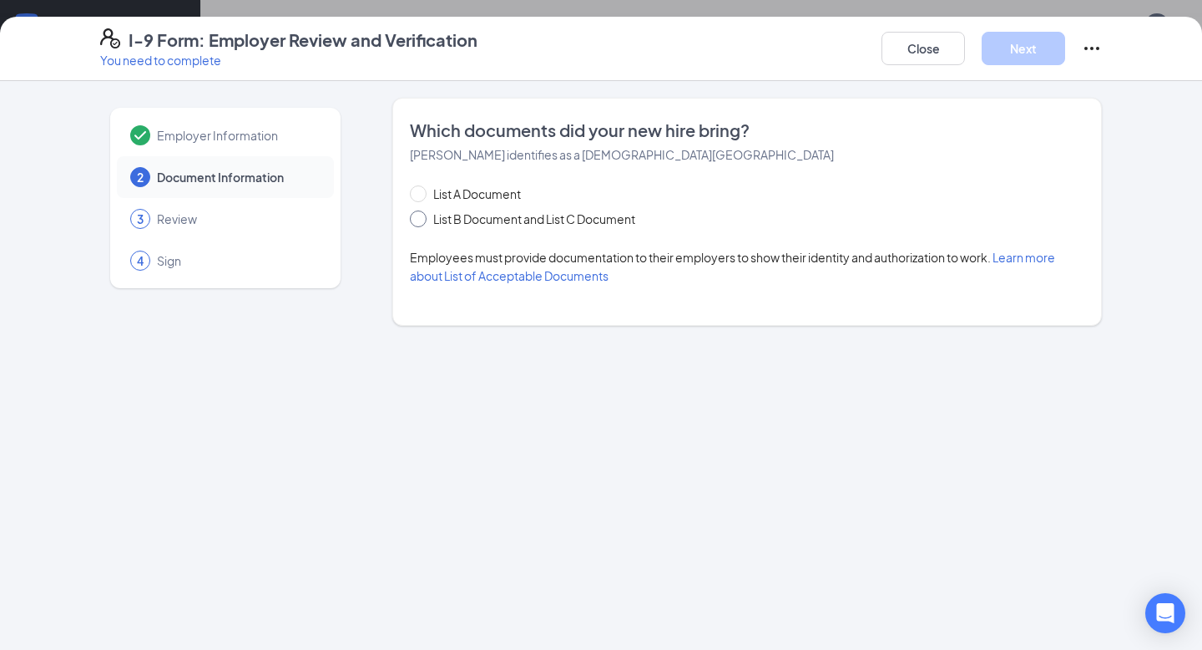
click at [417, 218] on input "List B Document and List C Document" at bounding box center [416, 216] width 12 height 12
radio input "true"
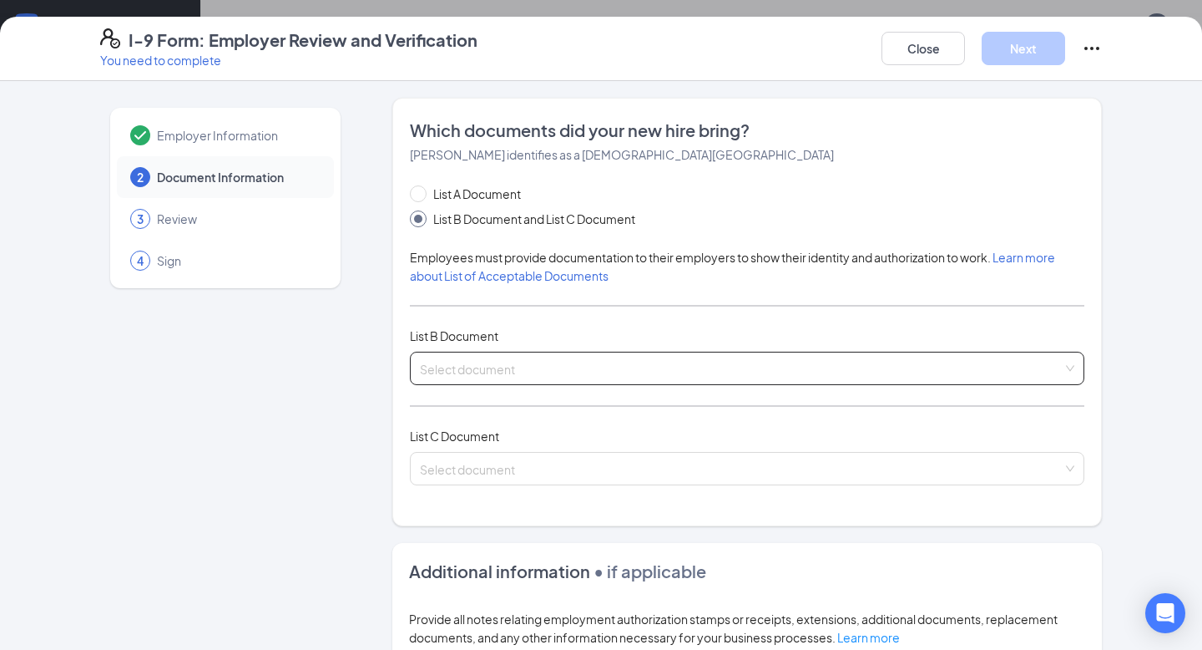
click at [673, 359] on input "search" at bounding box center [741, 364] width 643 height 25
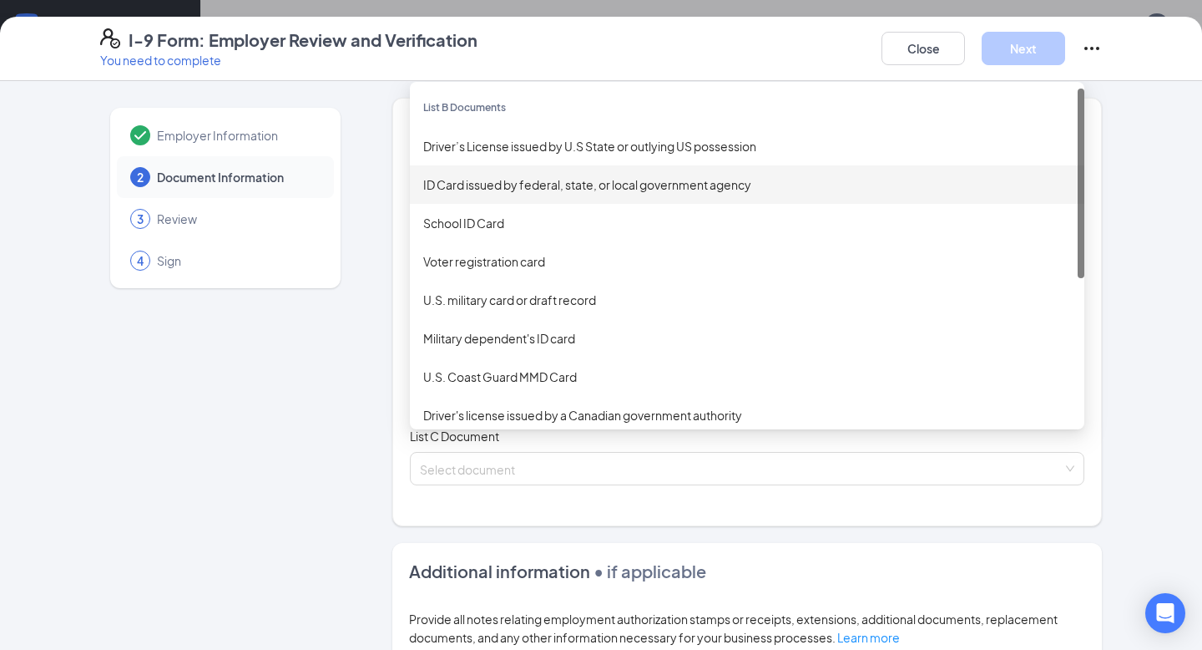
scroll to position [415, 0]
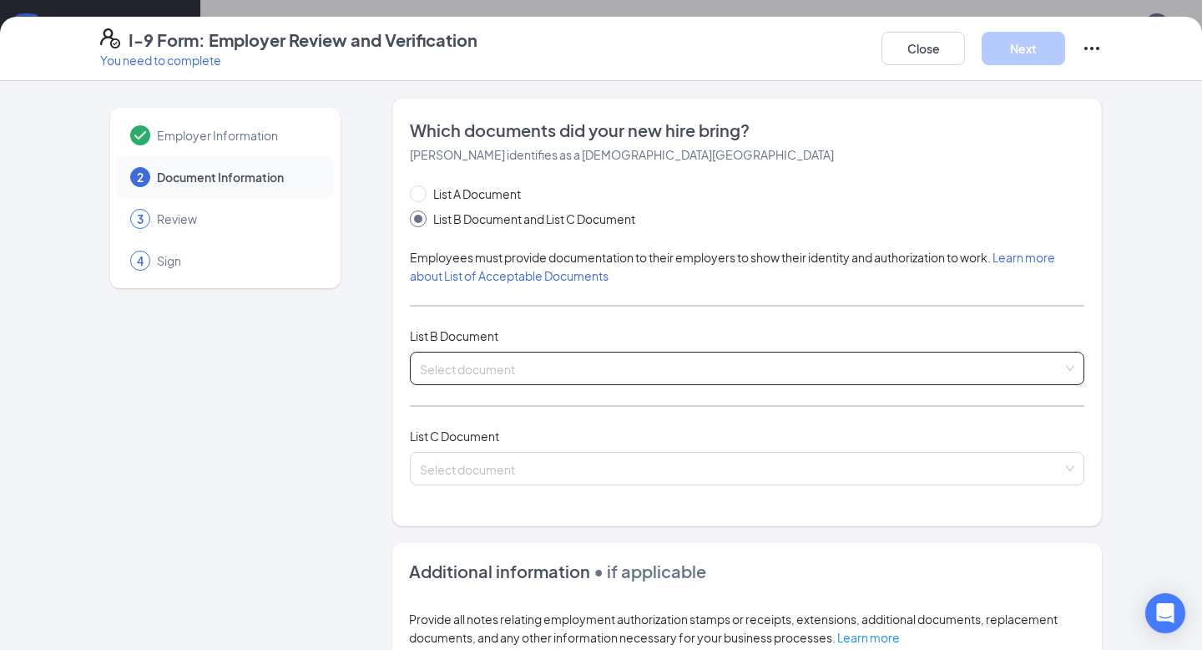
click at [503, 367] on input "search" at bounding box center [741, 364] width 643 height 25
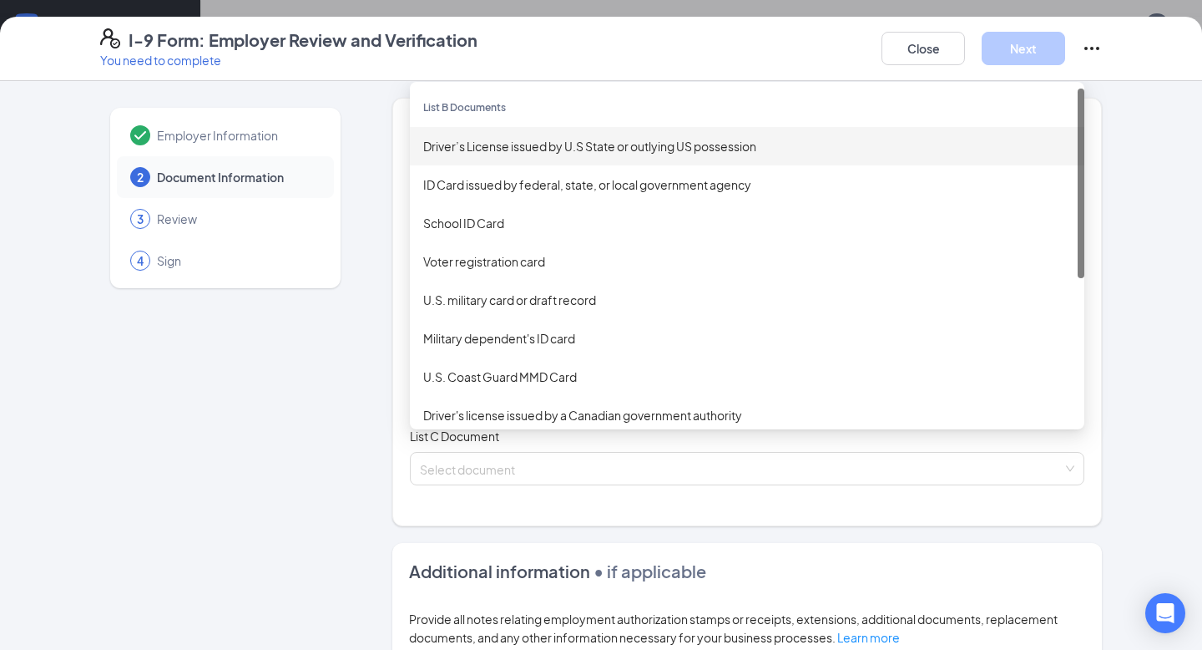
click at [526, 149] on div "Driver’s License issued by U.S State or outlying US possession" at bounding box center [747, 146] width 648 height 18
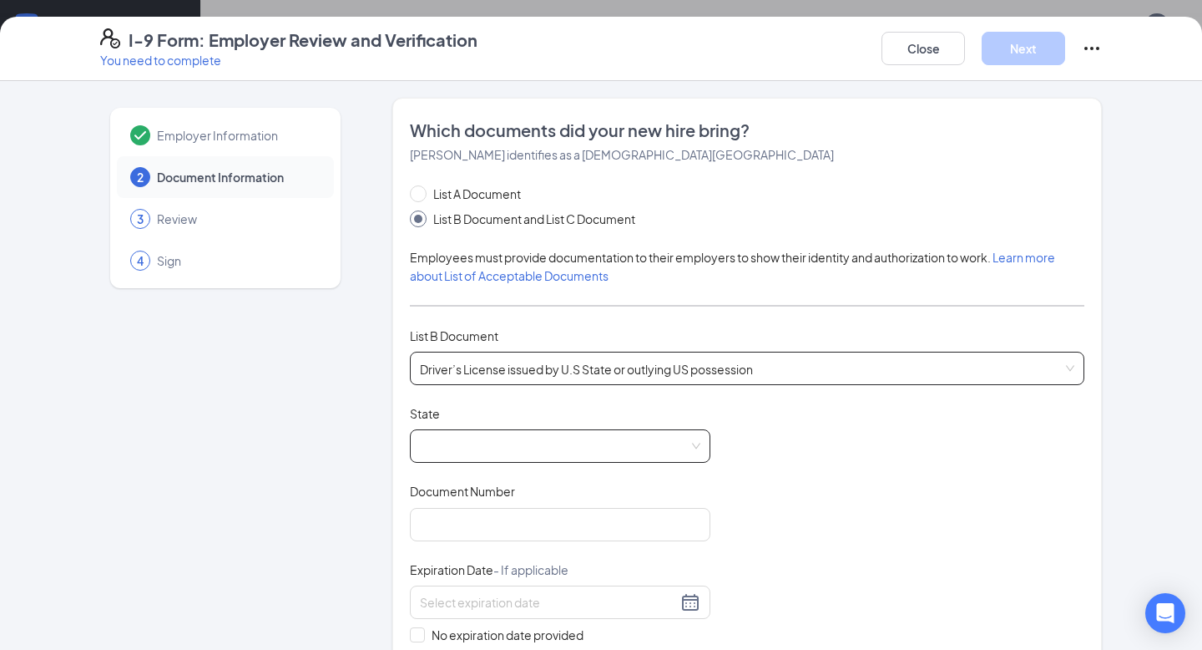
click at [482, 451] on span at bounding box center [560, 446] width 281 height 32
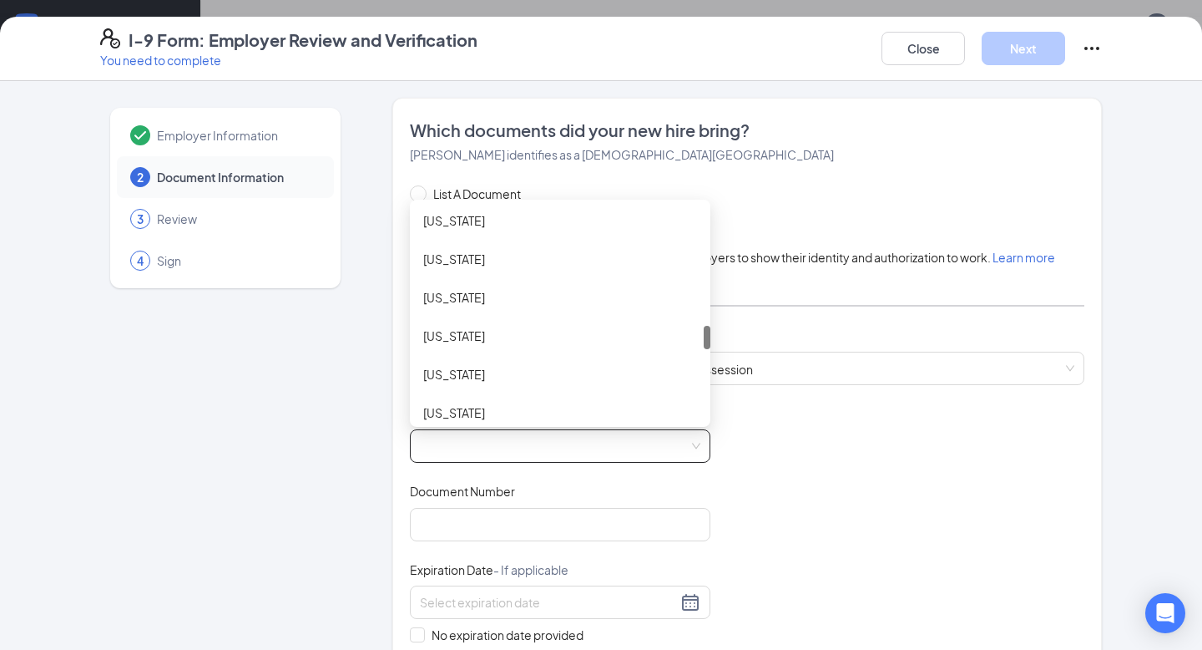
scroll to position [1071, 0]
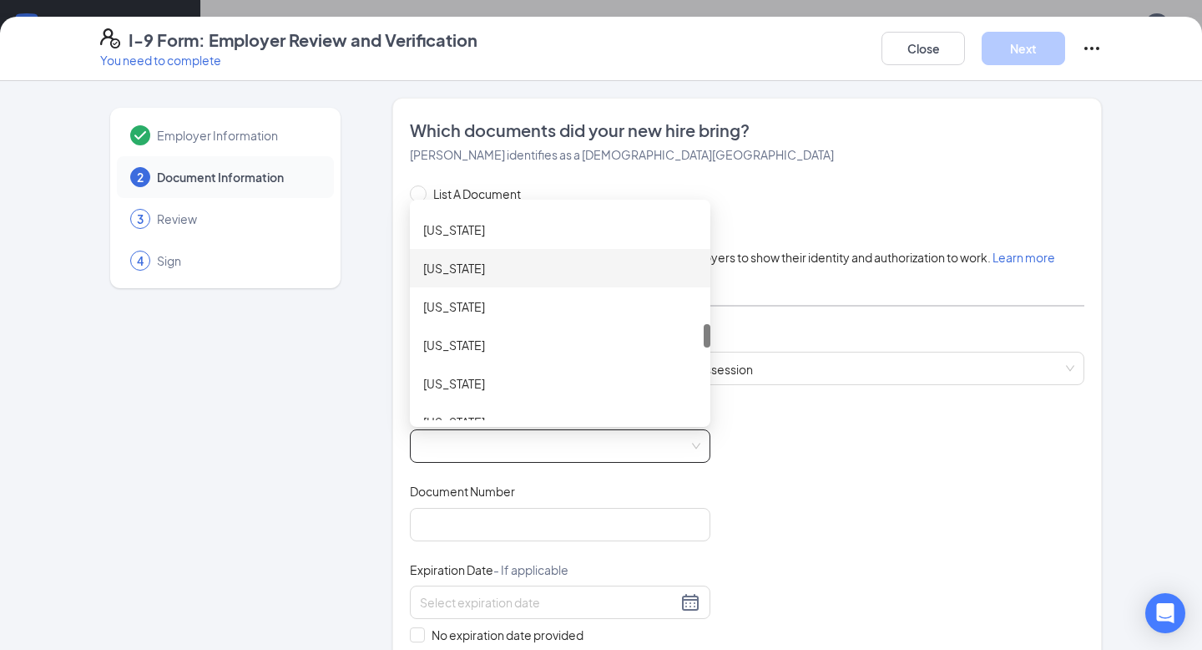
click at [459, 262] on div "[US_STATE]" at bounding box center [560, 268] width 274 height 18
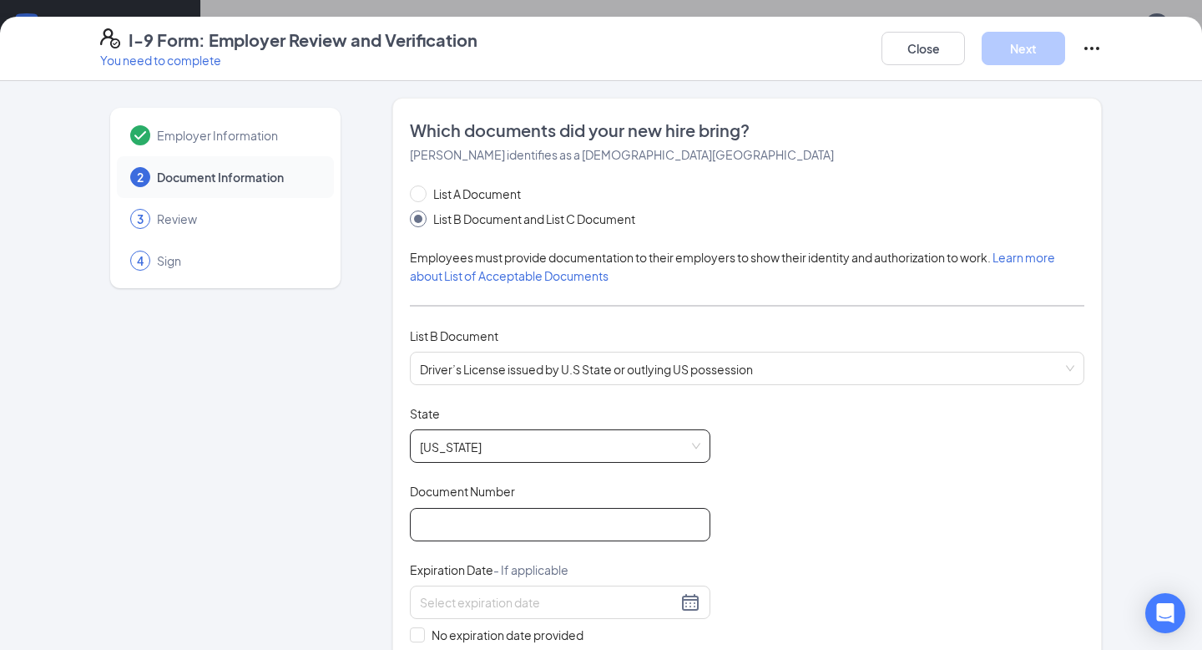
click at [467, 526] on input "Document Number" at bounding box center [560, 524] width 301 height 33
paste input "H14262500"
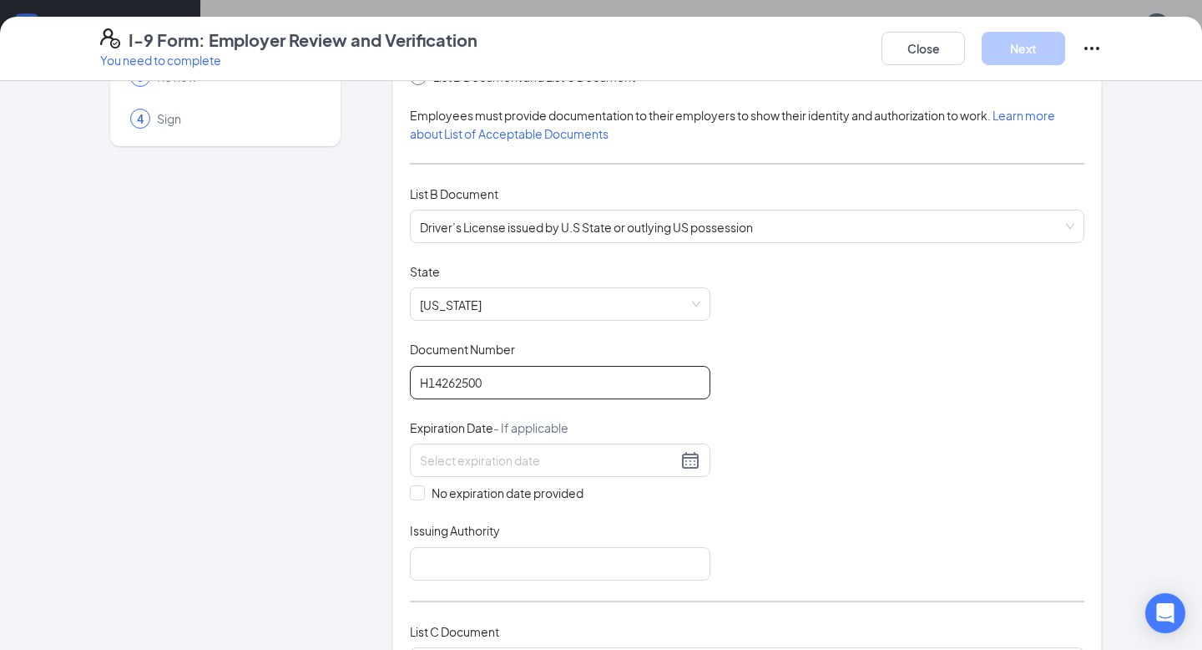
scroll to position [174, 0]
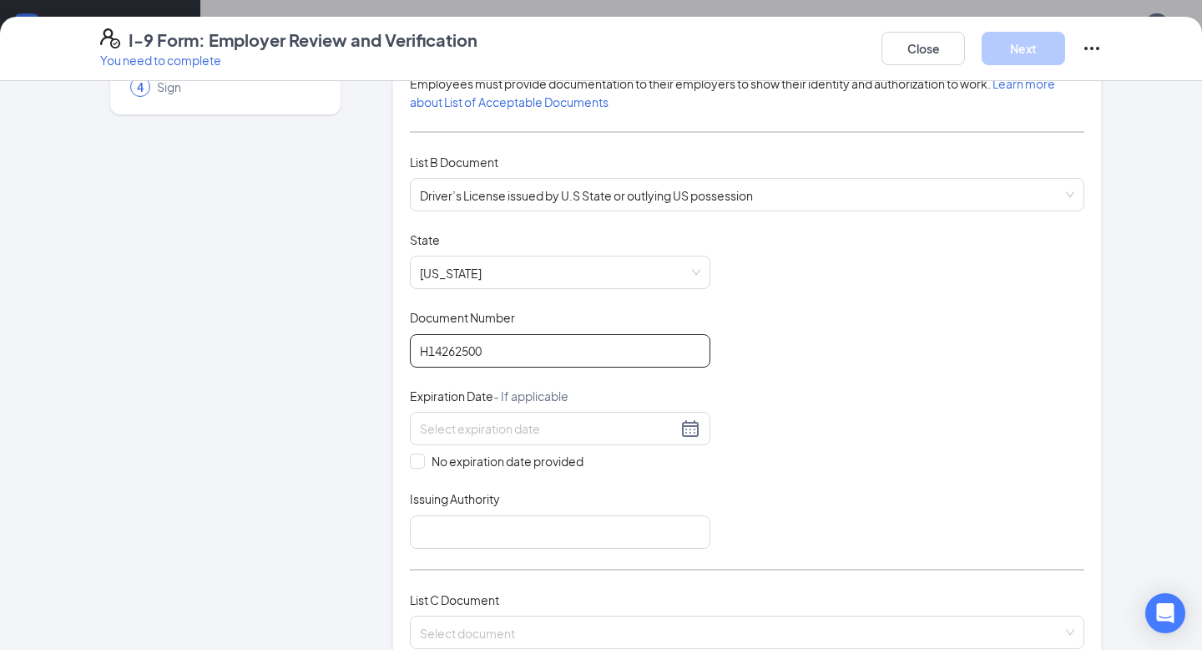
type input "H14262500"
click at [478, 425] on input at bounding box center [548, 428] width 257 height 18
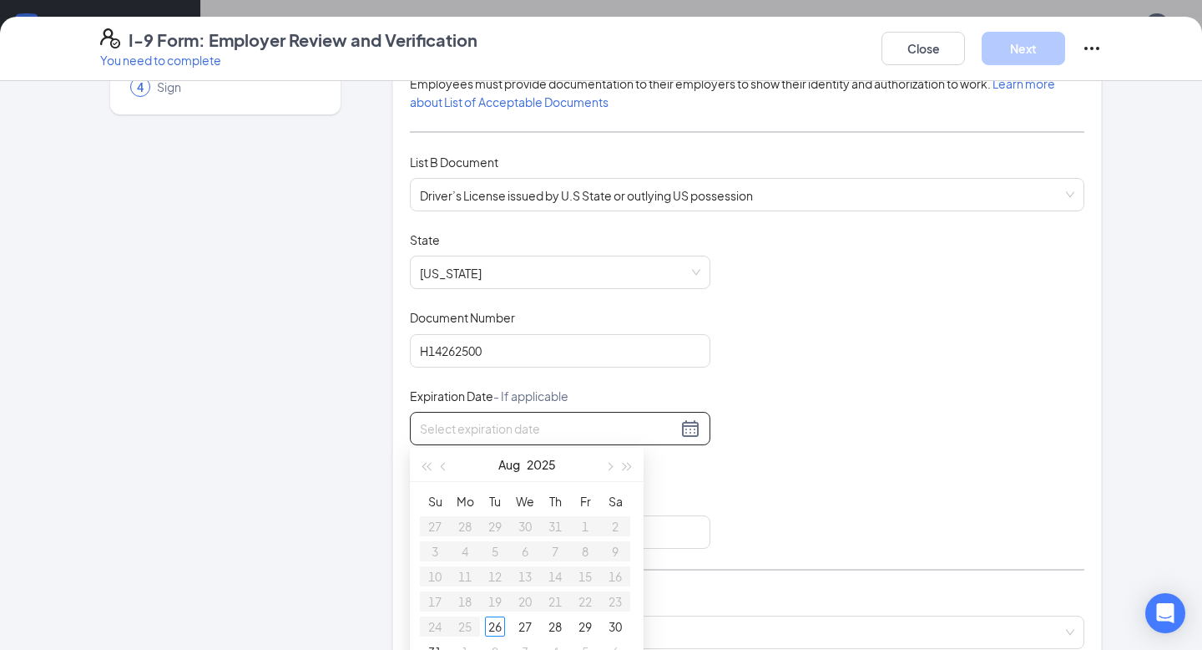
paste input "[DATE]"
type input "[DATE]"
click at [812, 405] on div "Document Title Driver’s License issued by U.S State or outlying US possession S…" at bounding box center [747, 389] width 675 height 317
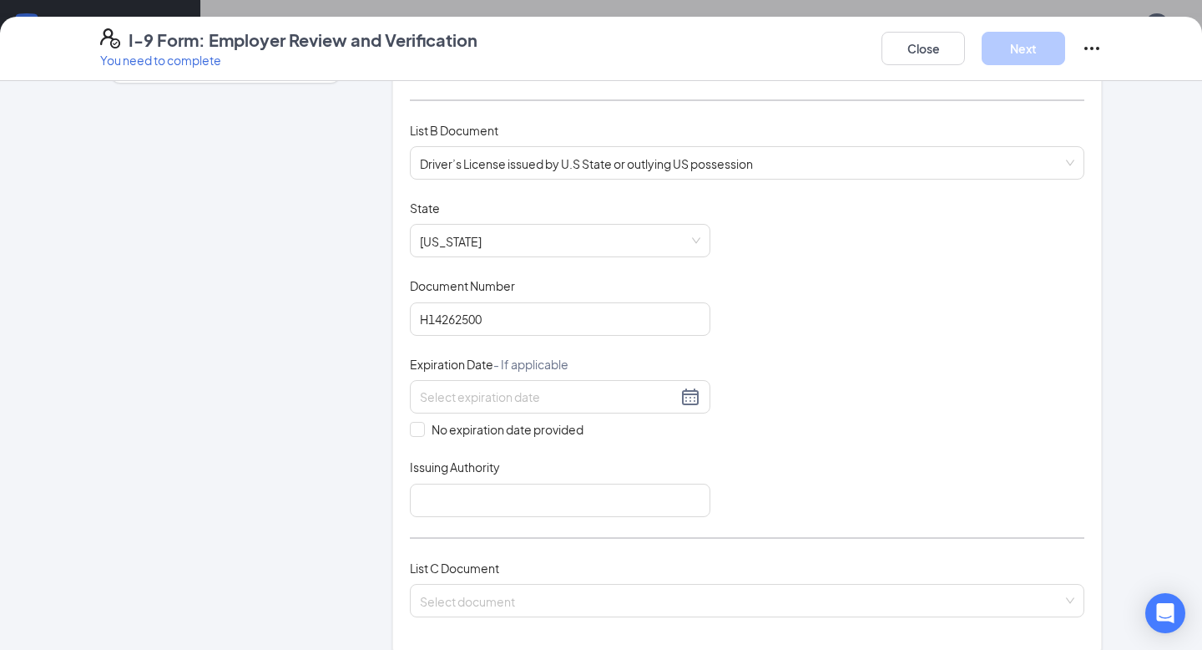
scroll to position [210, 0]
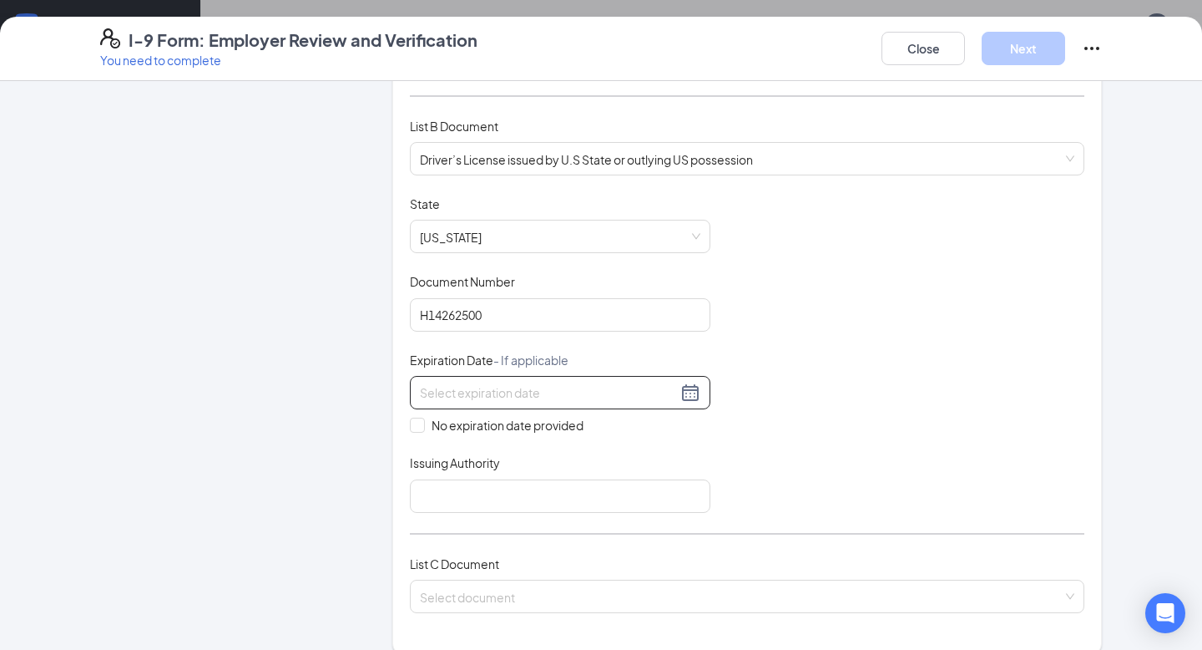
click at [549, 387] on input at bounding box center [548, 392] width 257 height 18
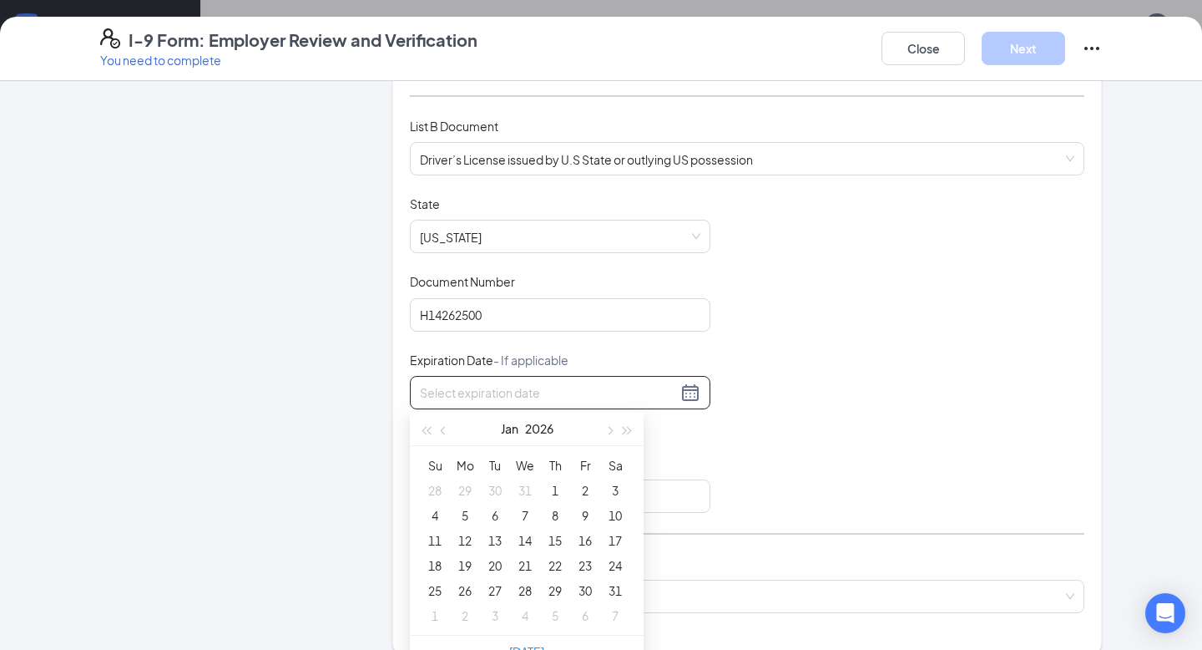
paste input "[DATE]"
click at [559, 589] on div "29" at bounding box center [555, 590] width 20 height 20
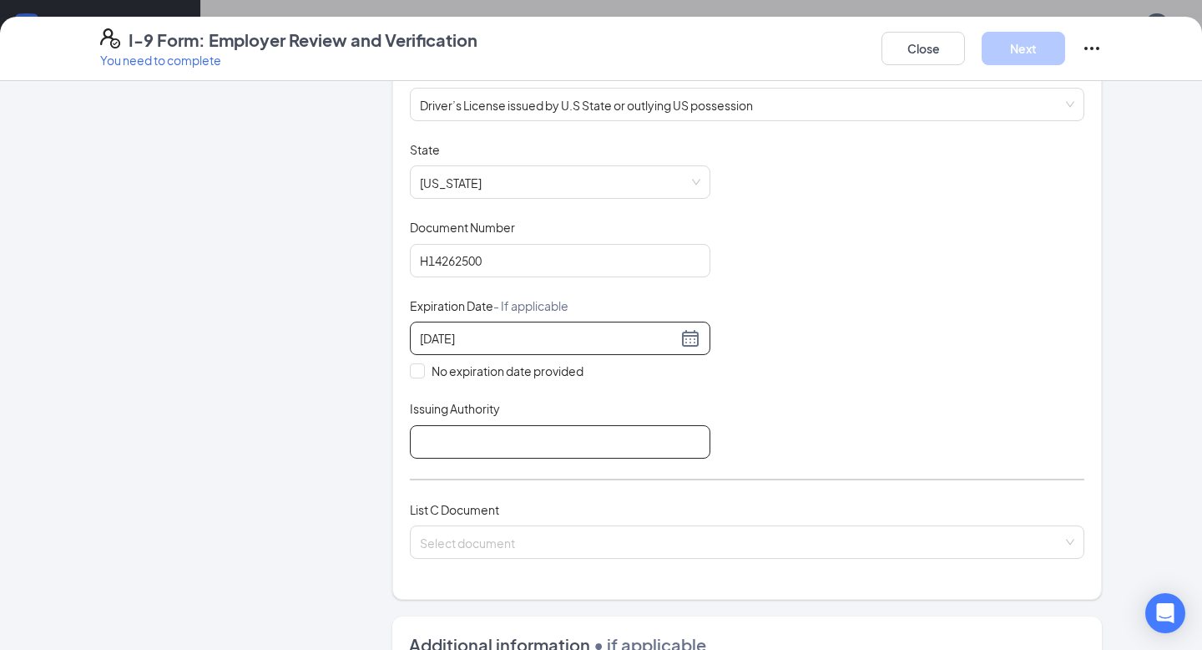
scroll to position [265, 0]
type input "[DATE]"
click at [509, 437] on input "Issuing Authority" at bounding box center [560, 439] width 301 height 33
type input "NE"
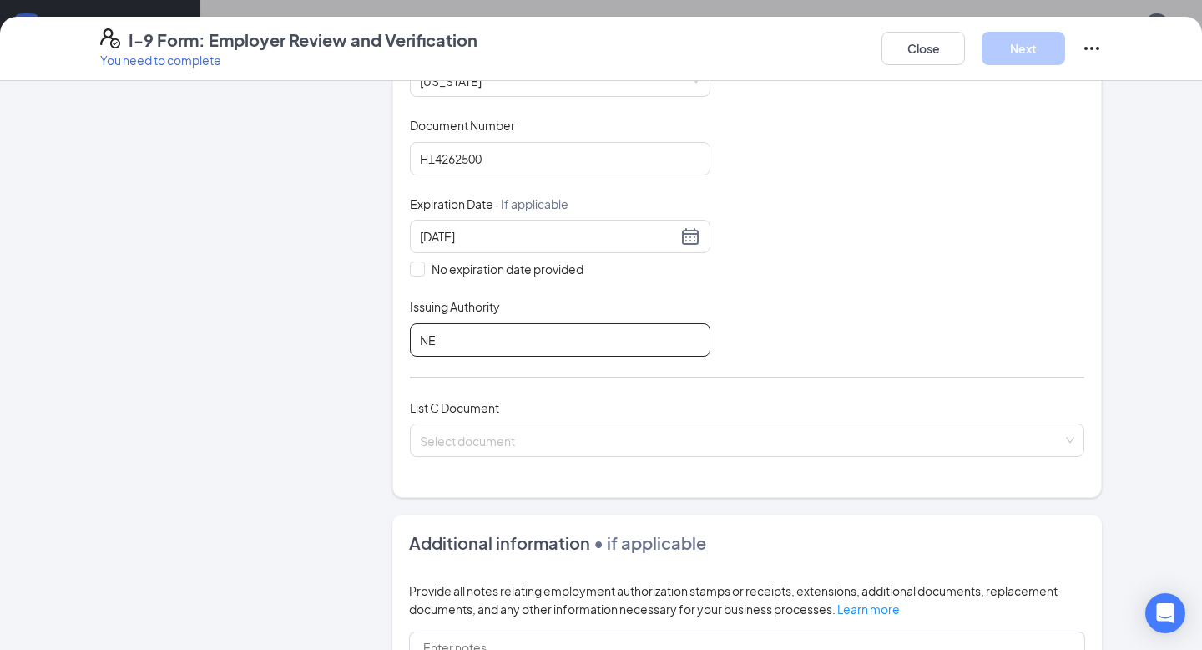
scroll to position [393, 0]
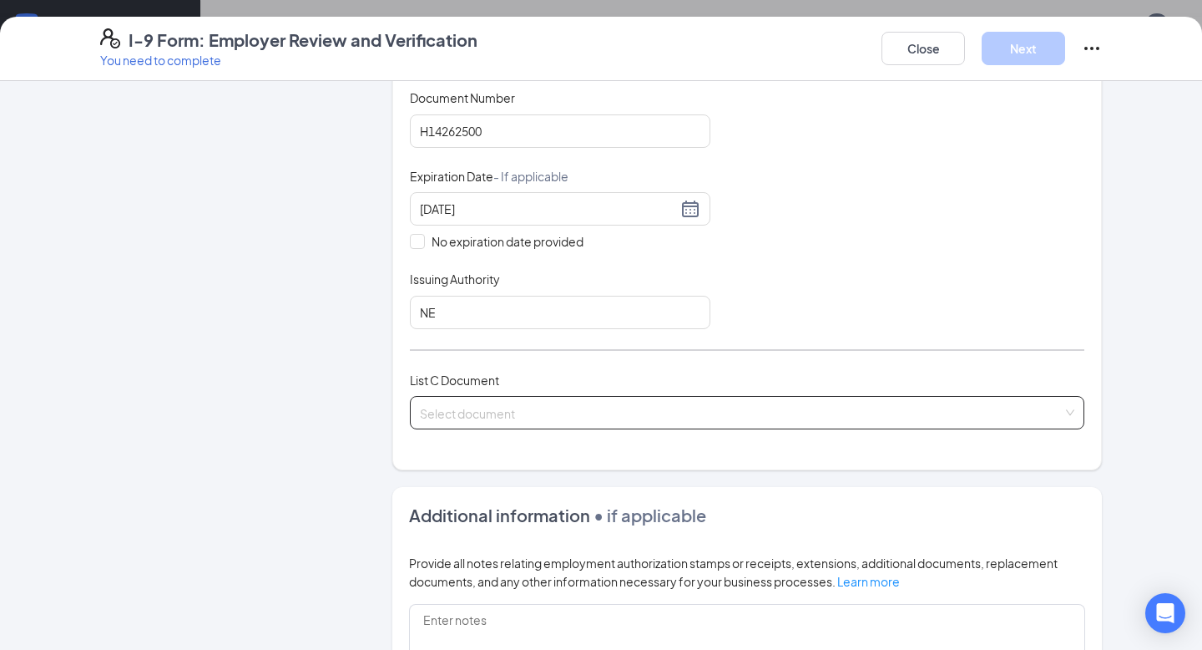
click at [471, 400] on input "search" at bounding box center [741, 409] width 643 height 25
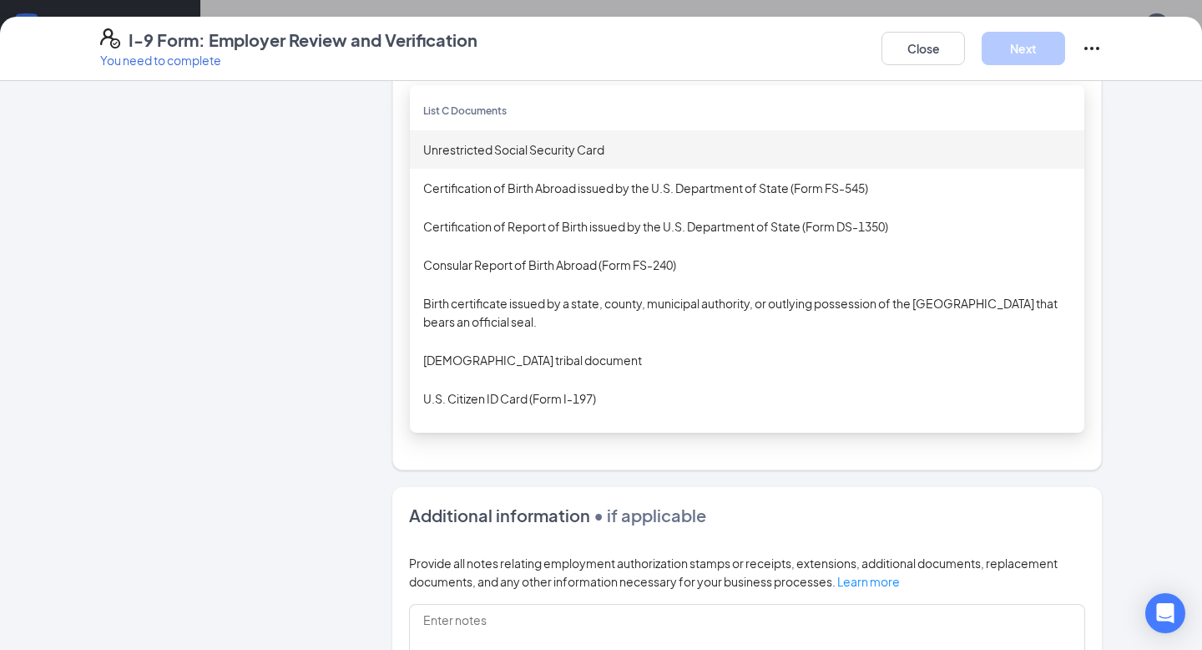
click at [554, 153] on div "Unrestricted Social Security Card" at bounding box center [747, 149] width 648 height 18
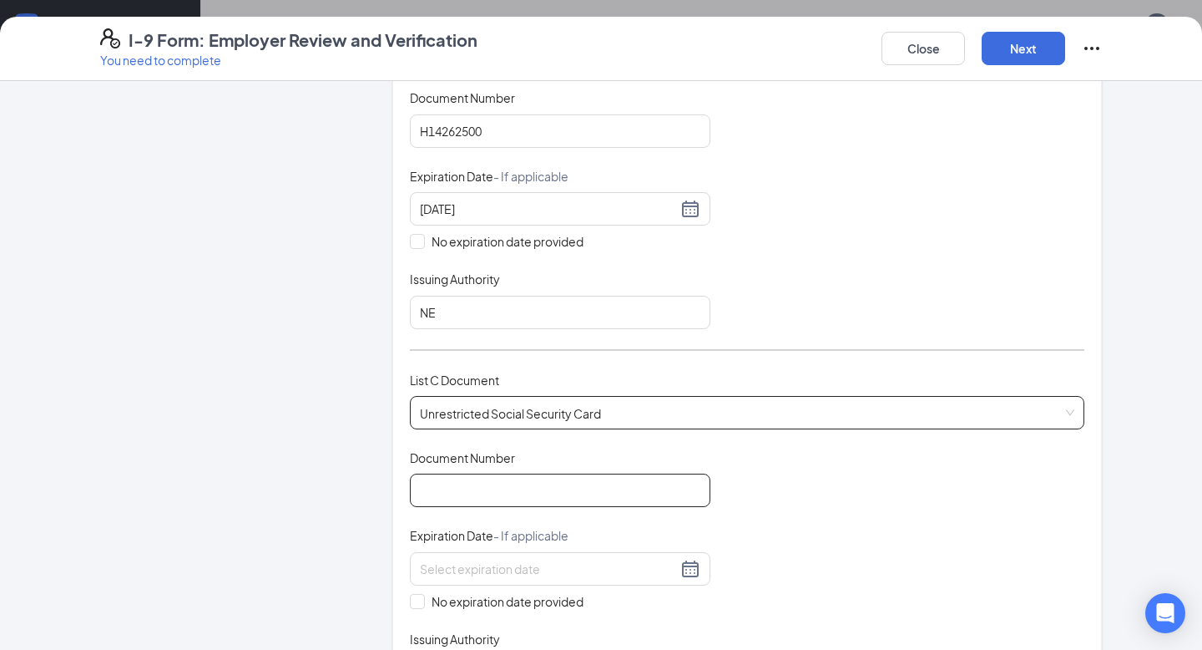
click at [508, 492] on input "Document Number" at bounding box center [560, 489] width 301 height 33
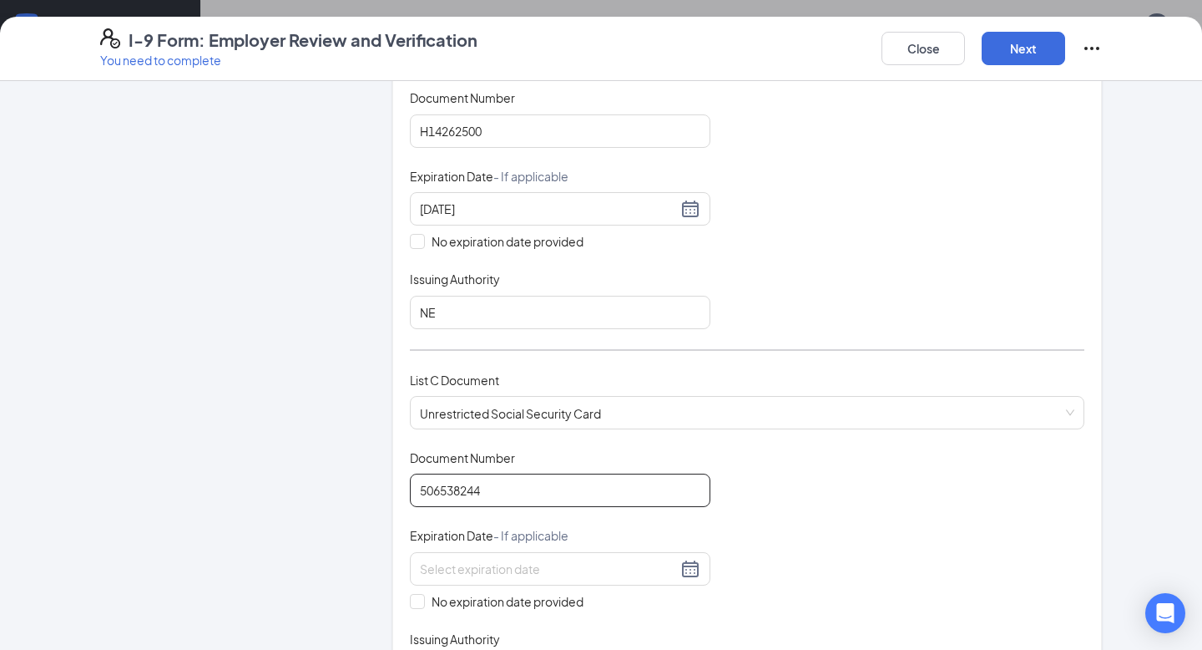
scroll to position [468, 0]
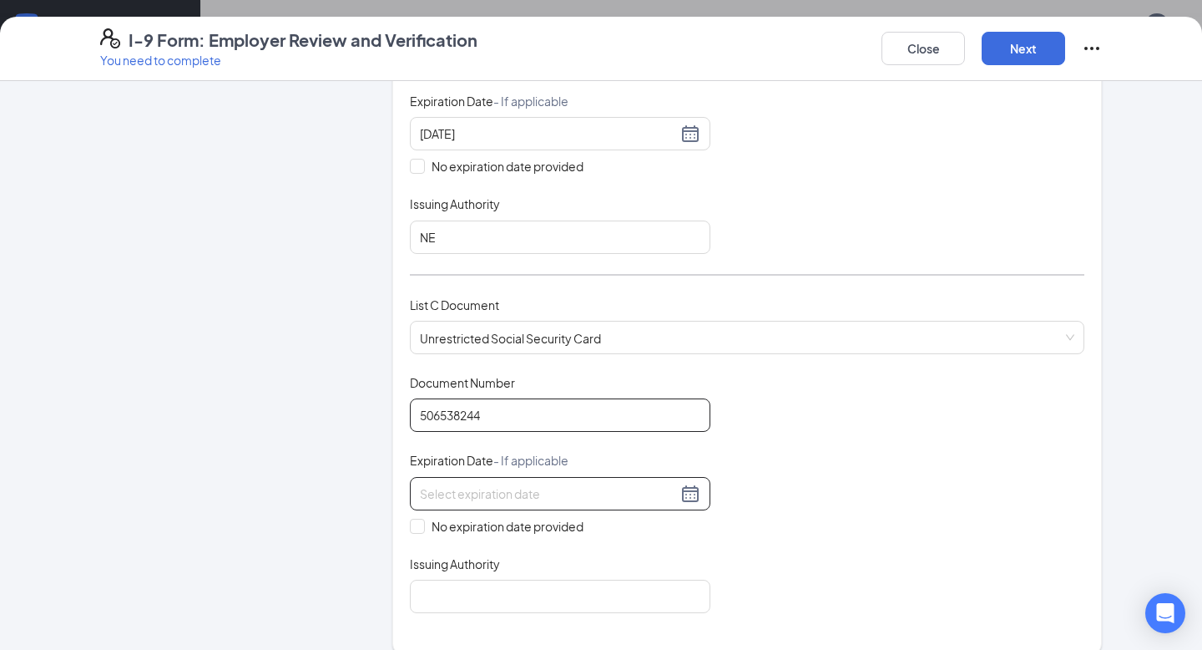
type input "506538244"
click at [601, 493] on input at bounding box center [548, 493] width 257 height 18
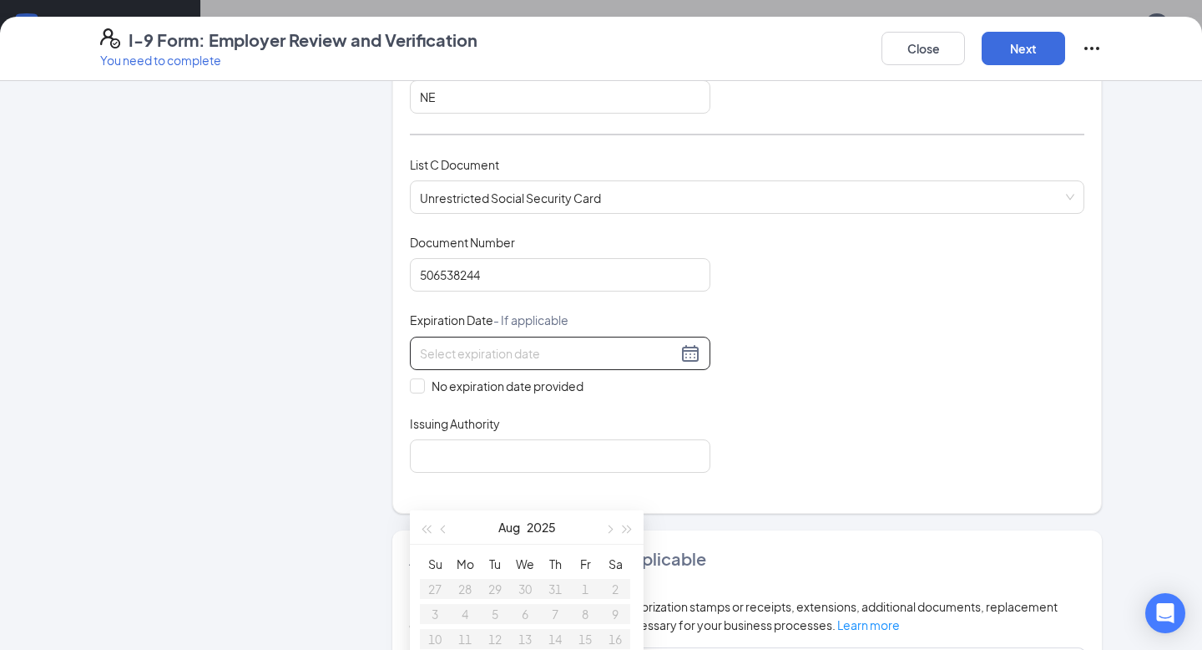
scroll to position [610, 0]
click at [417, 382] on input "No expiration date provided" at bounding box center [416, 383] width 12 height 12
checkbox input "true"
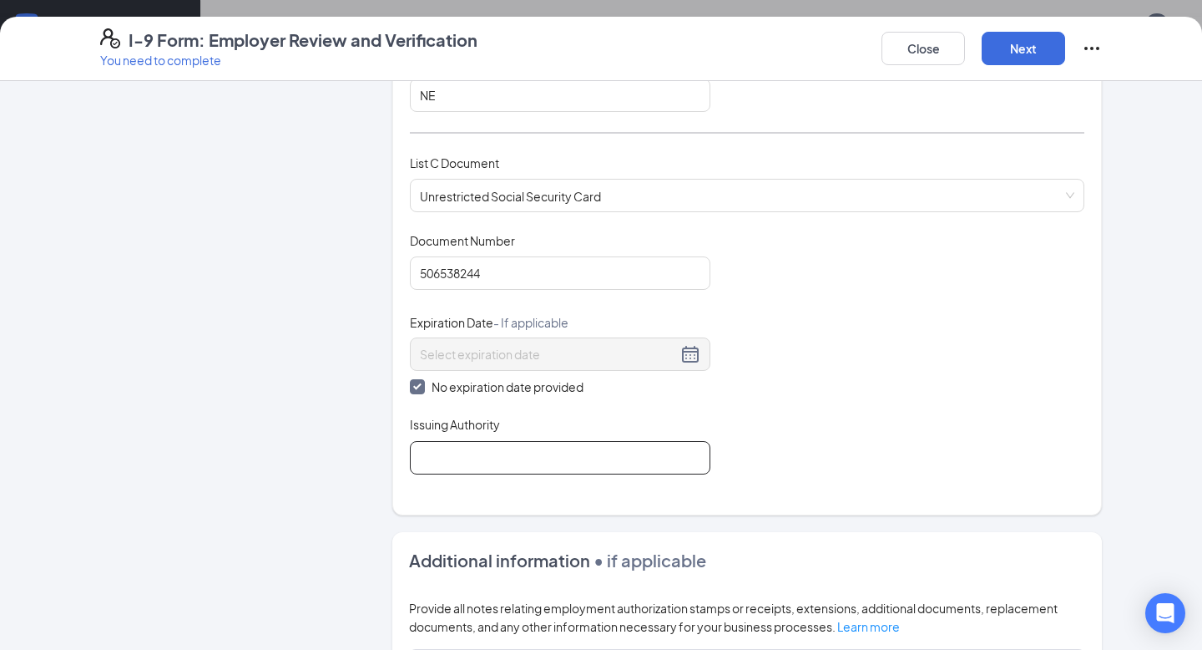
click at [570, 447] on input "Issuing Authority" at bounding box center [560, 457] width 301 height 33
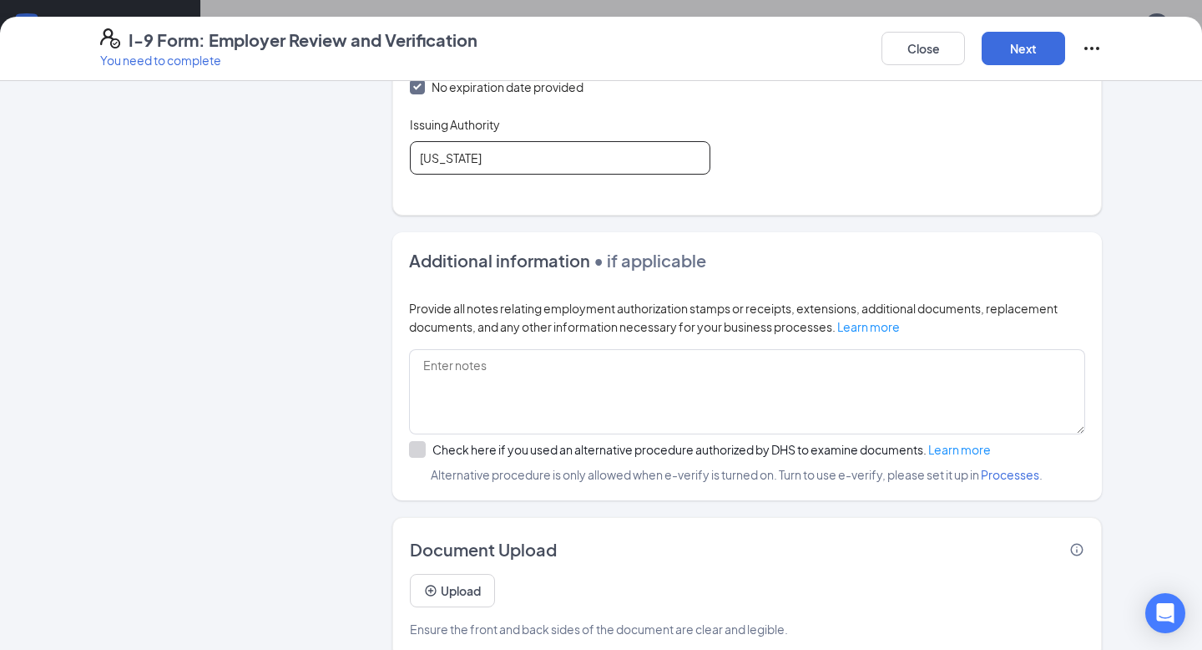
scroll to position [931, 0]
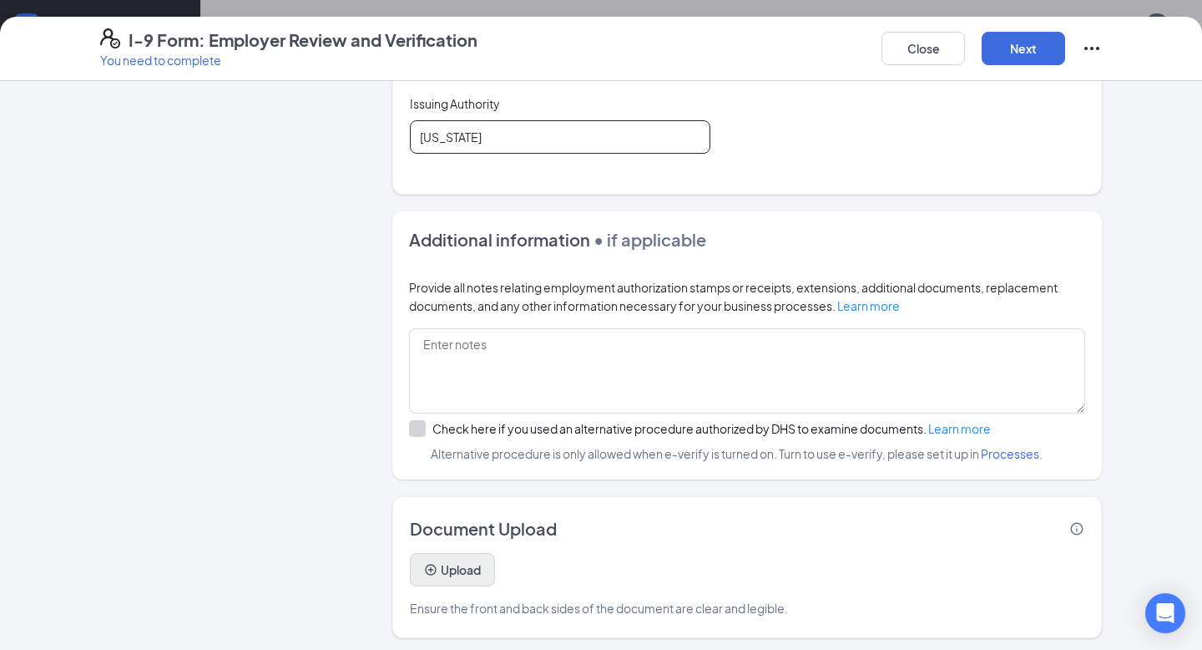
type input "[US_STATE]"
click at [461, 577] on button "Upload" at bounding box center [452, 569] width 85 height 33
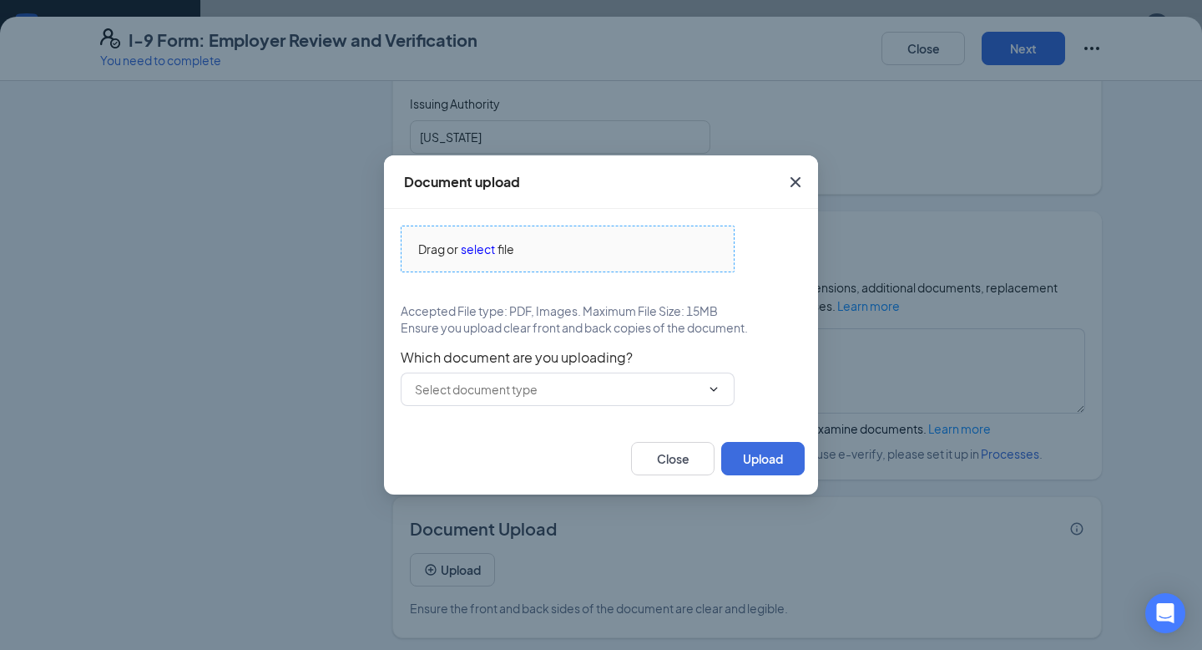
click at [475, 249] on span "select" at bounding box center [478, 249] width 34 height 18
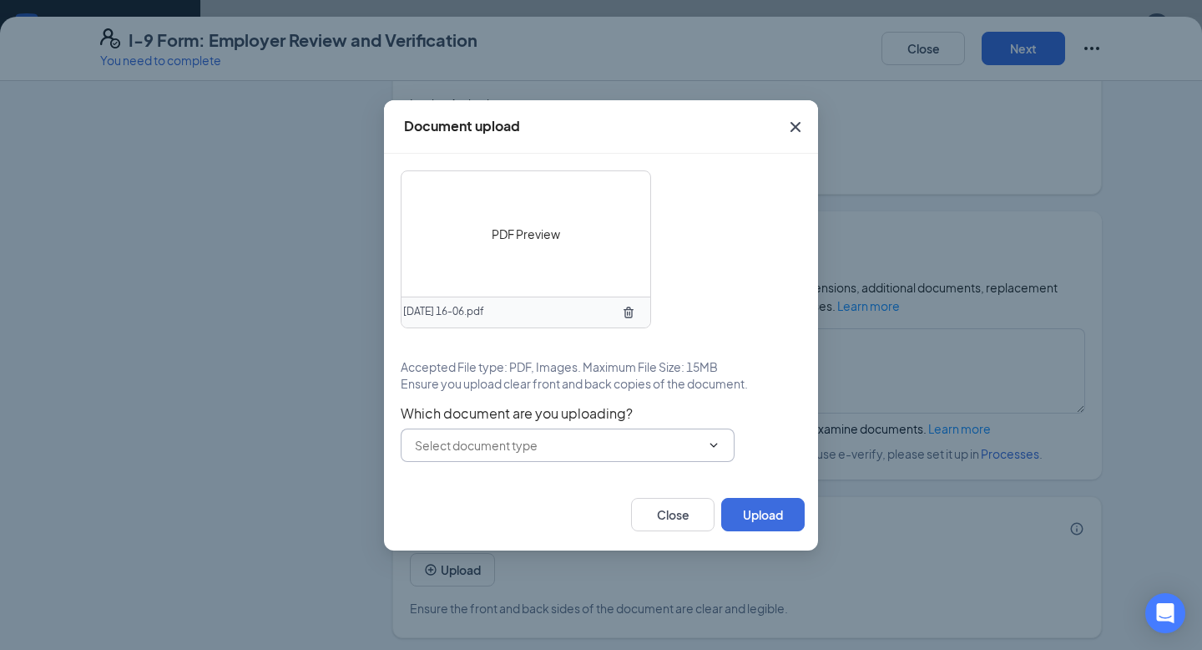
click at [490, 447] on input "text" at bounding box center [558, 445] width 286 height 18
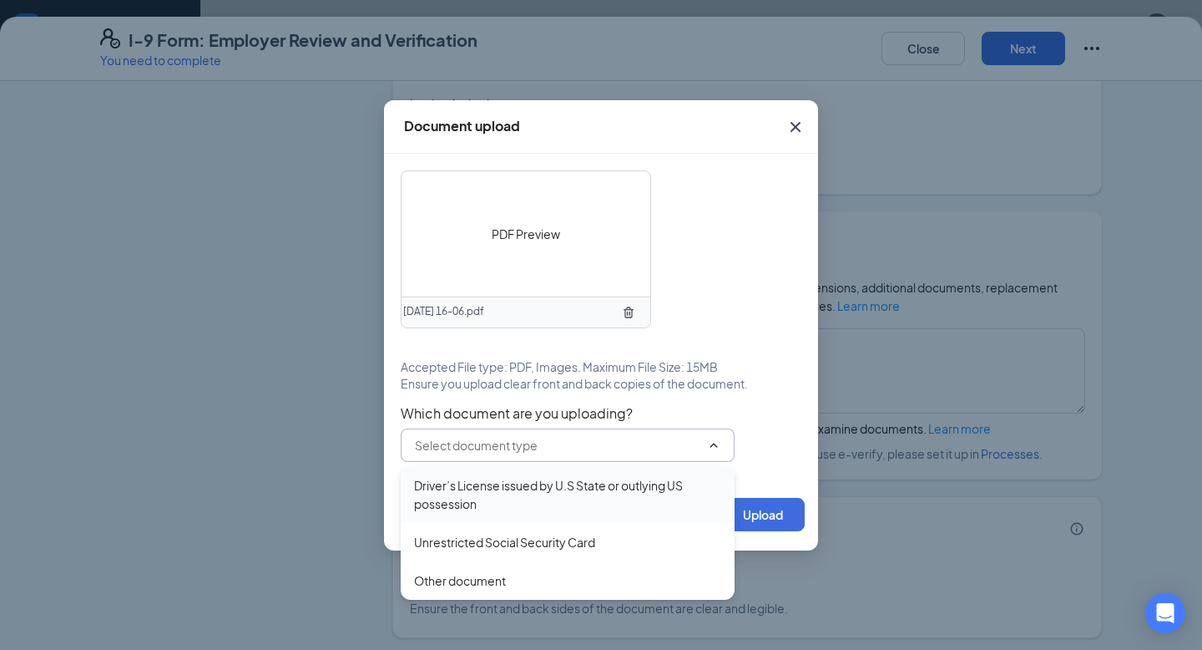
click at [508, 495] on div "Driver’s License issued by U.S State or outlying US possession" at bounding box center [567, 494] width 307 height 37
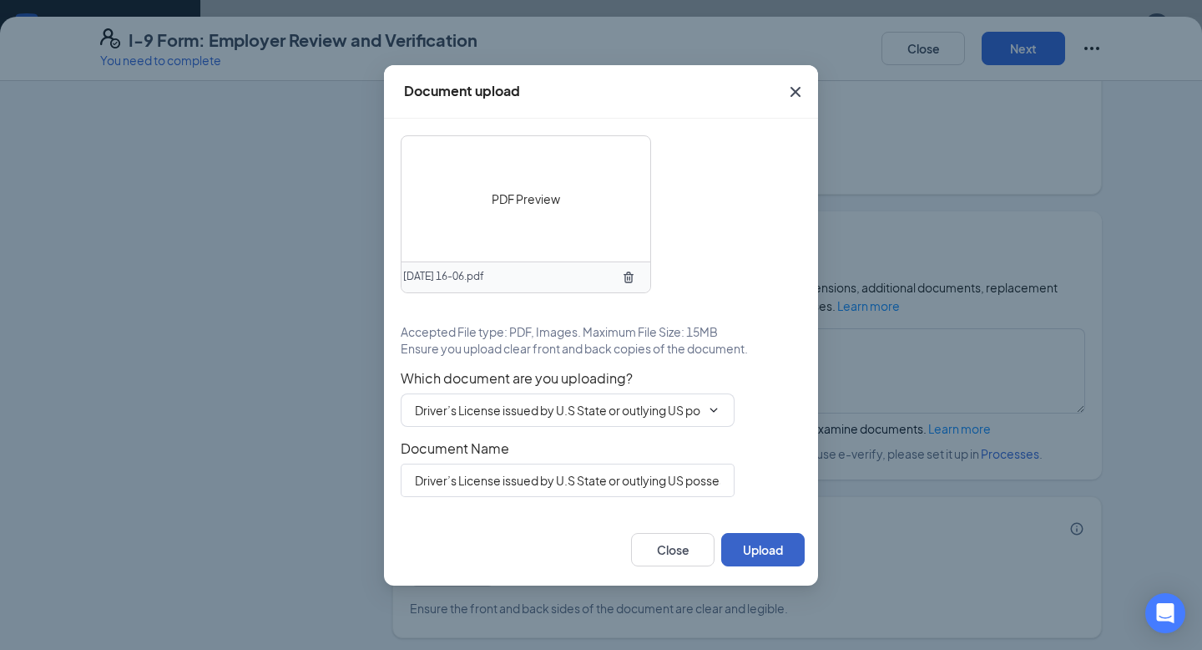
click at [775, 553] on button "Upload" at bounding box center [762, 549] width 83 height 33
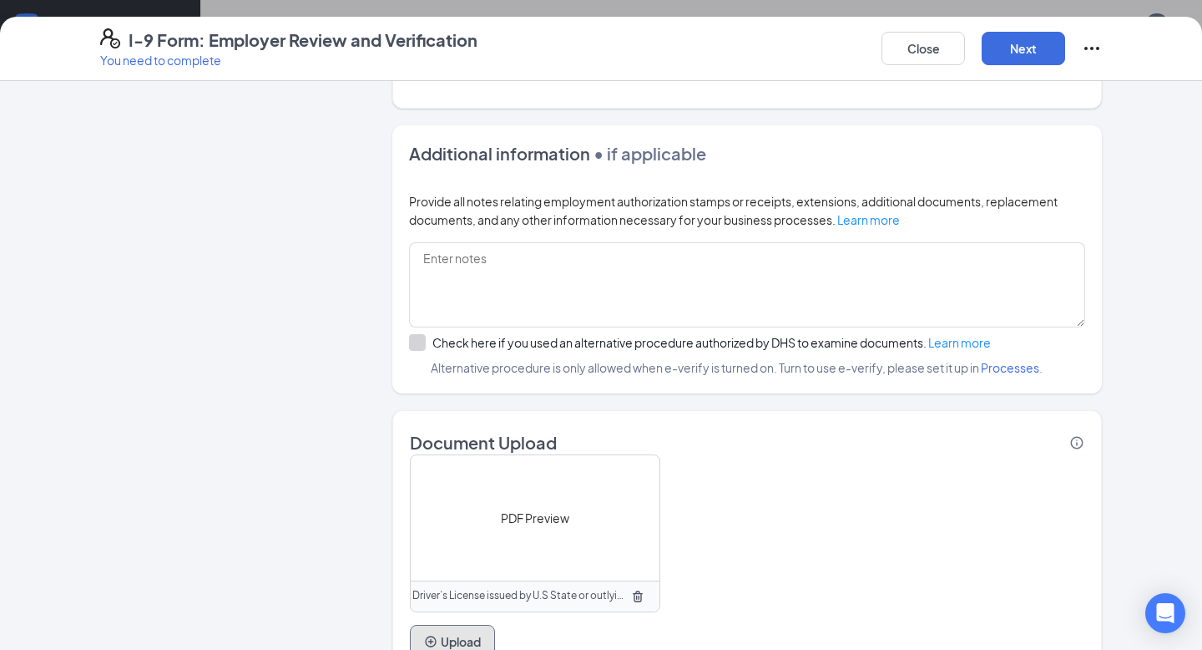
scroll to position [1089, 0]
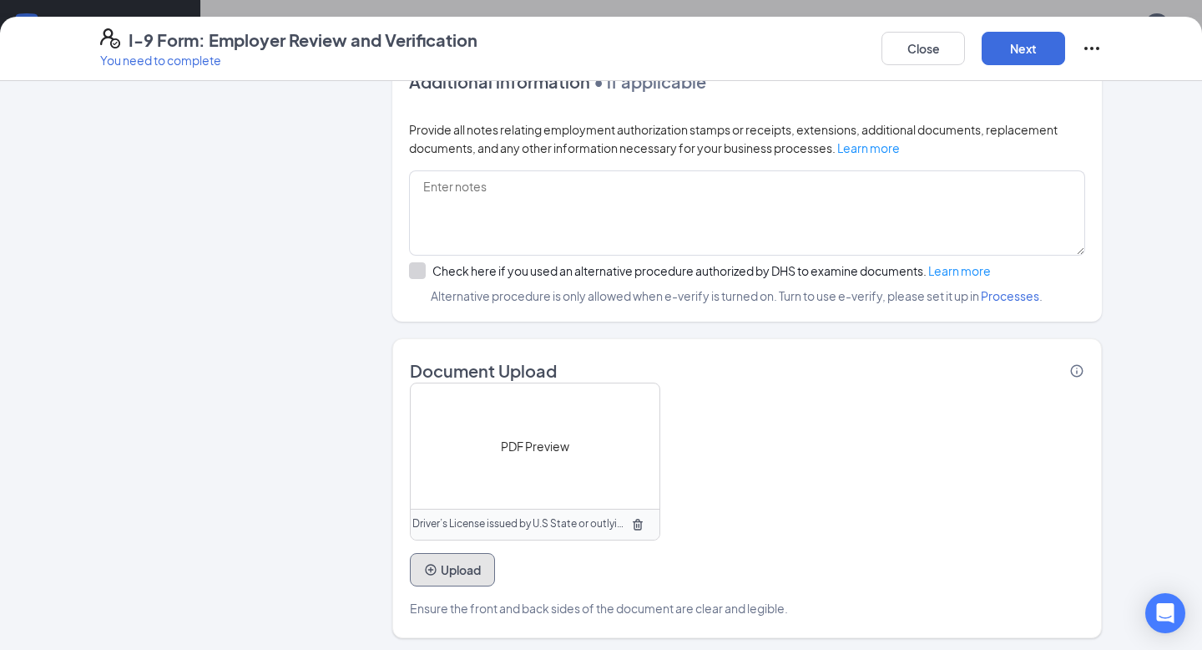
click at [458, 568] on button "Upload" at bounding box center [452, 569] width 85 height 33
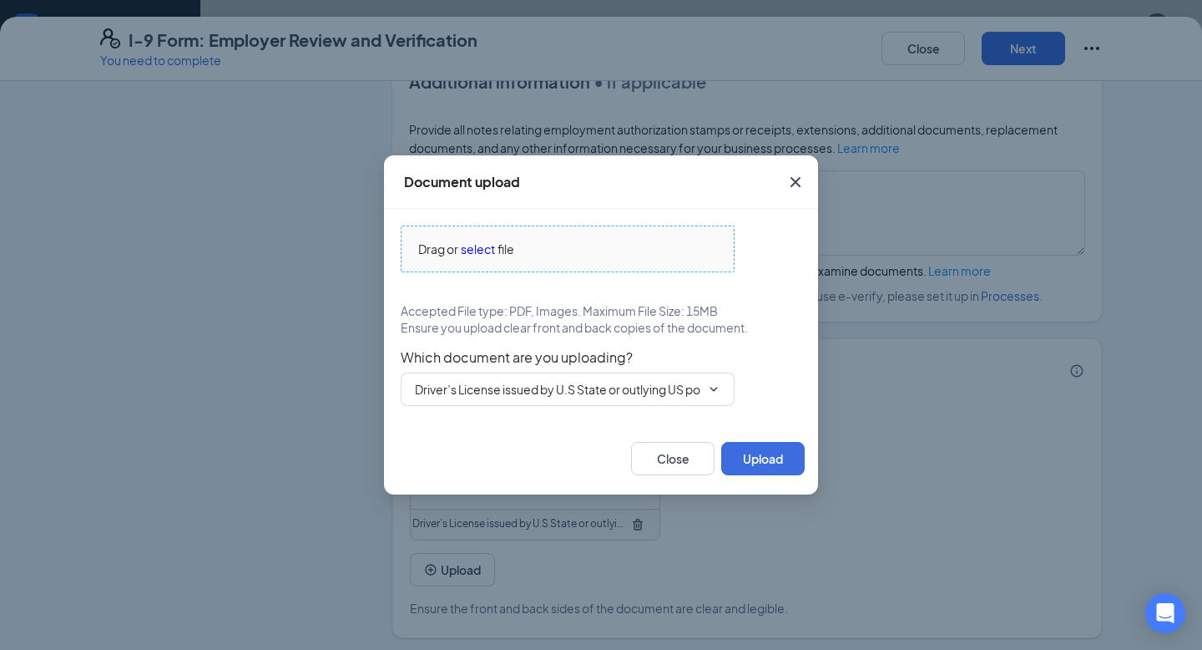
click at [474, 245] on span "select" at bounding box center [478, 249] width 34 height 18
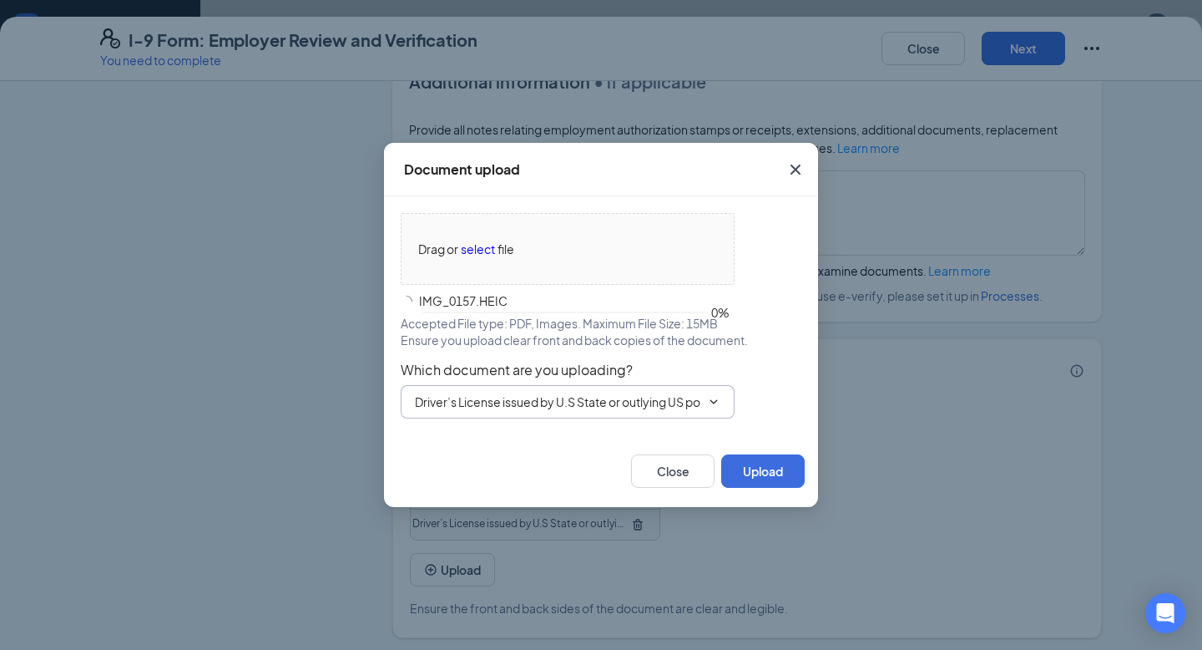
click at [574, 394] on input "Driver’s License issued by U.S State or outlying US possession" at bounding box center [558, 401] width 286 height 18
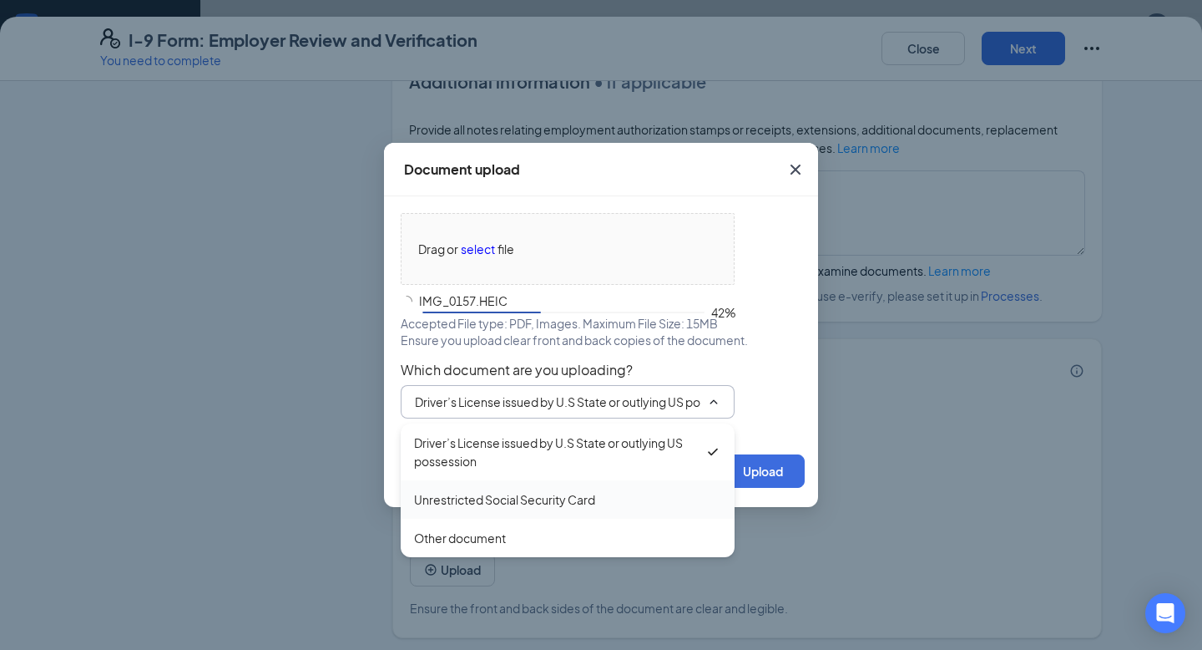
click at [495, 495] on div "Unrestricted Social Security Card" at bounding box center [504, 499] width 181 height 18
type input "Unrestricted Social Security Card"
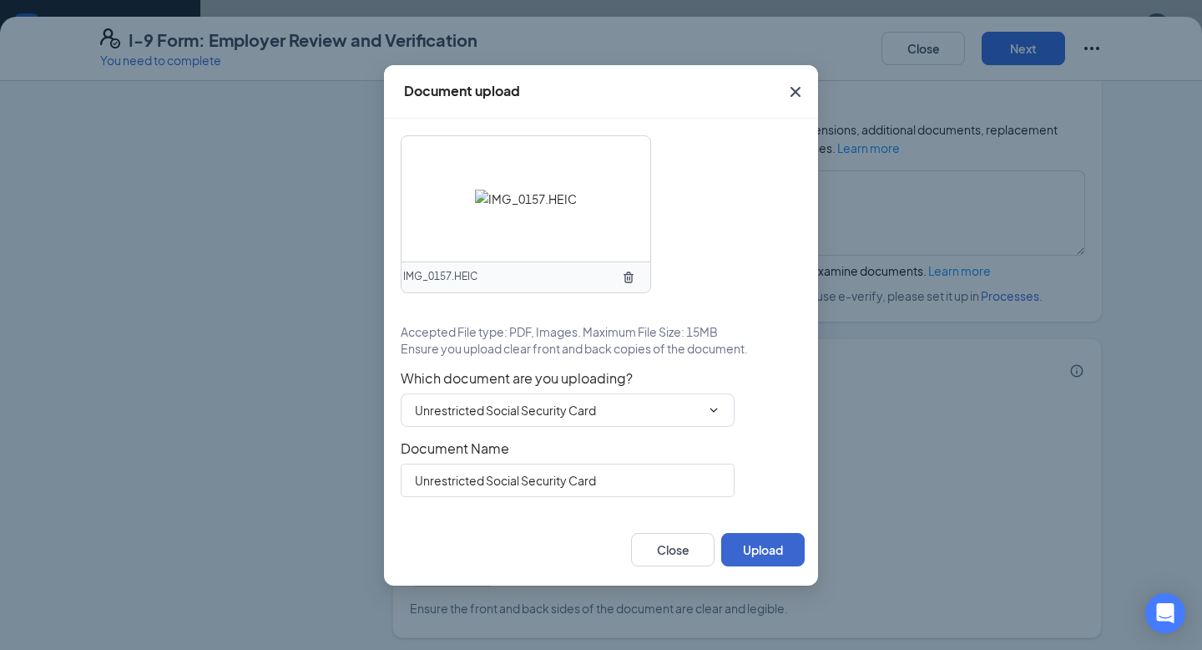
click at [784, 503] on div "IMG_0157.HEIC Accepted File type: PDF, Images. Maximum File Size: 15MB Ensure y…" at bounding box center [601, 316] width 434 height 395
click at [774, 550] on button "Upload" at bounding box center [762, 549] width 83 height 33
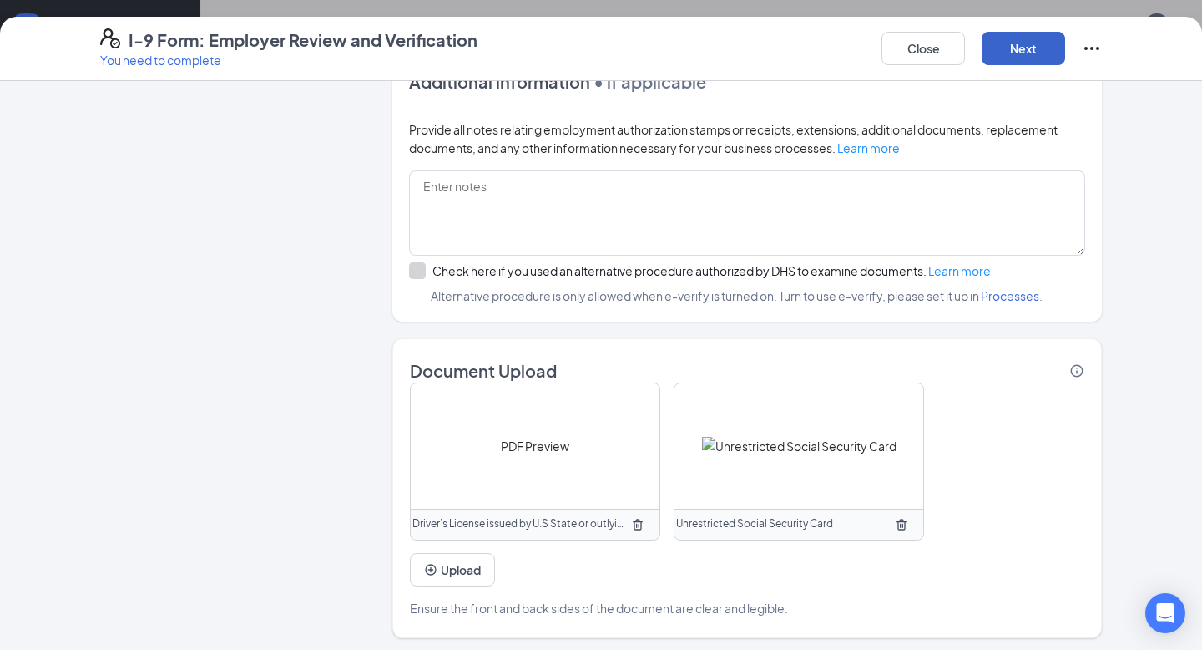
click at [1024, 49] on button "Next" at bounding box center [1023, 48] width 83 height 33
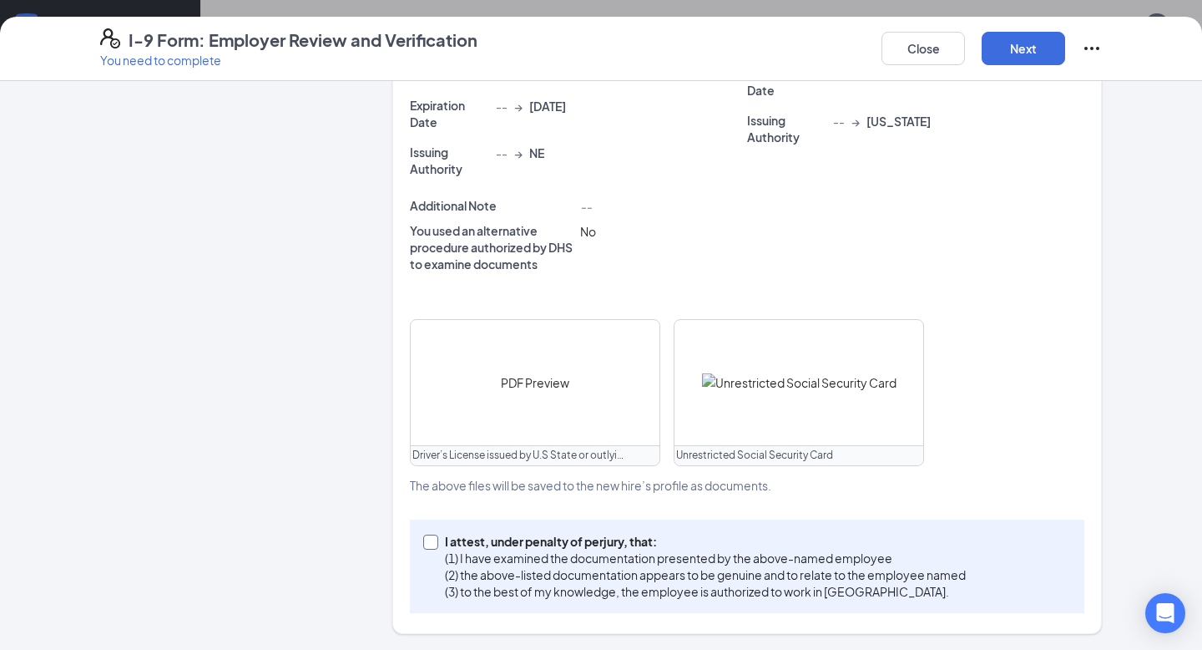
click at [423, 542] on input "I attest, under penalty of [PERSON_NAME], that: (1) I have examined the documen…" at bounding box center [429, 540] width 12 height 12
checkbox input "true"
click at [1028, 58] on button "Next" at bounding box center [1023, 48] width 83 height 33
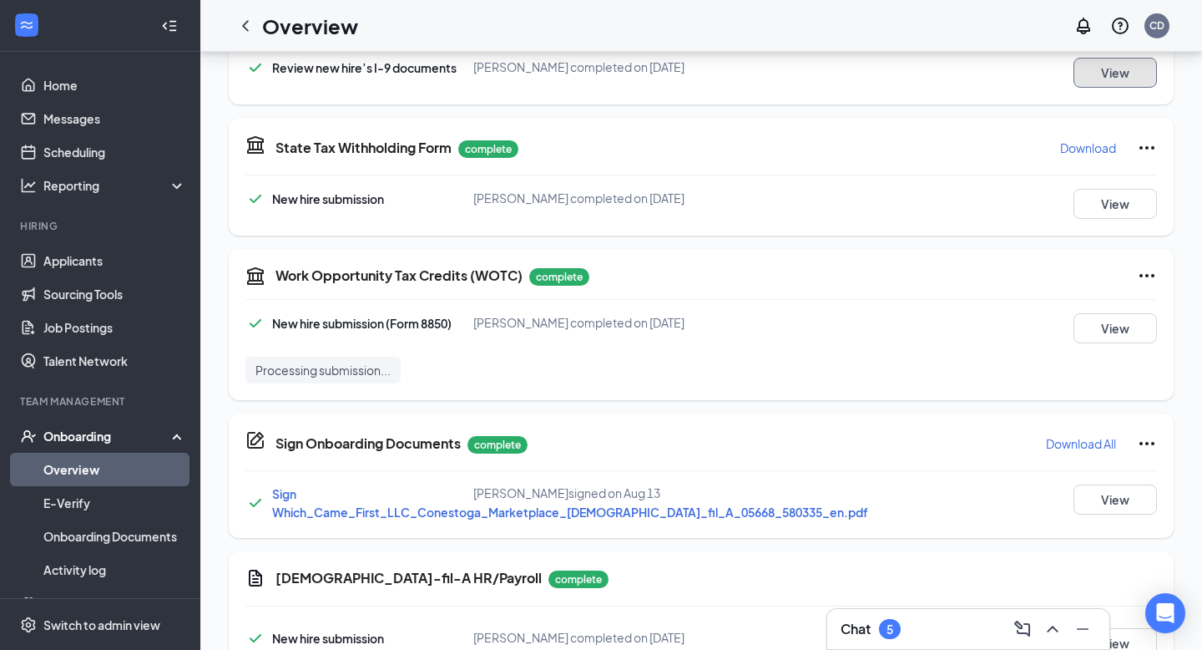
scroll to position [0, 0]
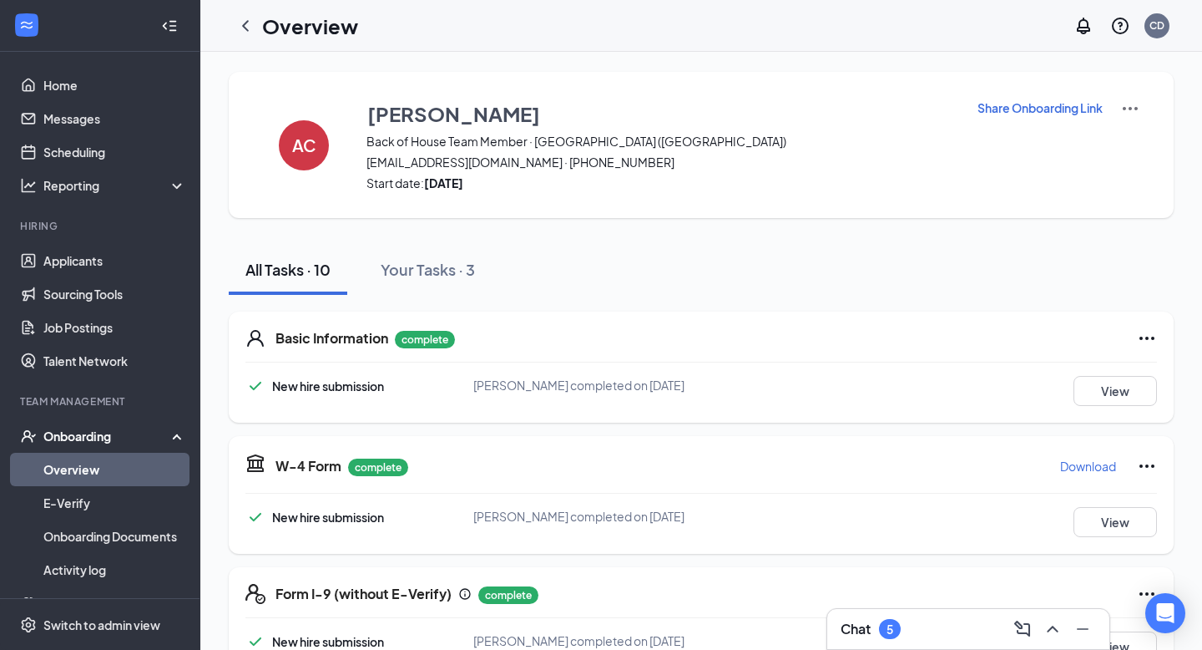
click at [256, 13] on div "Overview" at bounding box center [293, 25] width 129 height 33
click at [240, 23] on icon "ChevronLeft" at bounding box center [245, 26] width 20 height 20
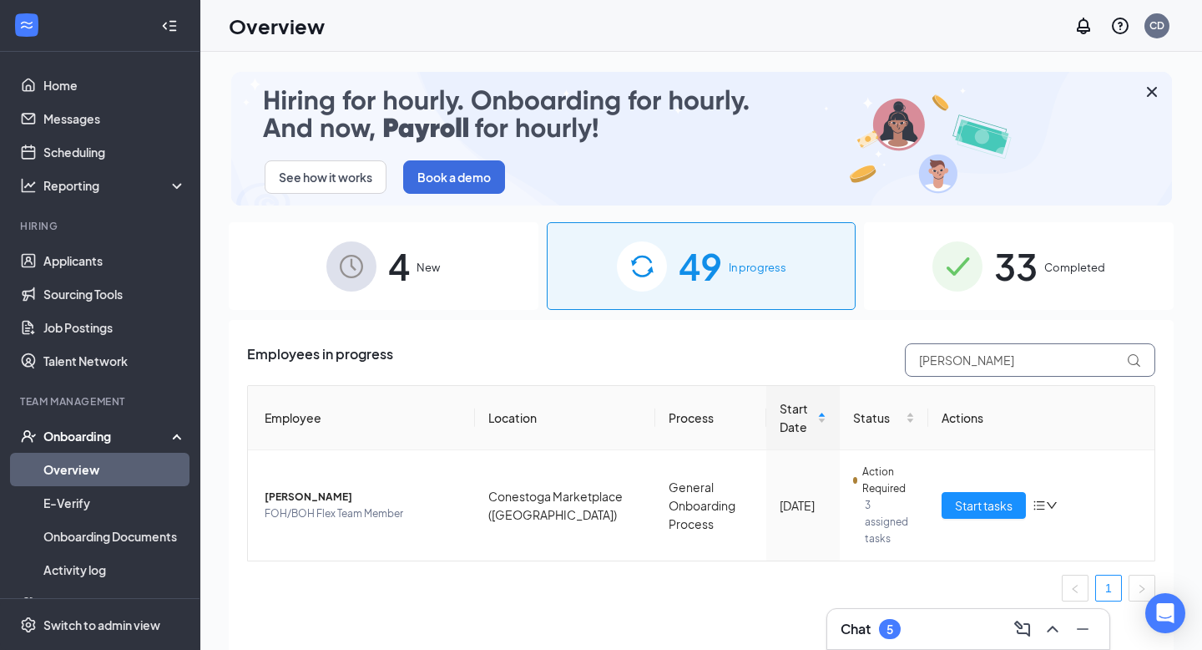
drag, startPoint x: 977, startPoint y: 374, endPoint x: 874, endPoint y: 356, distance: 104.2
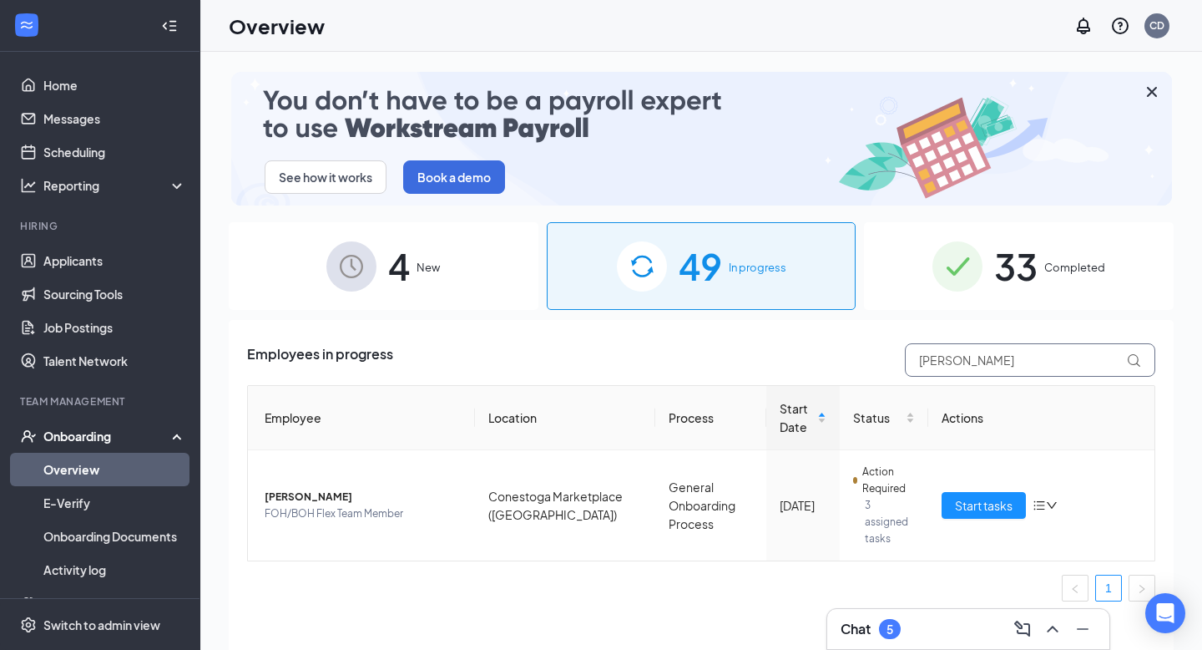
click at [874, 356] on div "Employees in progress [PERSON_NAME]" at bounding box center [701, 359] width 908 height 33
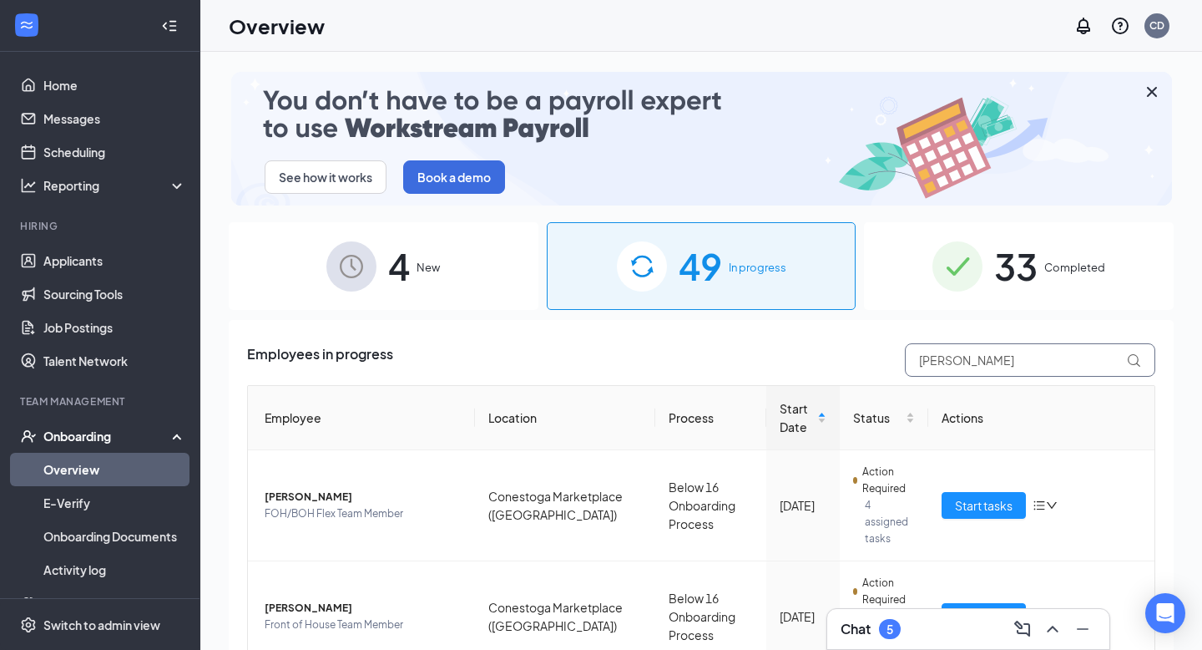
type input "[PERSON_NAME]"
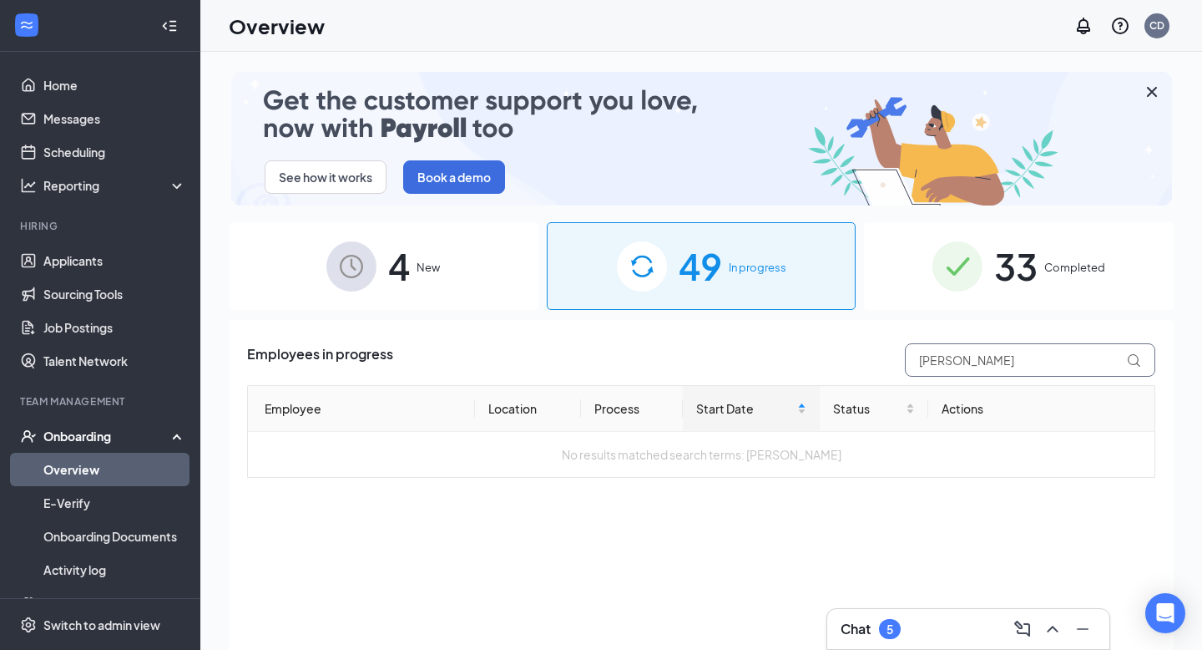
drag, startPoint x: 1043, startPoint y: 362, endPoint x: 877, endPoint y: 358, distance: 165.4
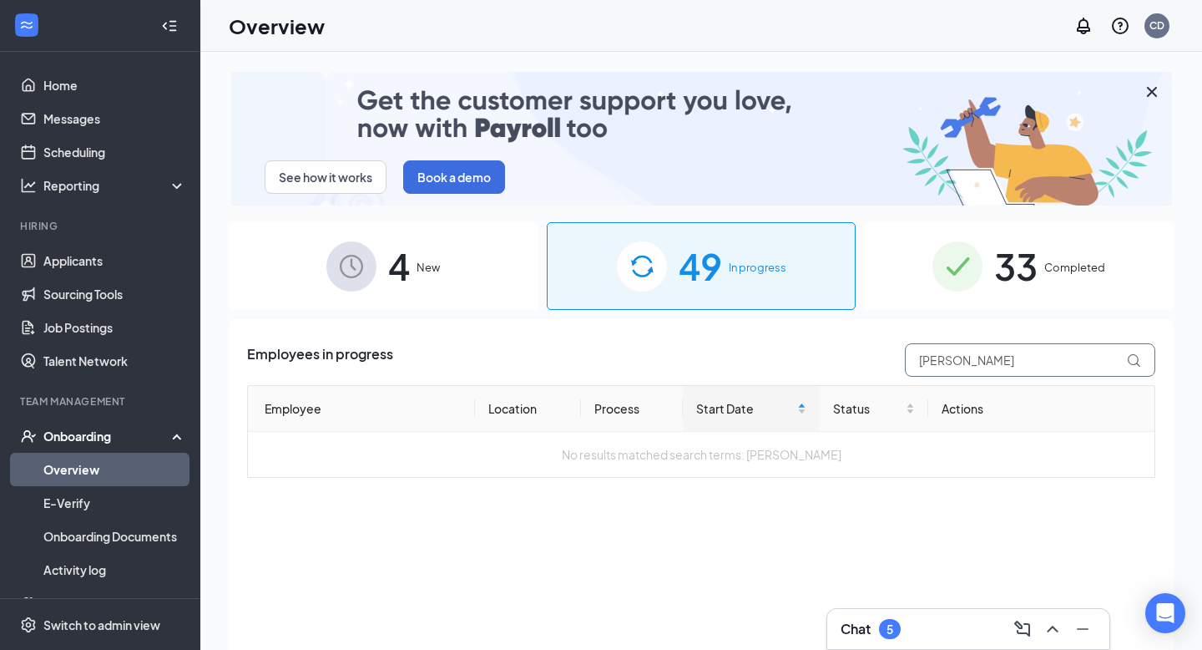
click at [877, 358] on div "Employees in progress [PERSON_NAME]" at bounding box center [701, 359] width 908 height 33
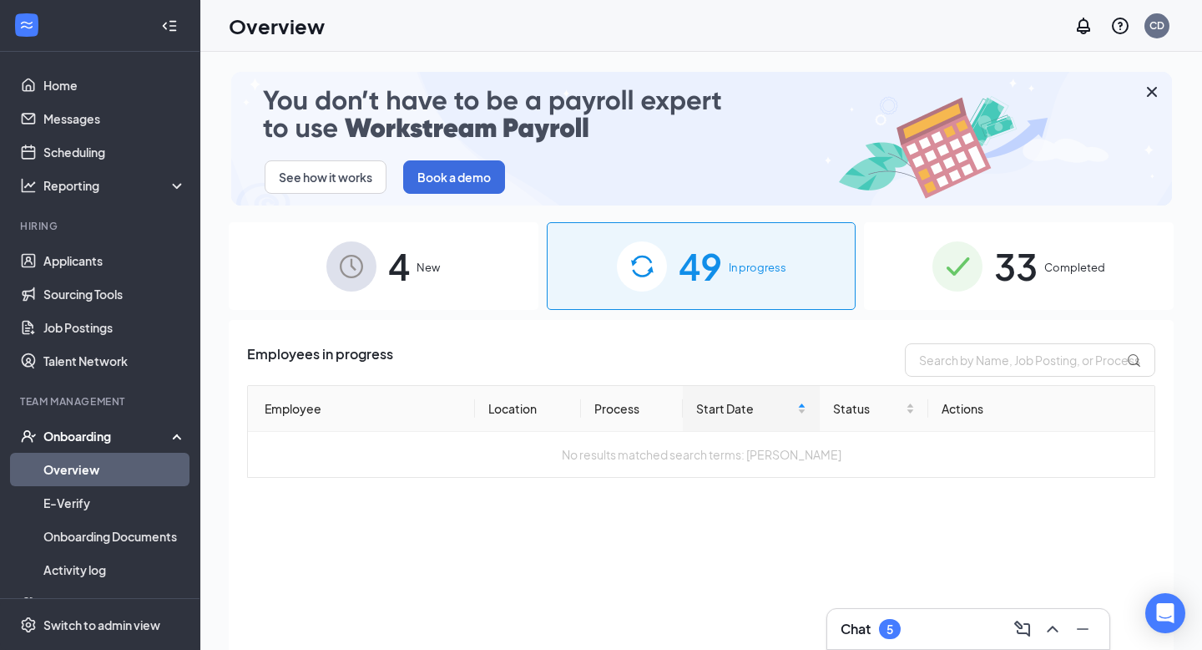
click at [1025, 275] on span "33" at bounding box center [1015, 266] width 43 height 58
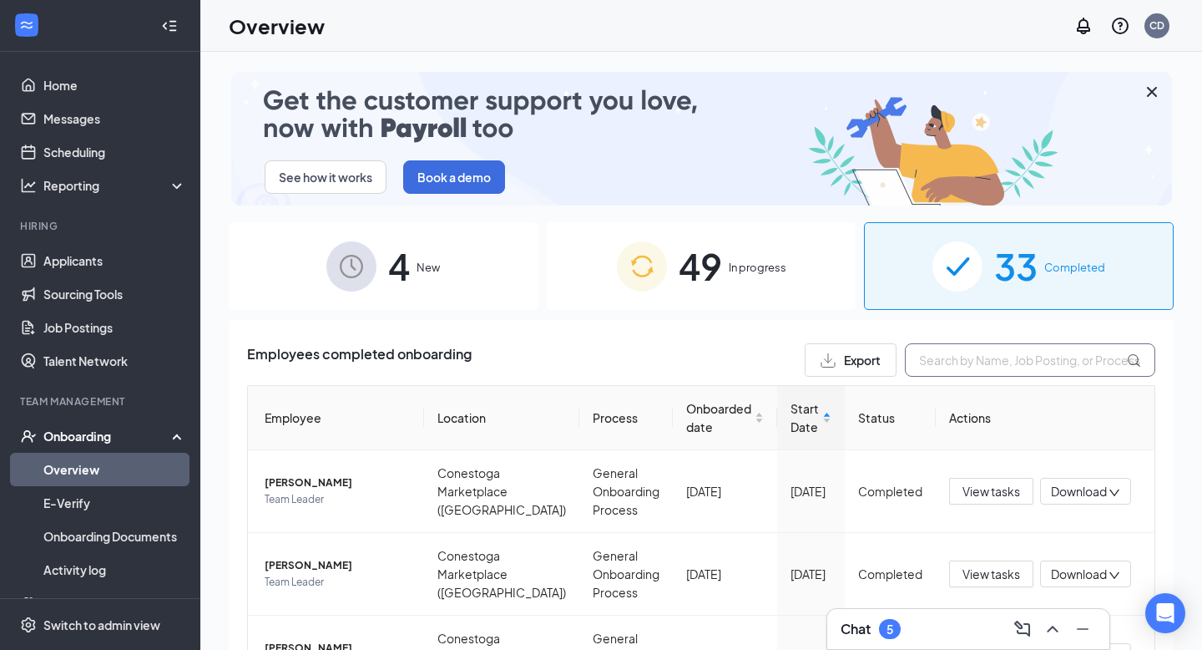
click at [956, 360] on input "text" at bounding box center [1030, 359] width 250 height 33
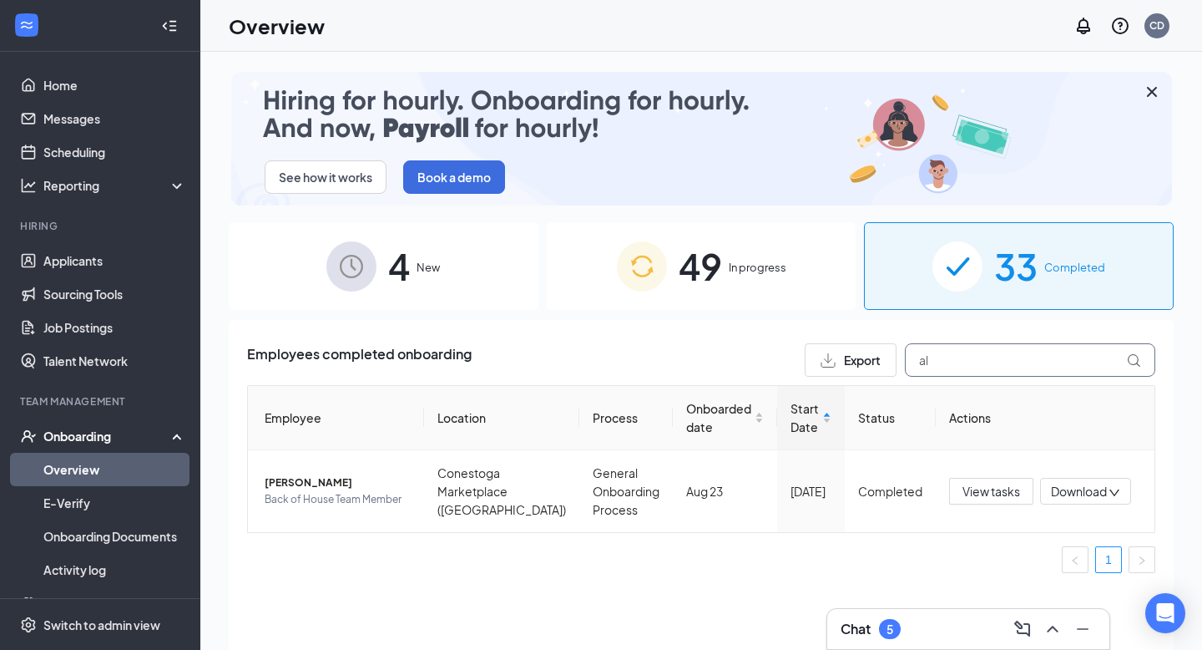
type input "a"
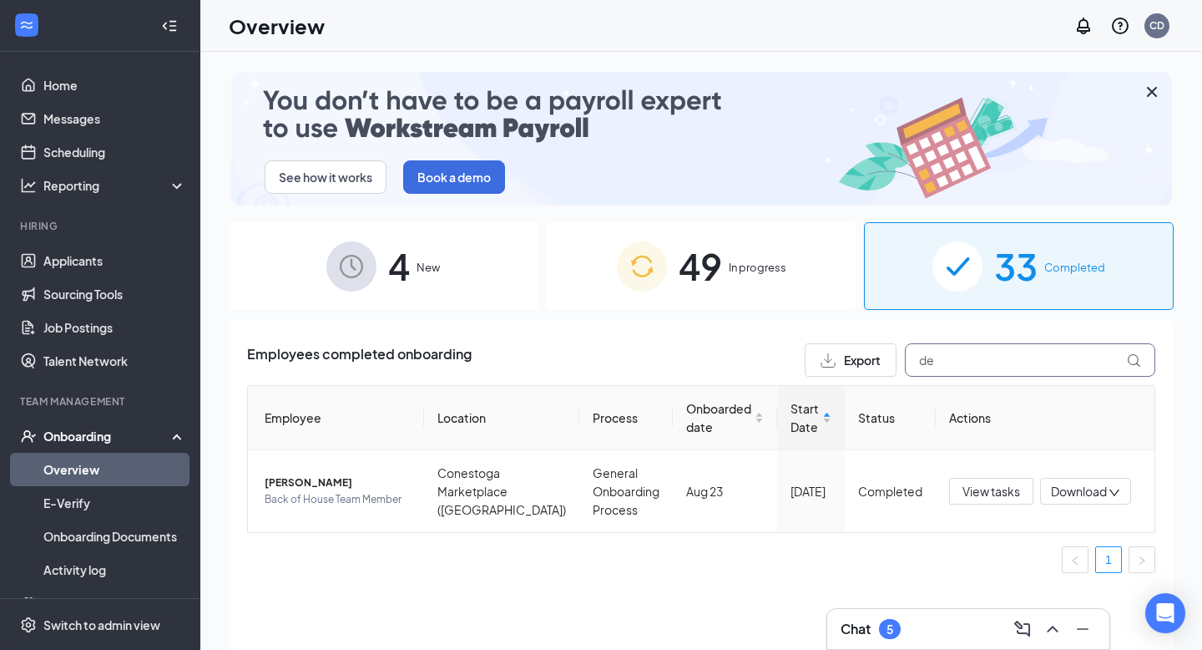
type input "d"
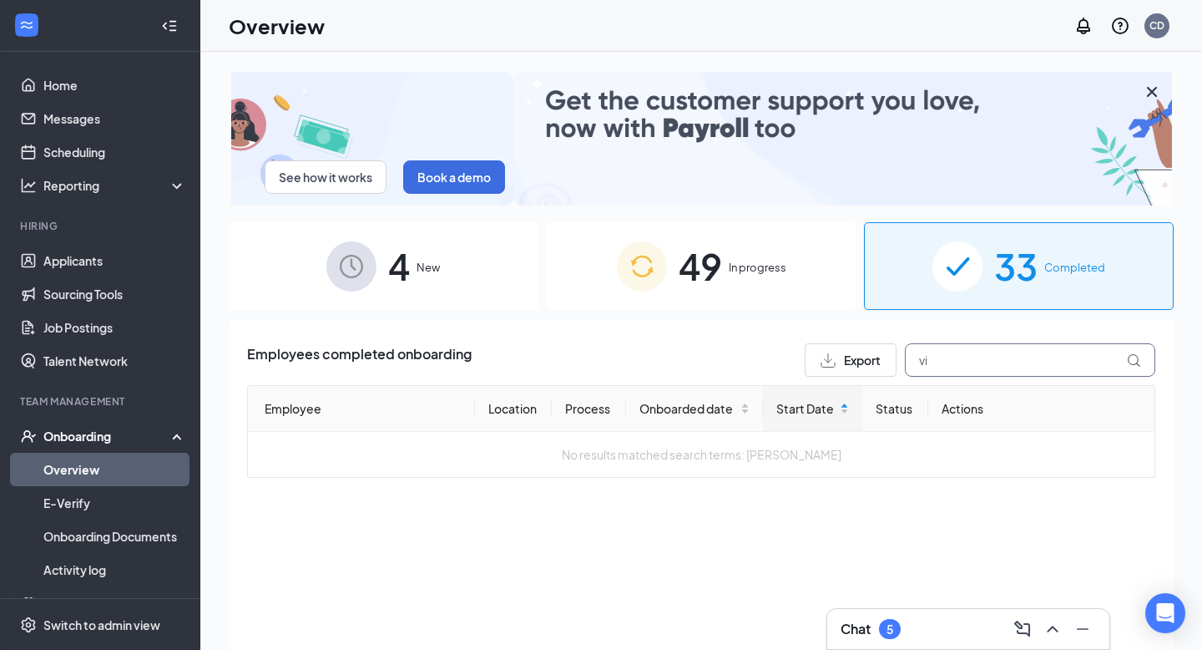
type input "v"
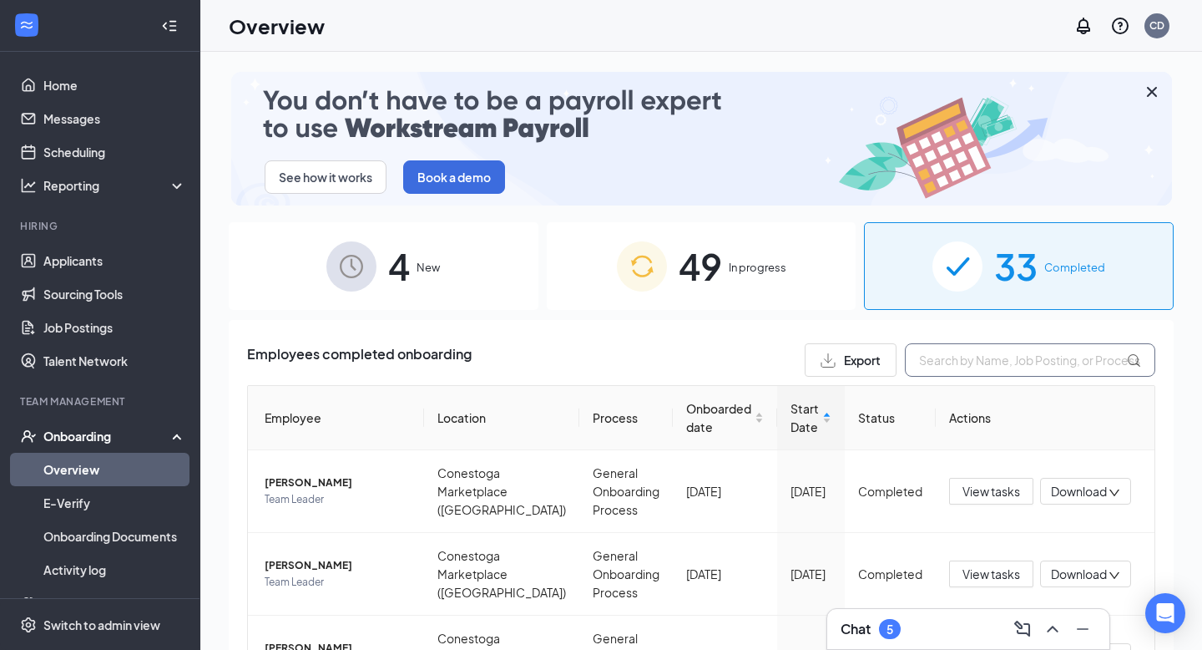
click at [1043, 356] on input "text" at bounding box center [1030, 359] width 250 height 33
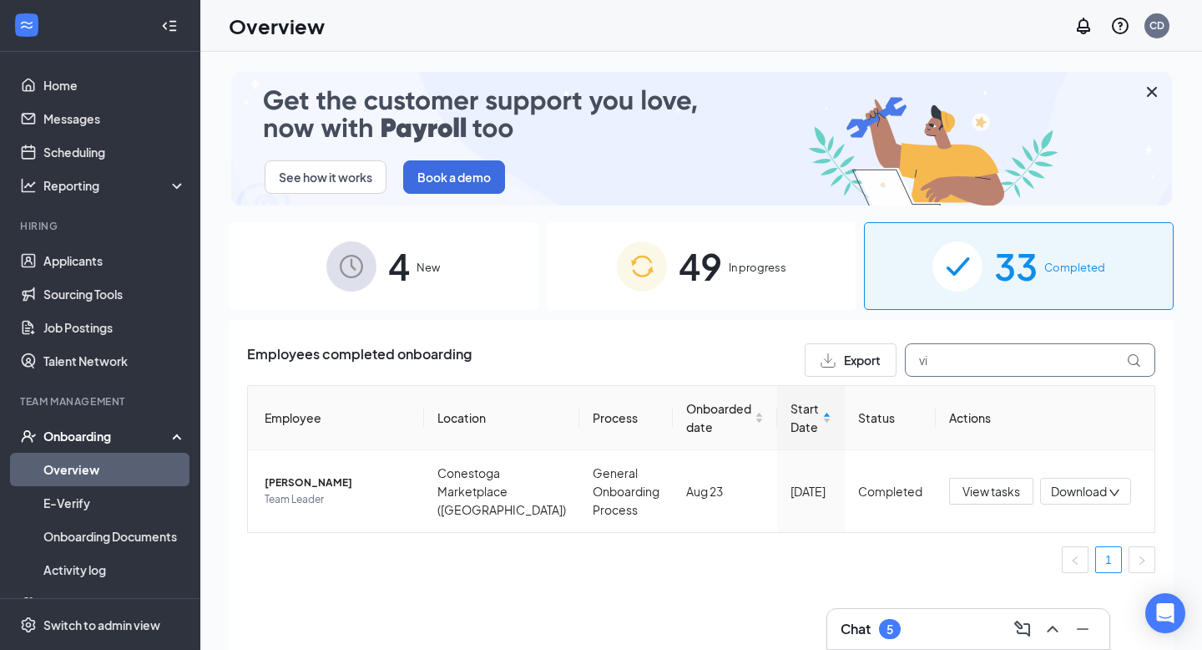
type input "v"
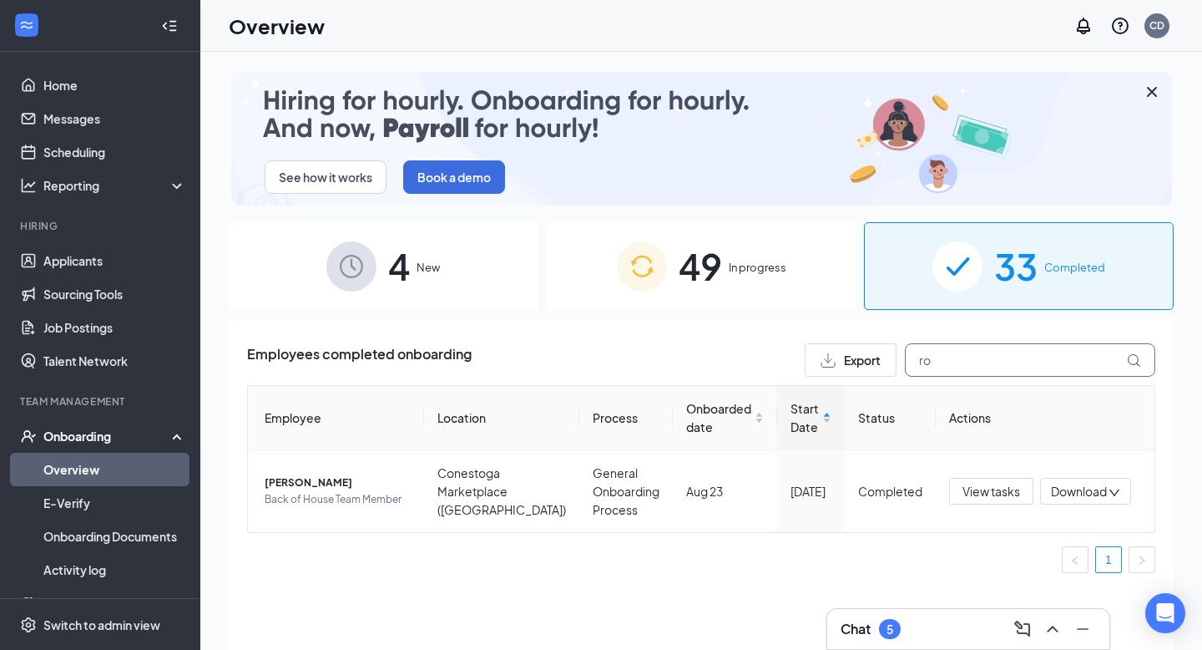
type input "r"
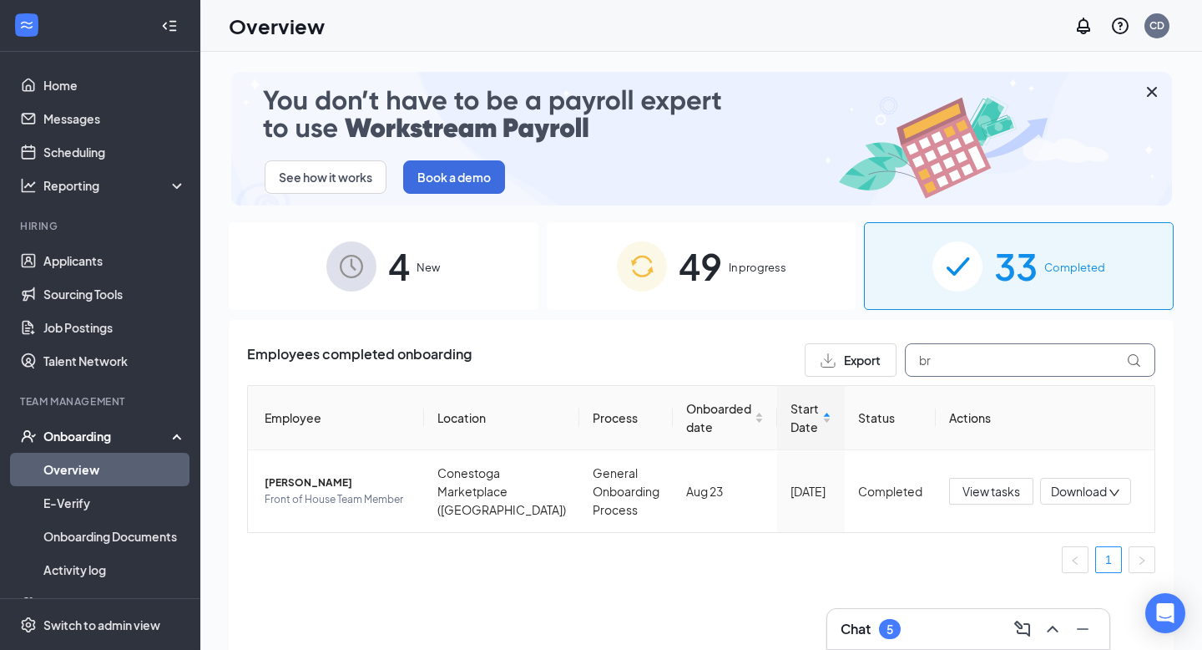
type input "b"
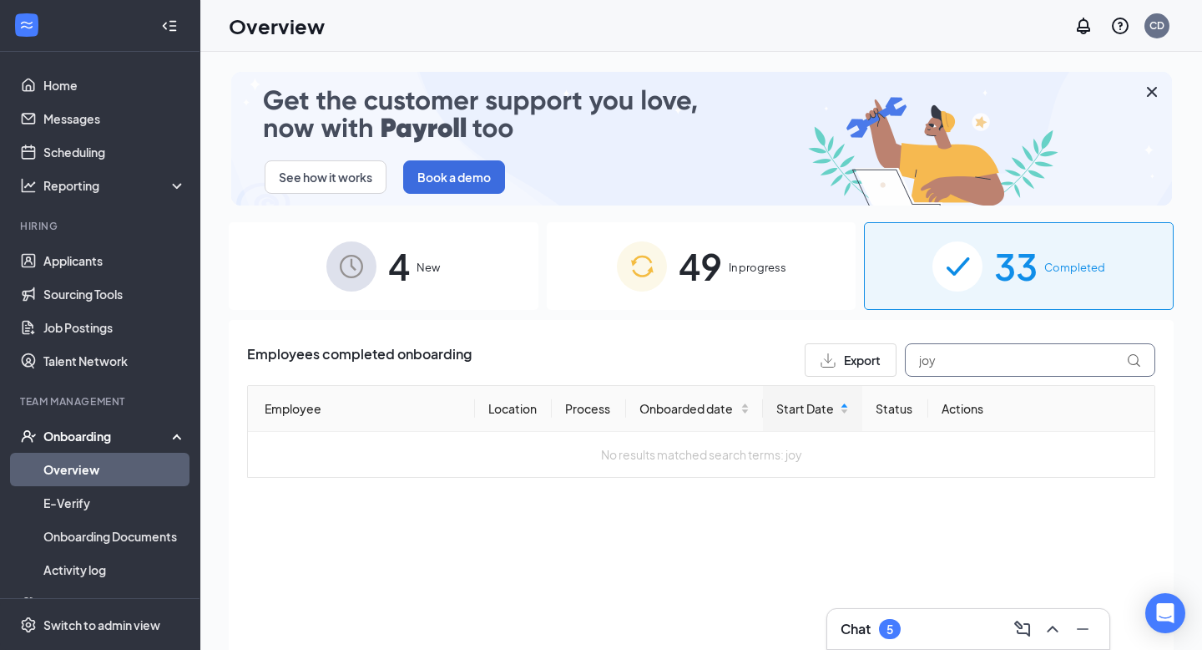
type input "joy"
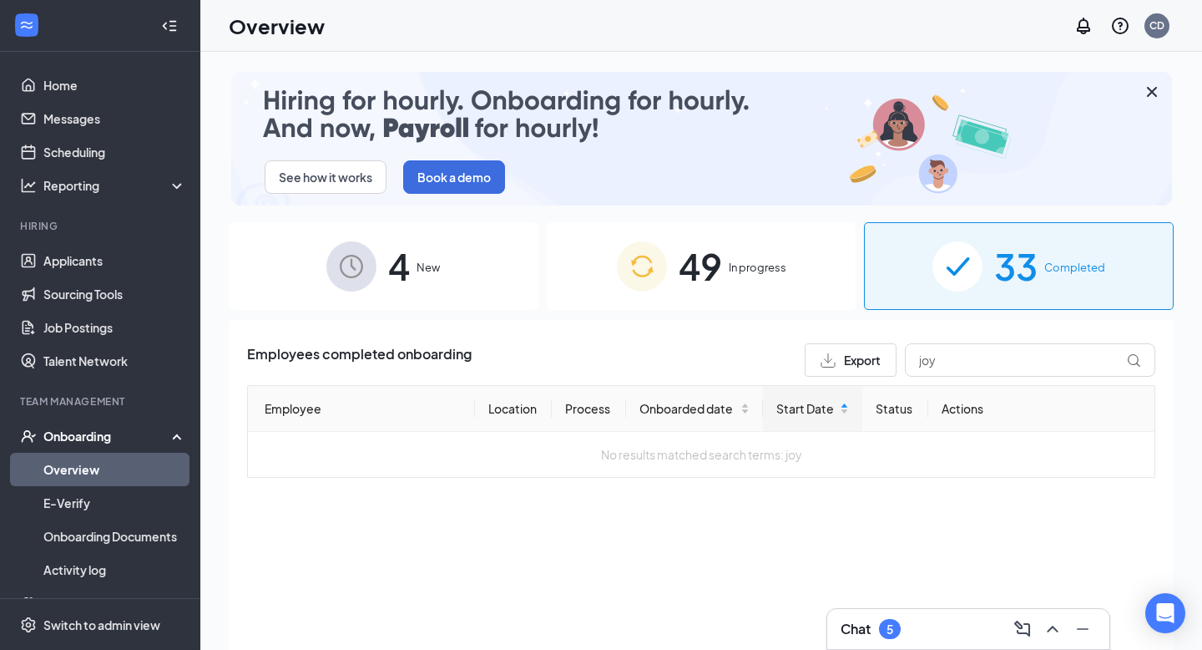
click at [803, 250] on div "49 In progress" at bounding box center [702, 266] width 310 height 88
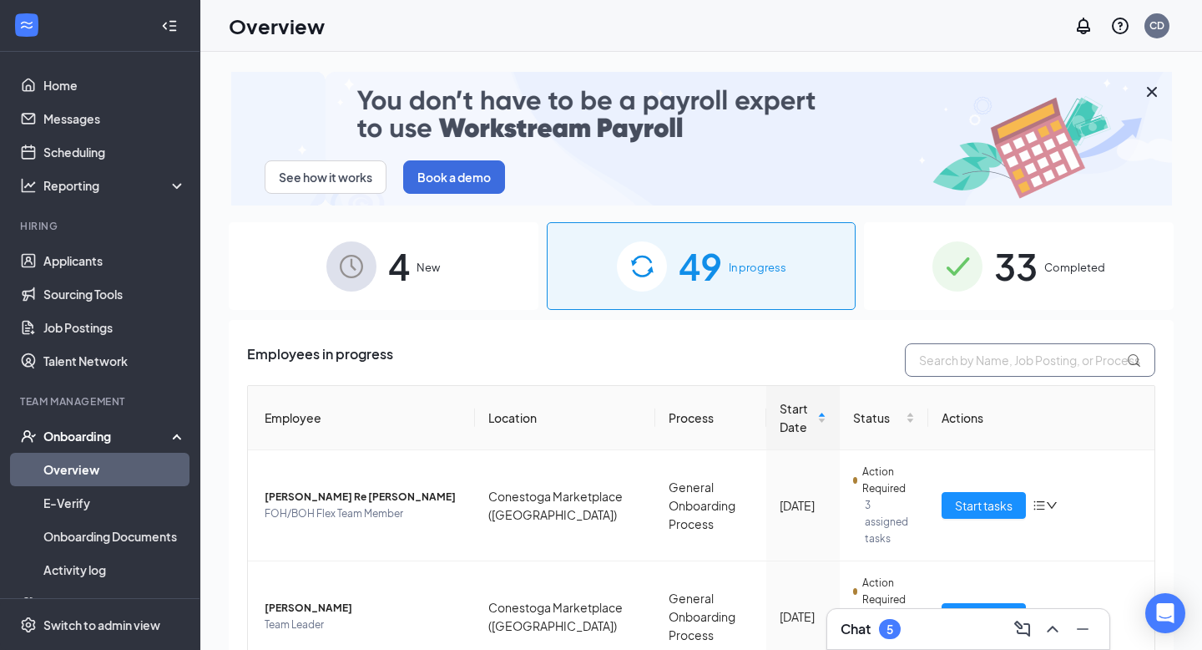
click at [976, 351] on input "text" at bounding box center [1030, 359] width 250 height 33
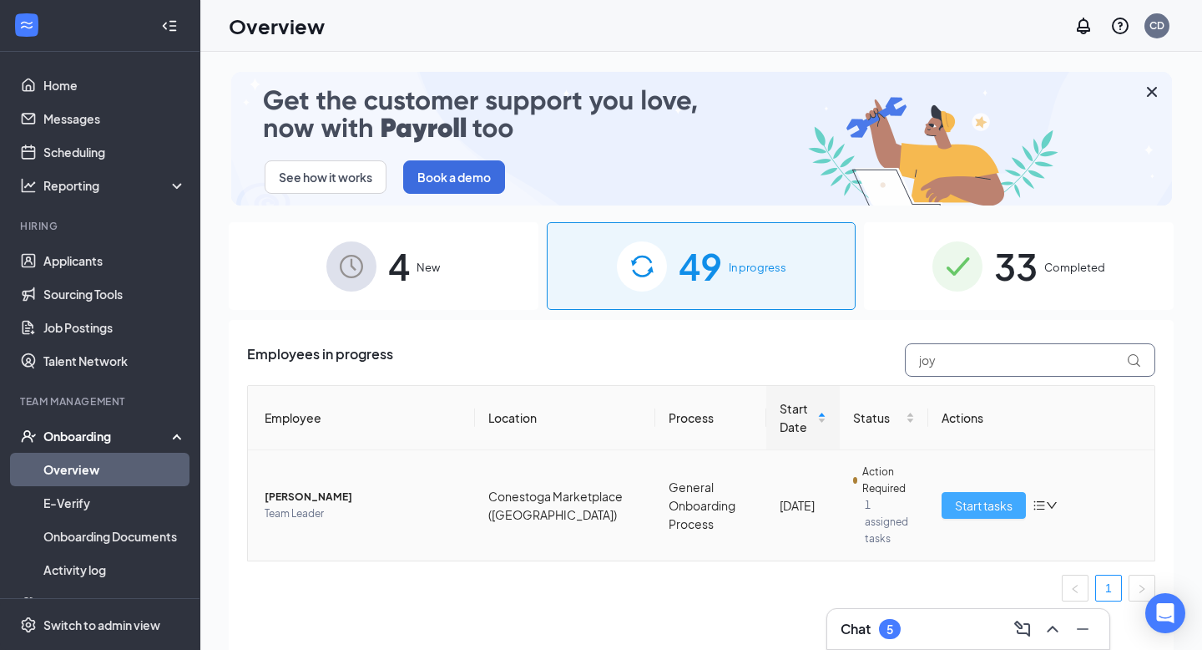
type input "joy"
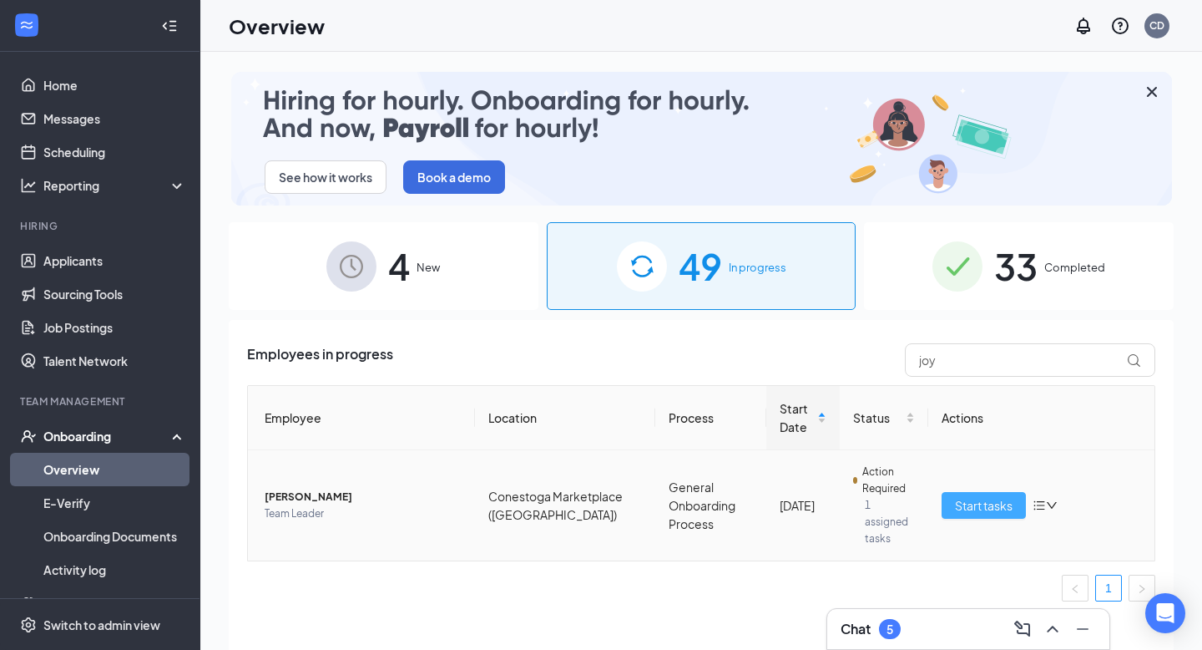
click at [971, 508] on button "Start tasks" at bounding box center [984, 505] width 84 height 27
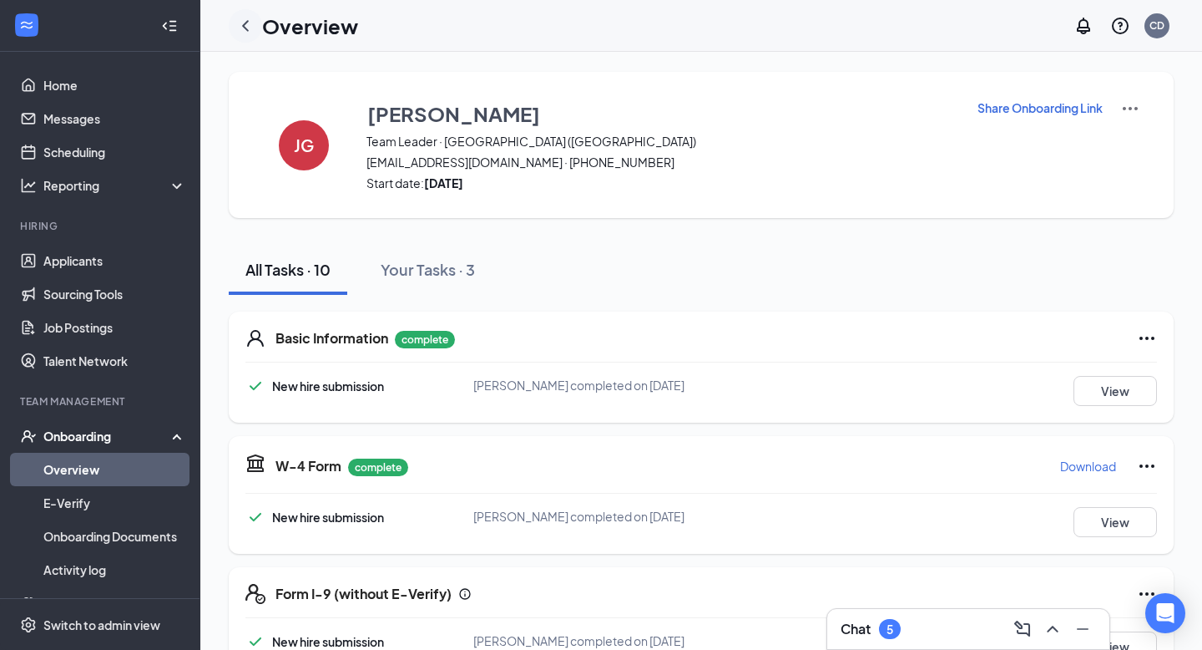
click at [241, 23] on icon "ChevronLeft" at bounding box center [245, 26] width 20 height 20
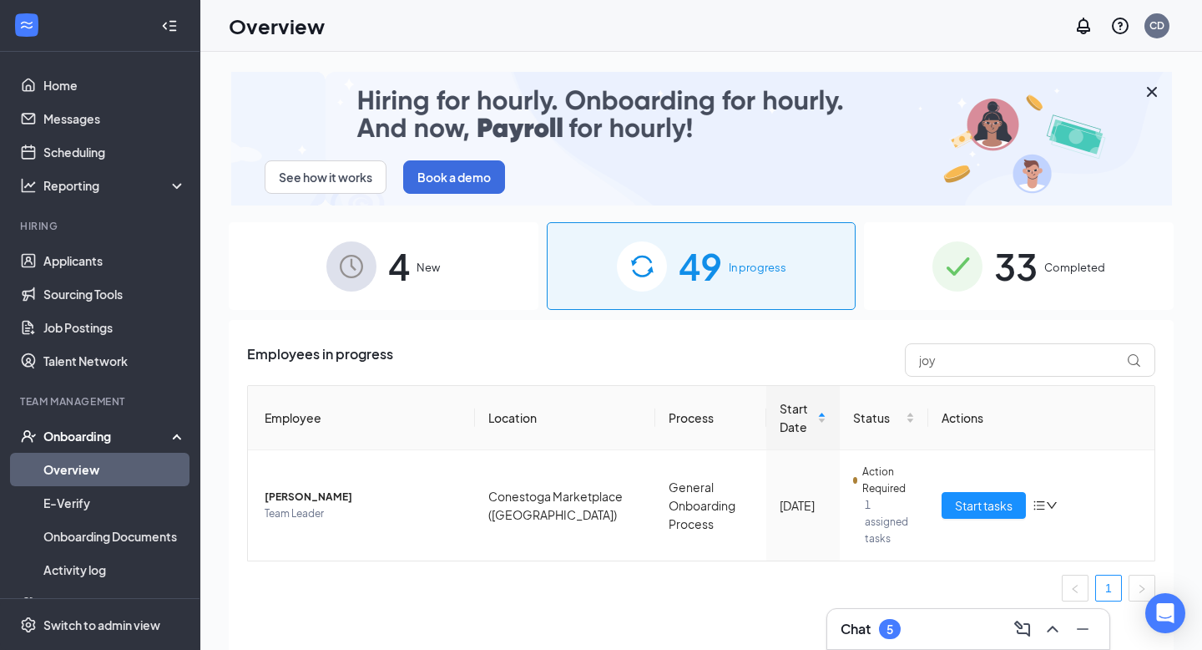
click at [1026, 256] on span "33" at bounding box center [1015, 266] width 43 height 58
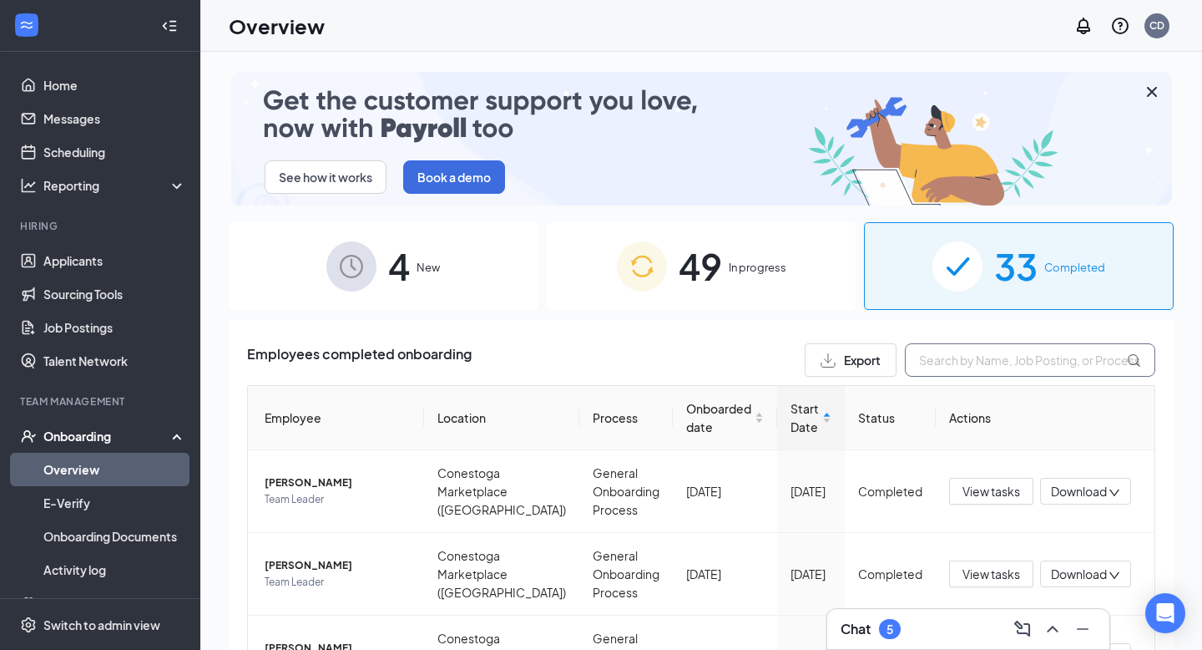
click at [969, 357] on input "text" at bounding box center [1030, 359] width 250 height 33
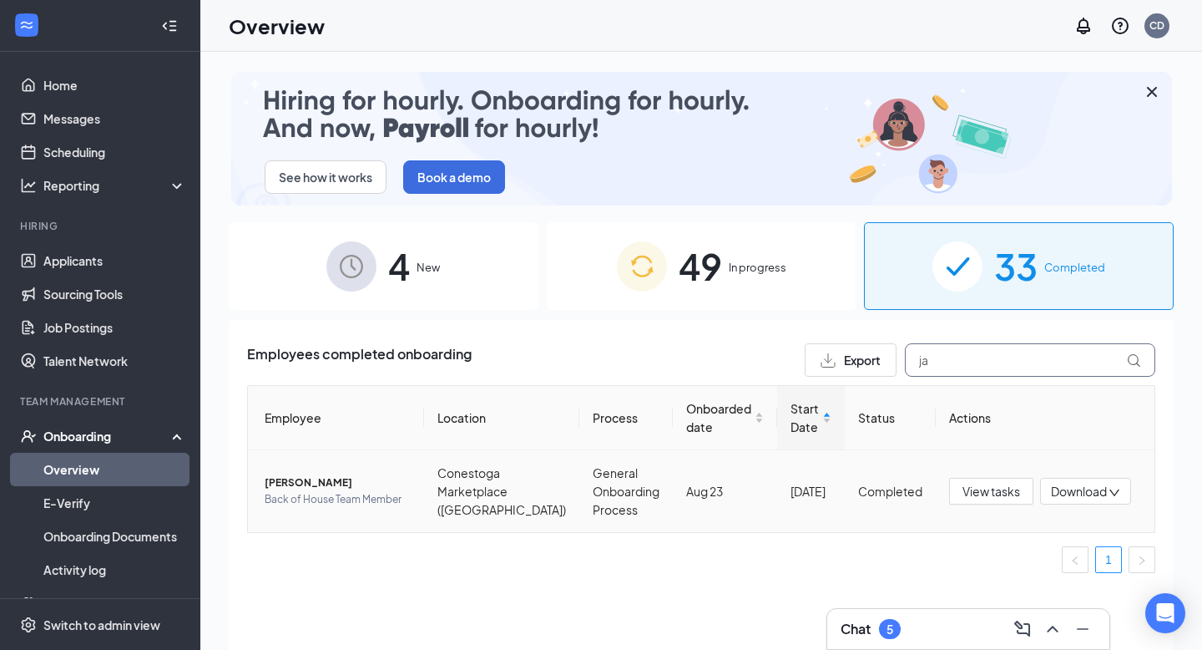
type input "j"
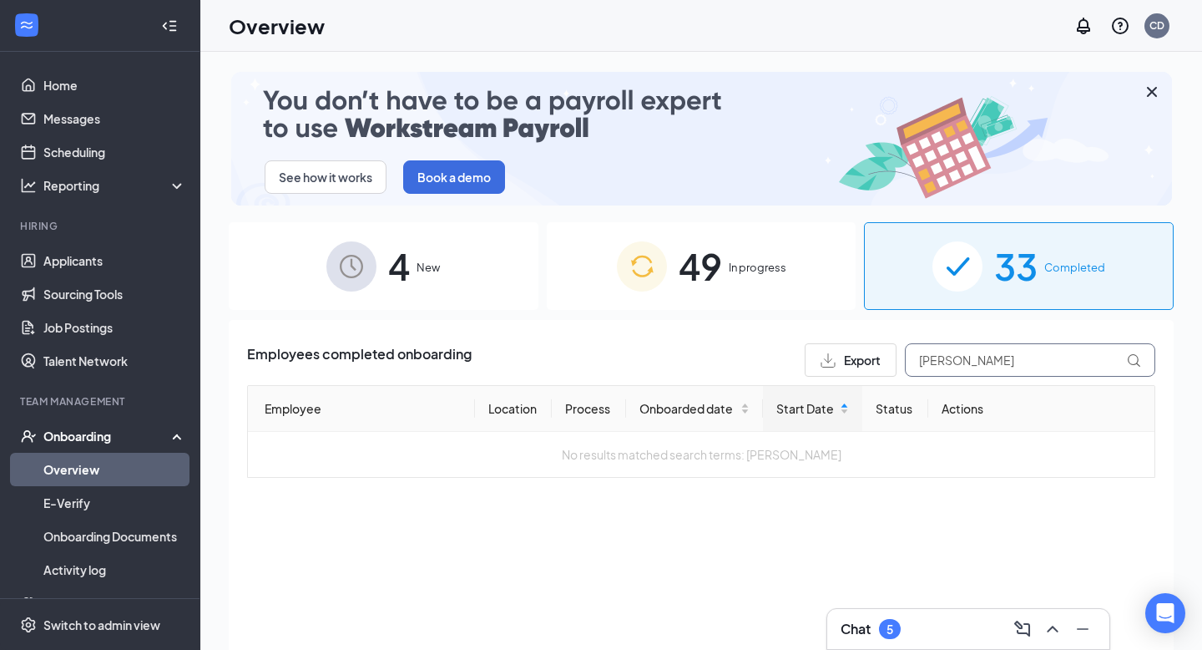
type input "[PERSON_NAME]"
click at [719, 278] on span "49" at bounding box center [700, 266] width 43 height 58
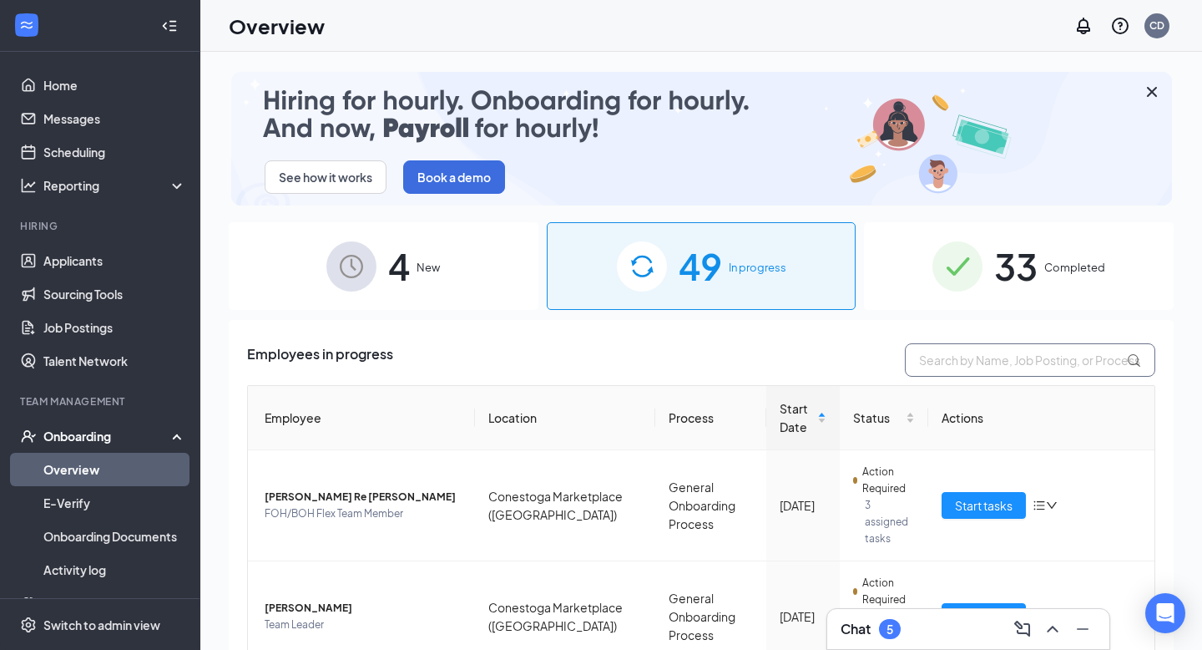
click at [962, 351] on input "text" at bounding box center [1030, 359] width 250 height 33
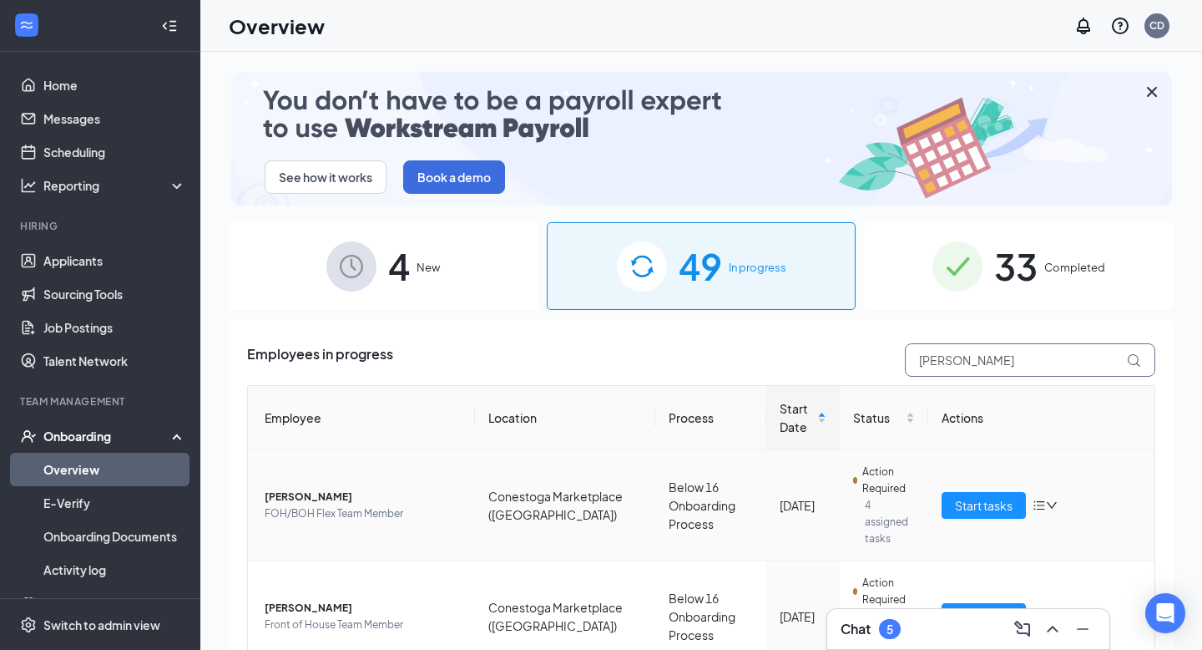
scroll to position [47, 0]
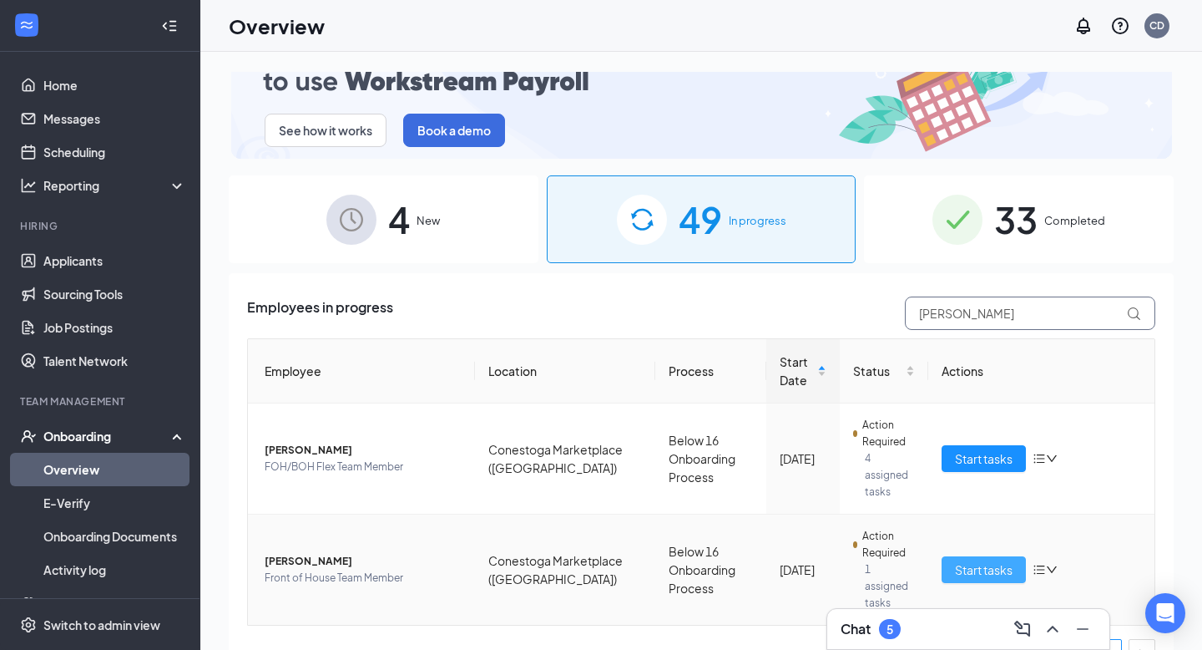
type input "[PERSON_NAME]"
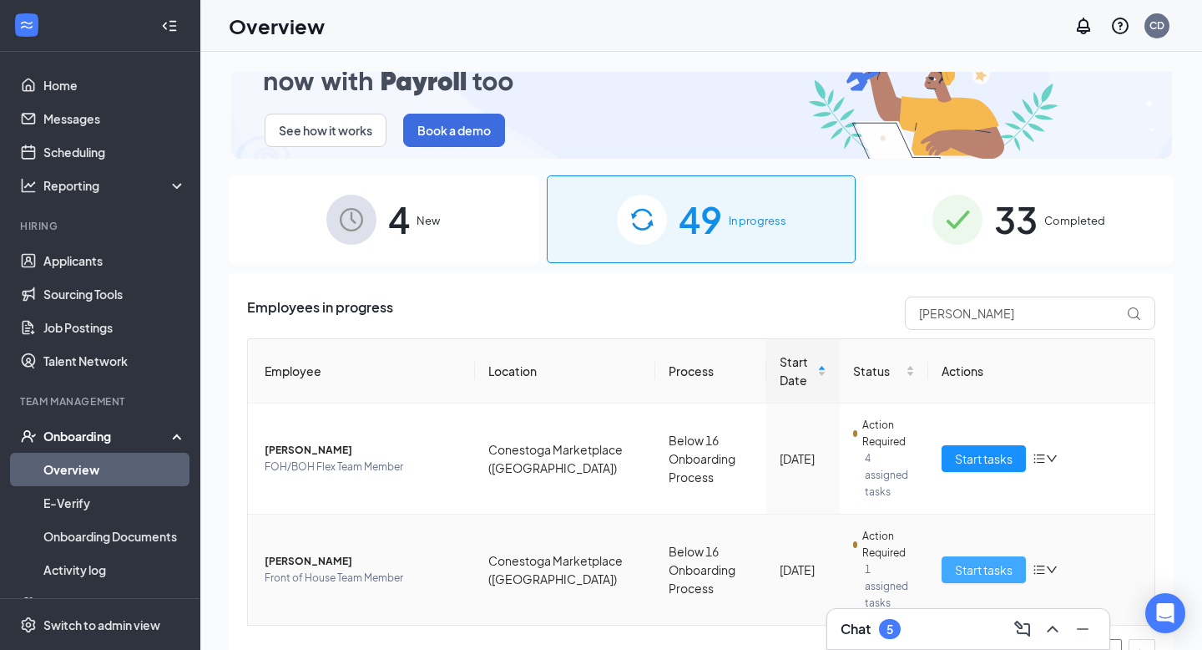
click at [979, 556] on button "Start tasks" at bounding box center [984, 569] width 84 height 27
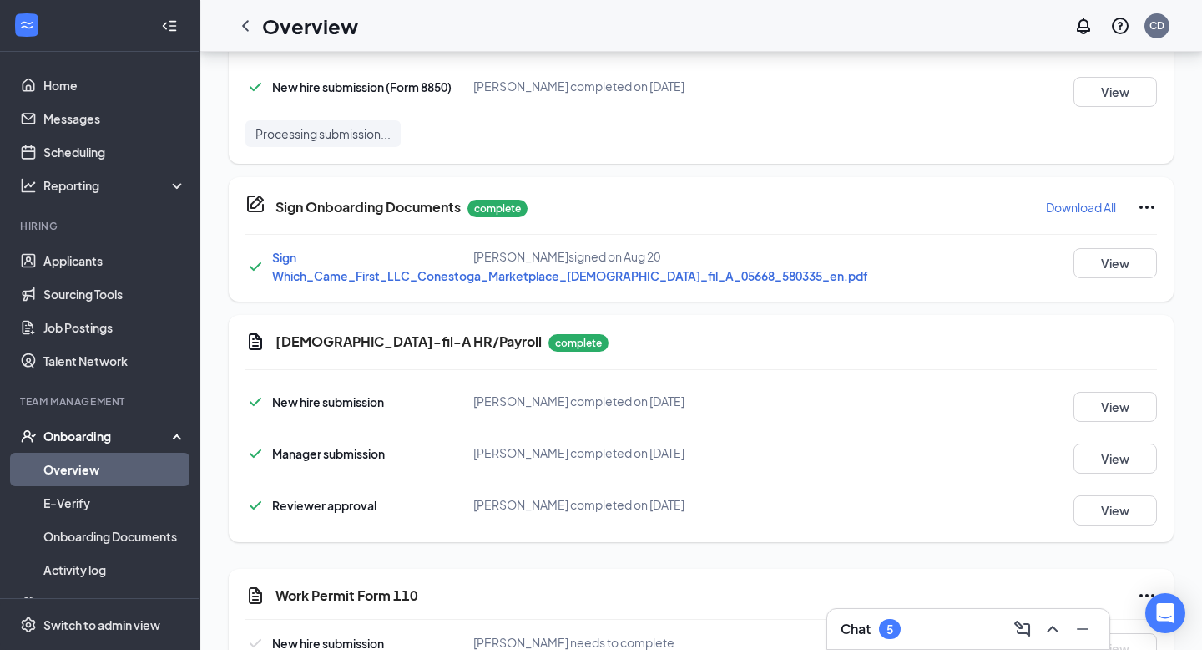
scroll to position [953, 0]
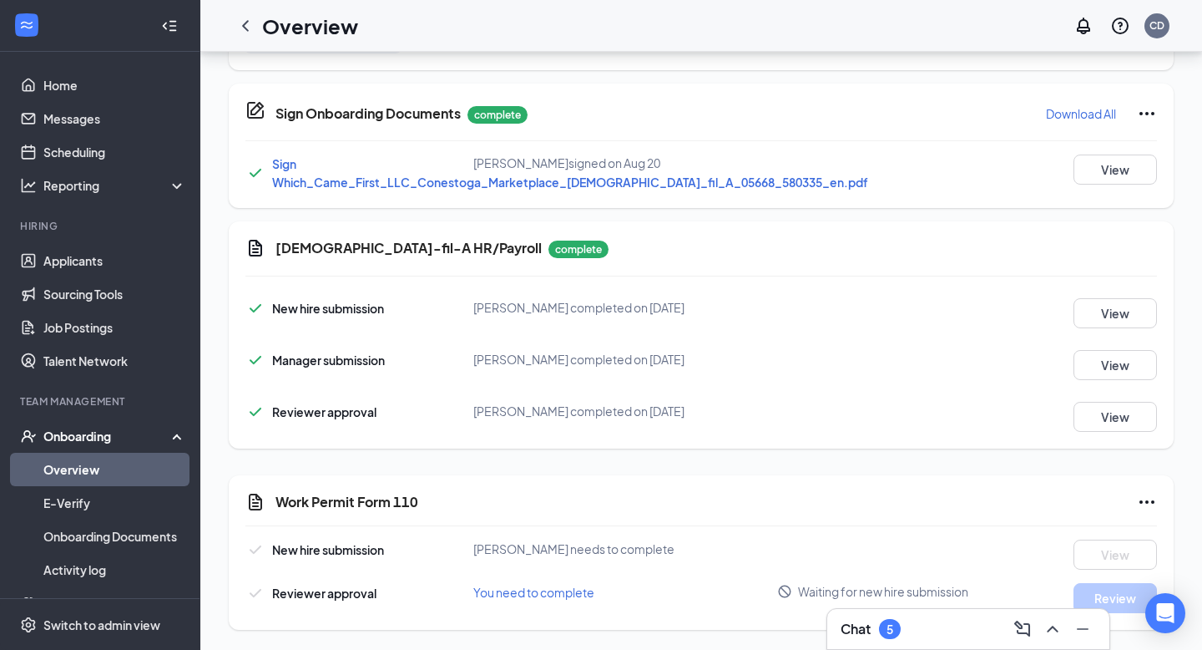
click at [523, 592] on span "You need to complete" at bounding box center [533, 591] width 121 height 15
click at [316, 544] on span "New hire submission" at bounding box center [328, 549] width 112 height 15
click at [1140, 503] on icon "Ellipses" at bounding box center [1147, 502] width 20 height 20
click at [1071, 541] on span "Mark as complete" at bounding box center [1085, 537] width 98 height 17
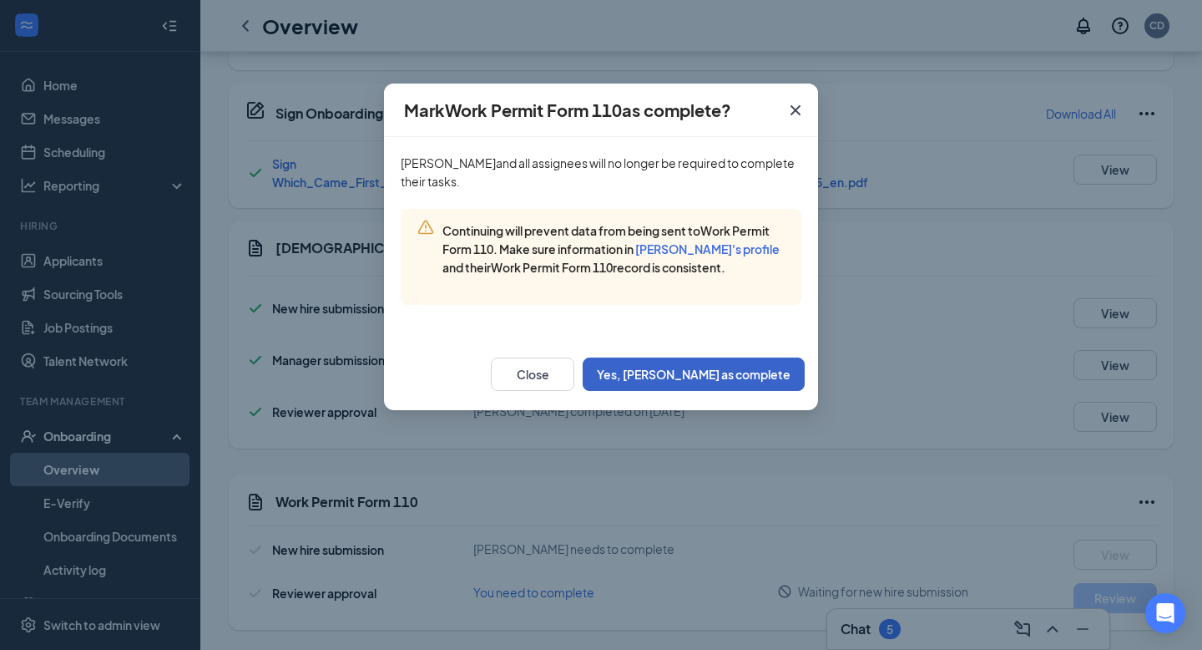
click at [726, 391] on button "Yes, [PERSON_NAME] as complete" at bounding box center [694, 373] width 222 height 33
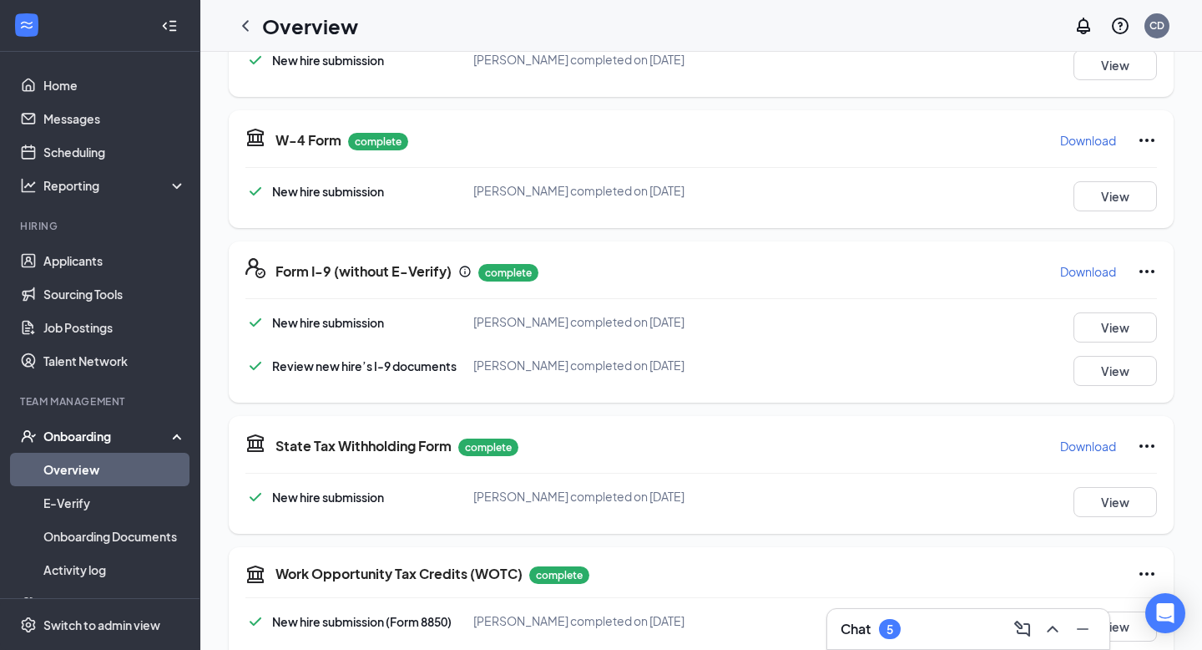
scroll to position [0, 0]
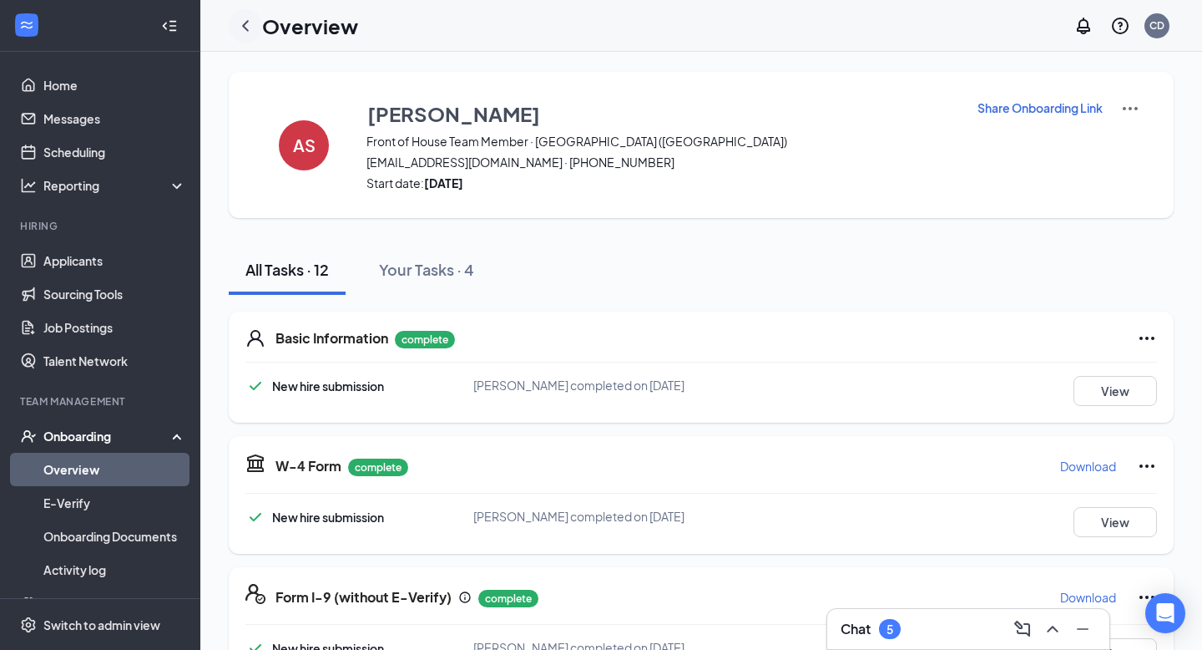
click at [252, 23] on icon "ChevronLeft" at bounding box center [245, 26] width 20 height 20
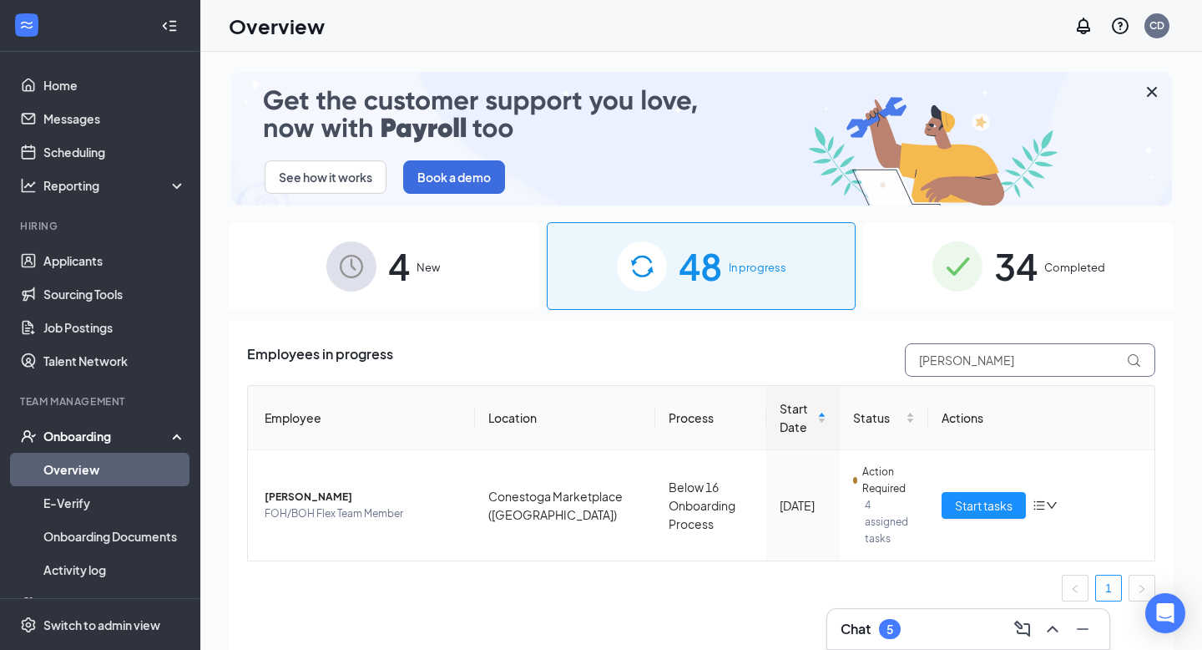
drag, startPoint x: 1014, startPoint y: 357, endPoint x: 876, endPoint y: 357, distance: 137.8
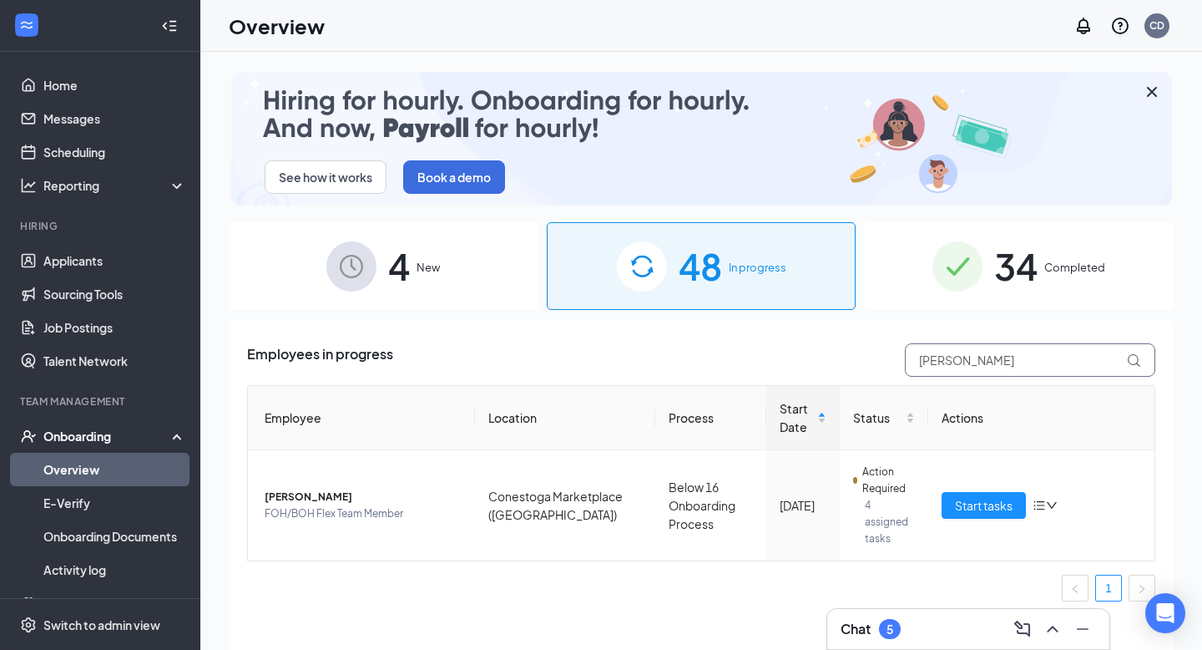
click at [876, 357] on div "Employees in progress [PERSON_NAME]" at bounding box center [701, 359] width 908 height 33
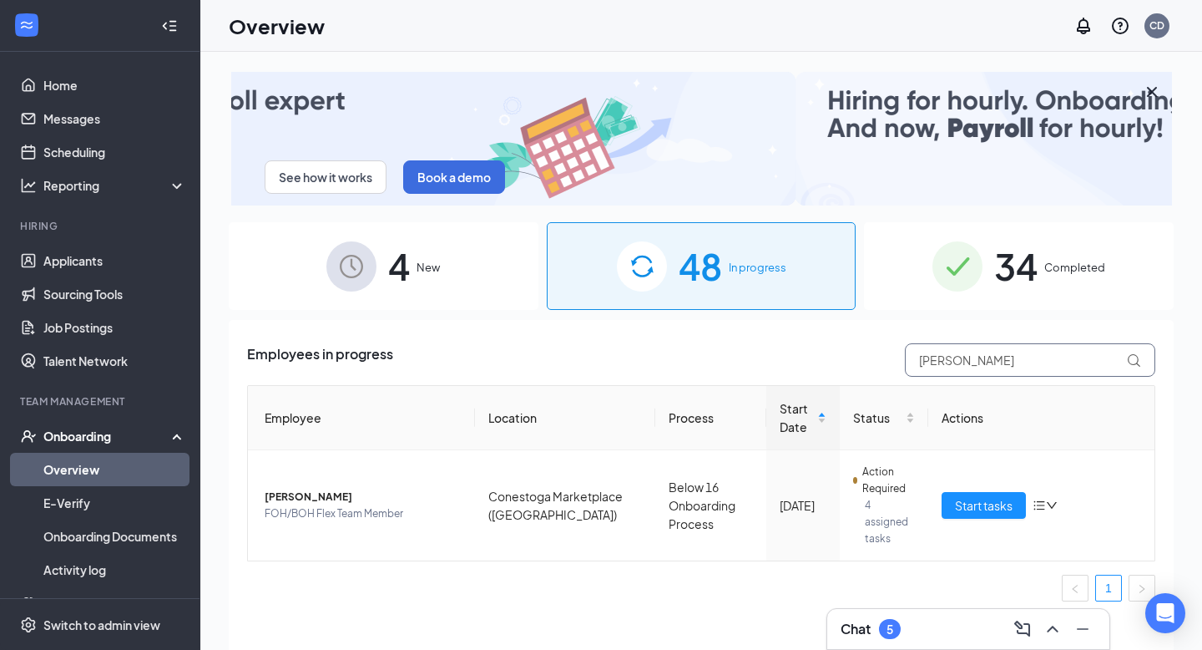
click at [1042, 351] on input "[PERSON_NAME]" at bounding box center [1030, 359] width 250 height 33
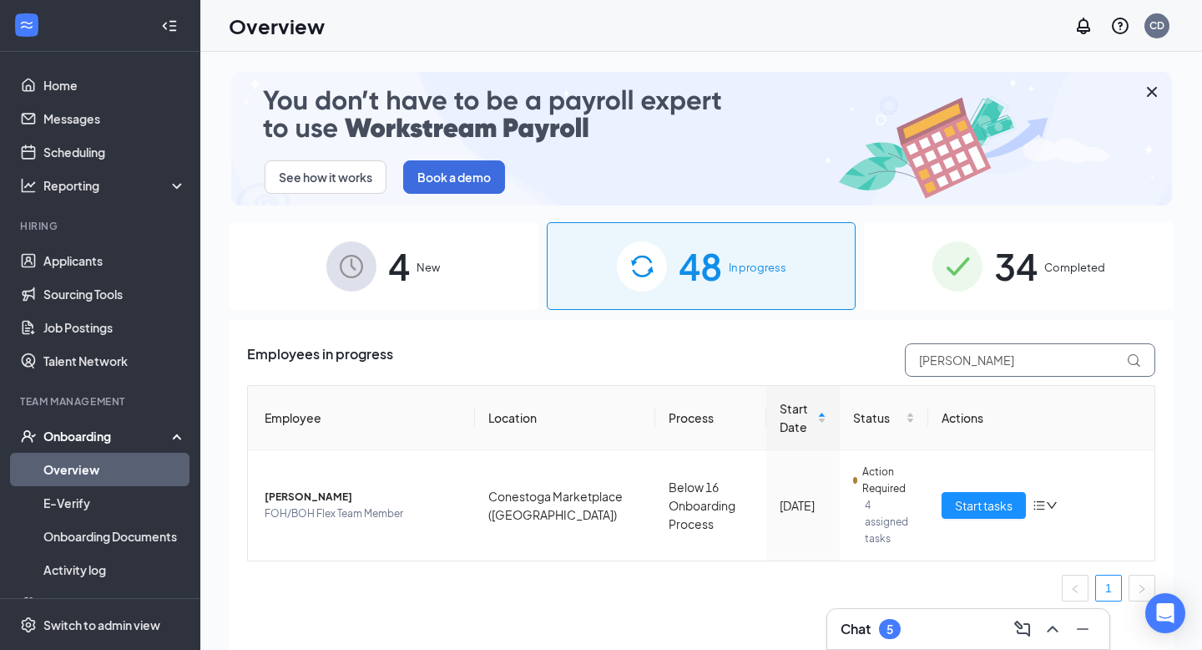
click at [1008, 358] on input "[PERSON_NAME]" at bounding box center [1030, 359] width 250 height 33
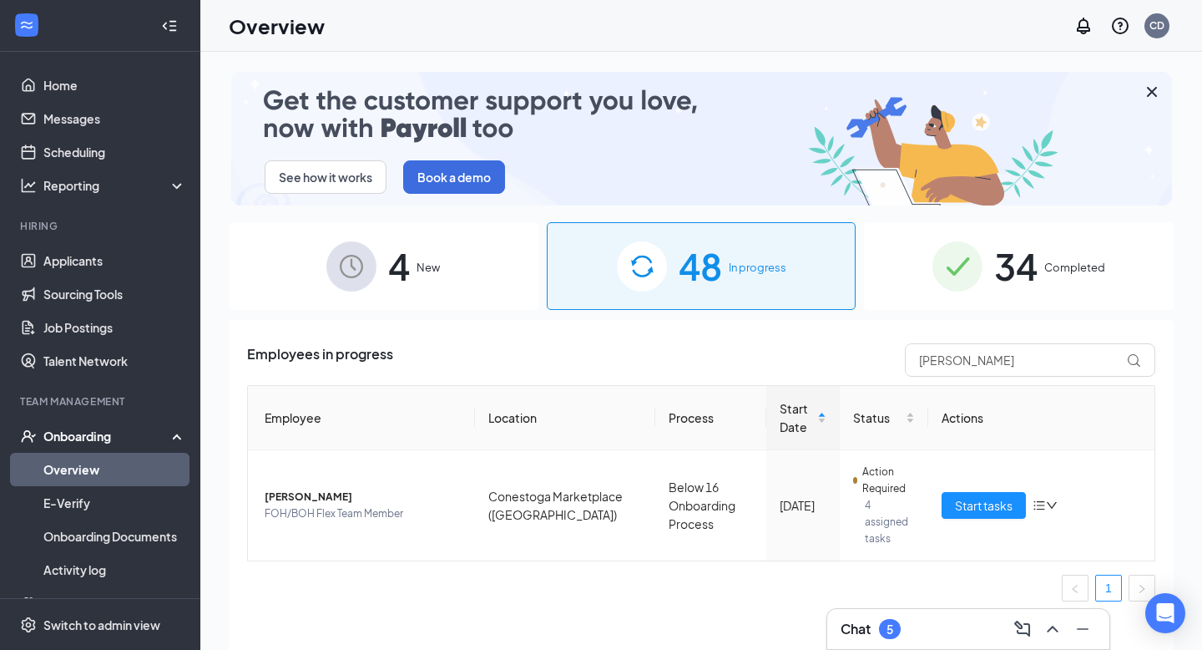
click at [1039, 266] on div "34 Completed" at bounding box center [1019, 266] width 310 height 88
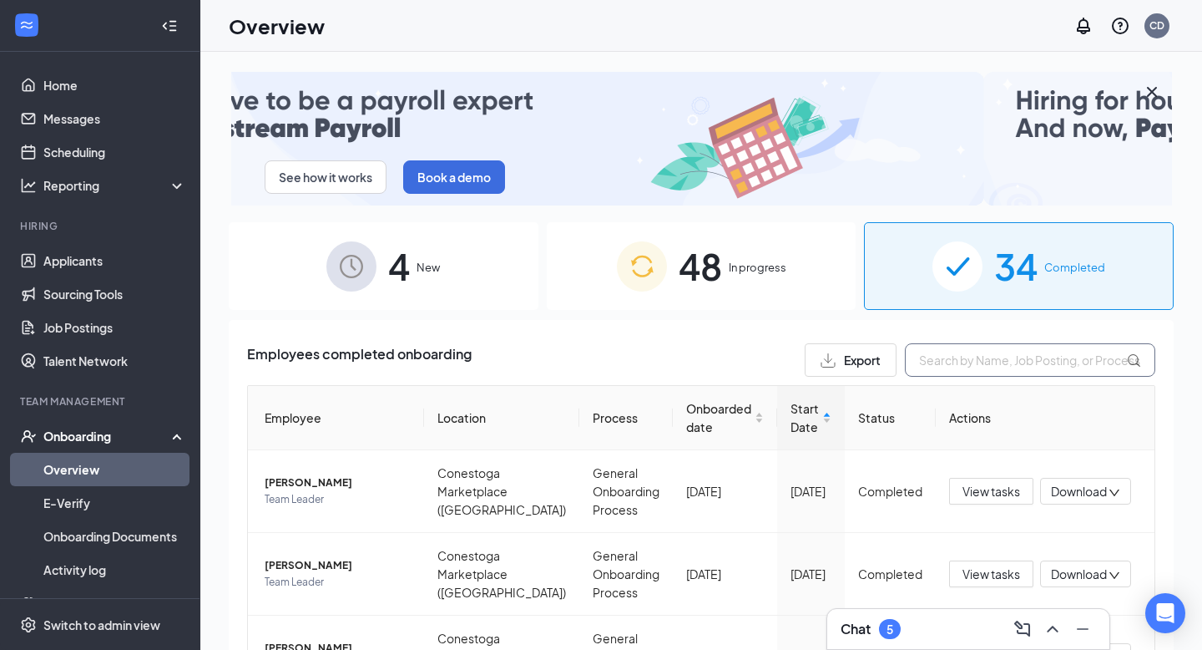
click at [963, 366] on input "text" at bounding box center [1030, 359] width 250 height 33
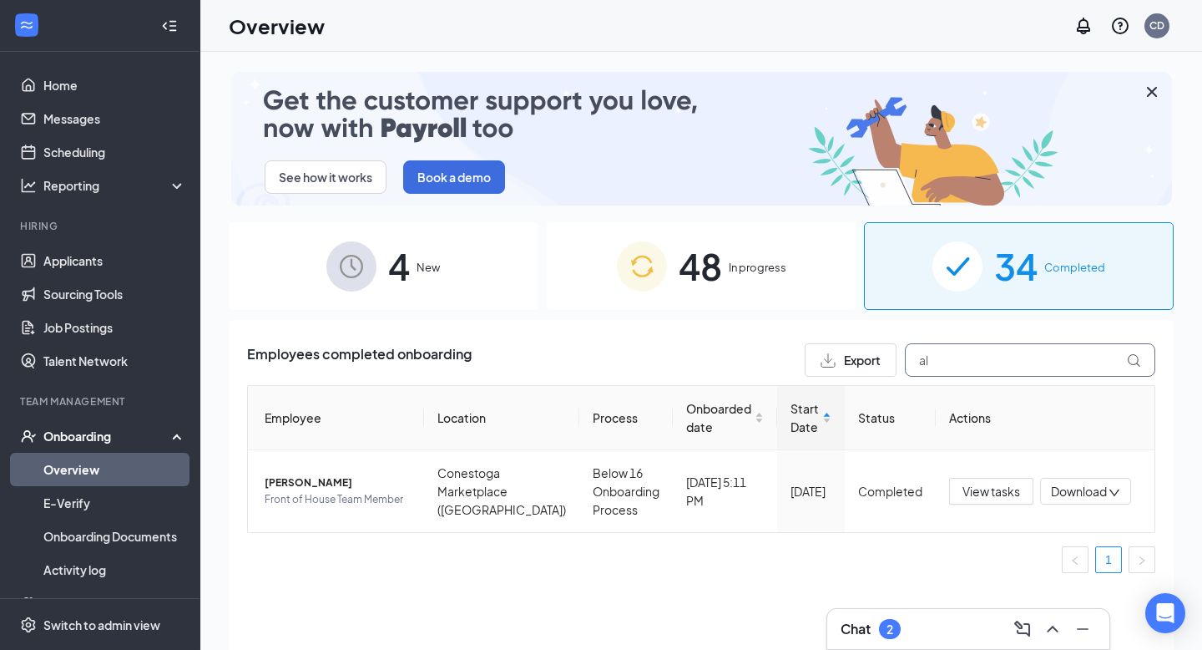
type input "a"
